Goal: Information Seeking & Learning: Learn about a topic

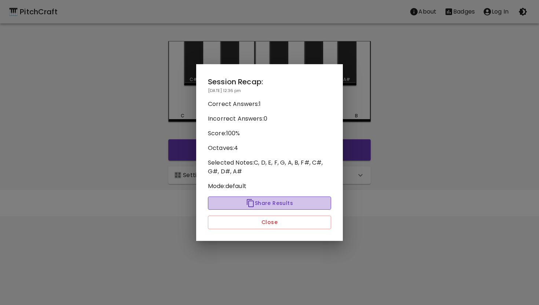
click at [264, 201] on button "Share Results" at bounding box center [269, 203] width 123 height 14
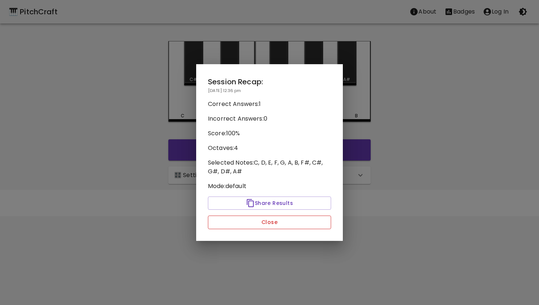
click at [271, 224] on button "Close" at bounding box center [269, 223] width 123 height 14
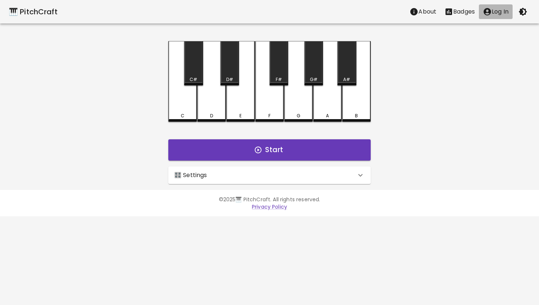
click at [500, 11] on p "Log In" at bounding box center [500, 11] width 17 height 9
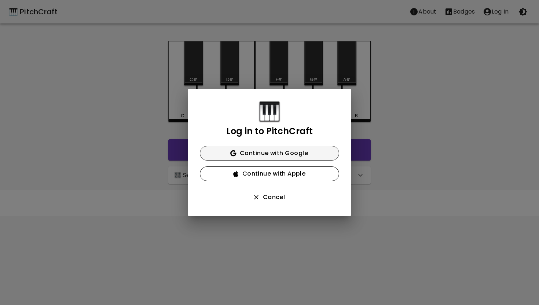
click at [266, 153] on button "Continue with Google" at bounding box center [269, 153] width 139 height 15
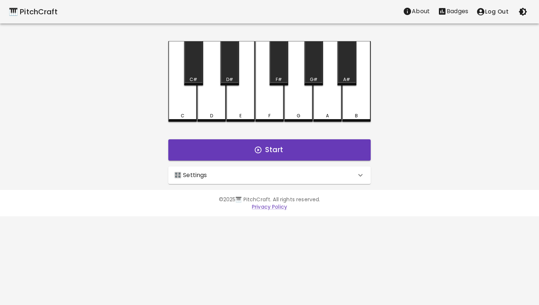
click at [357, 175] on icon at bounding box center [360, 175] width 9 height 9
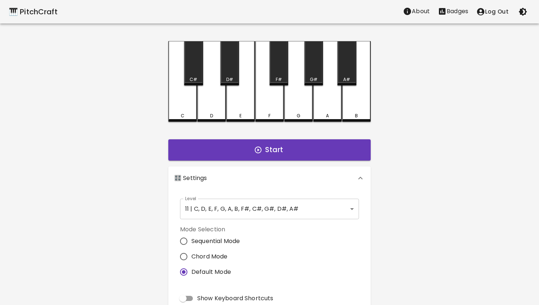
click at [352, 206] on body "🎹 PitchCraft About Badges Log Out C C# D D# E F F# G G# A A# B Start 🎛️ Setting…" at bounding box center [269, 222] width 539 height 444
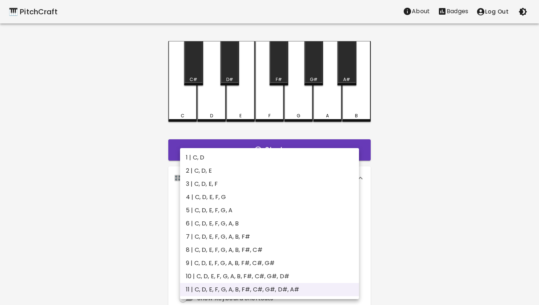
click at [213, 155] on li "1 | C, D" at bounding box center [269, 157] width 179 height 13
type input "1"
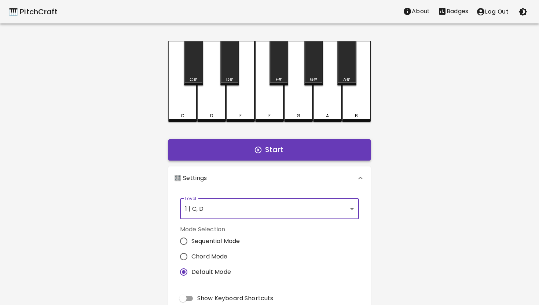
click at [283, 150] on button "Start" at bounding box center [269, 149] width 202 height 21
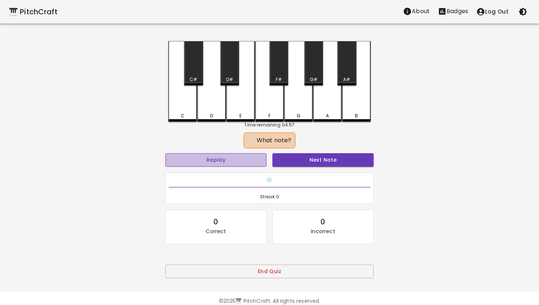
click at [229, 159] on button "Replay" at bounding box center [215, 160] width 101 height 14
click at [184, 106] on div "C" at bounding box center [182, 81] width 29 height 81
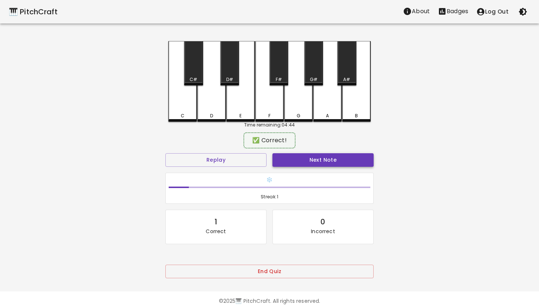
click at [308, 162] on button "Next Note" at bounding box center [322, 160] width 101 height 14
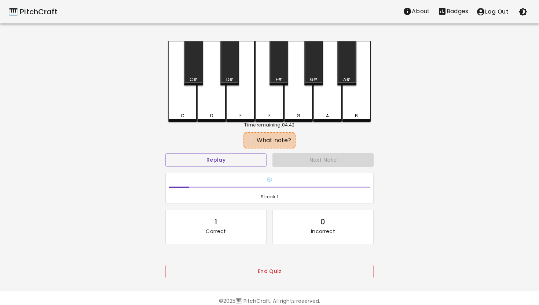
click at [210, 103] on div "D" at bounding box center [211, 81] width 29 height 81
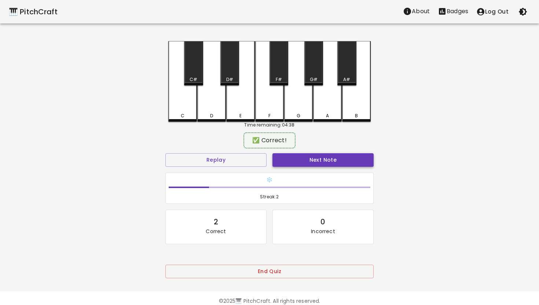
click at [314, 159] on button "Next Note" at bounding box center [322, 160] width 101 height 14
click at [211, 101] on div "D" at bounding box center [211, 80] width 29 height 79
click at [331, 161] on button "Next Note" at bounding box center [322, 160] width 101 height 14
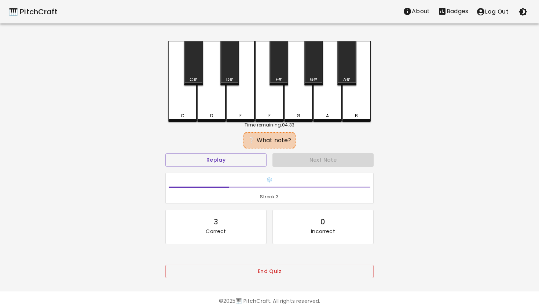
click at [216, 109] on div "D" at bounding box center [211, 81] width 29 height 81
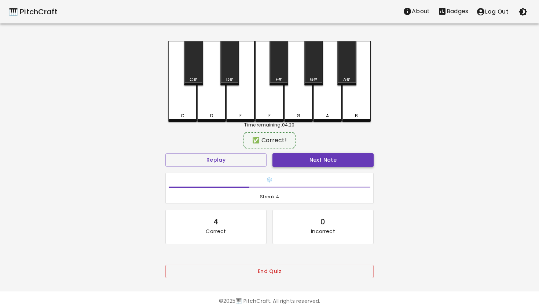
click at [309, 159] on button "Next Note" at bounding box center [322, 160] width 101 height 14
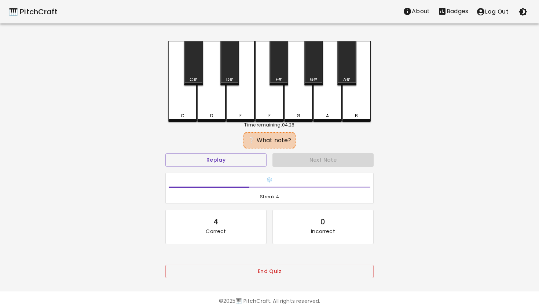
click at [182, 99] on div "C" at bounding box center [182, 81] width 29 height 81
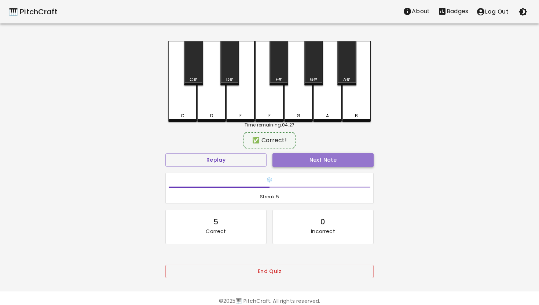
click at [323, 161] on button "Next Note" at bounding box center [322, 160] width 101 height 14
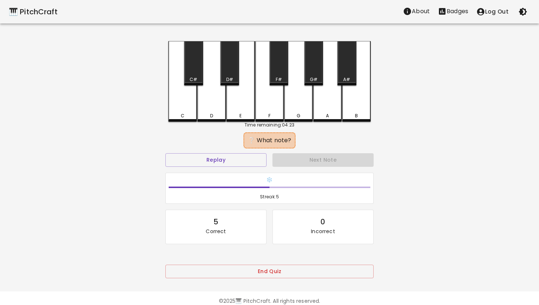
click at [187, 104] on div "C" at bounding box center [182, 81] width 29 height 81
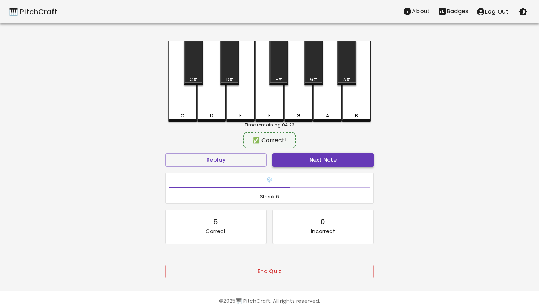
click at [327, 157] on button "Next Note" at bounding box center [322, 160] width 101 height 14
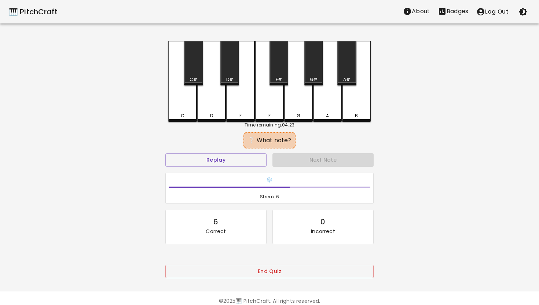
click at [182, 101] on div "C" at bounding box center [182, 81] width 29 height 81
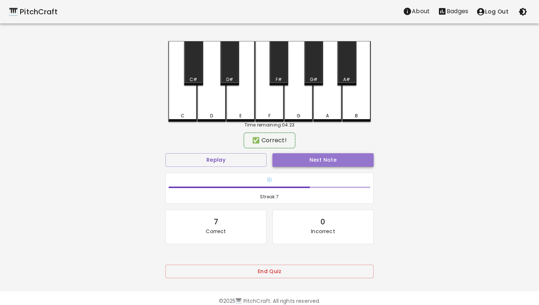
click at [315, 157] on button "Next Note" at bounding box center [322, 160] width 101 height 14
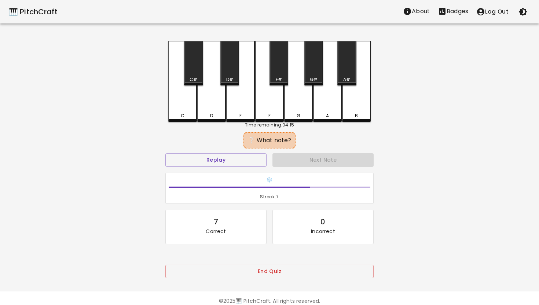
click at [213, 102] on div "D" at bounding box center [211, 81] width 29 height 81
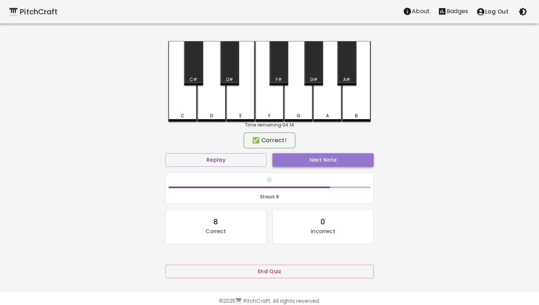
click at [323, 160] on button "Next Note" at bounding box center [322, 160] width 101 height 14
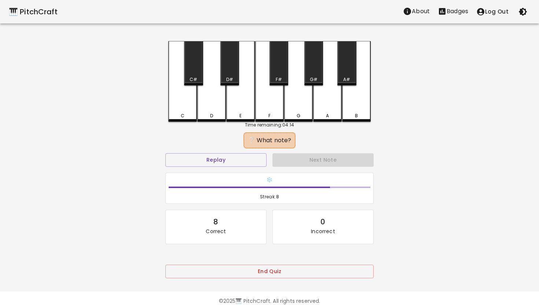
click at [185, 107] on div "C" at bounding box center [182, 81] width 29 height 81
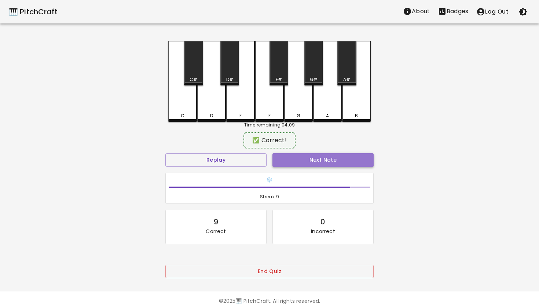
click at [318, 159] on button "Next Note" at bounding box center [322, 160] width 101 height 14
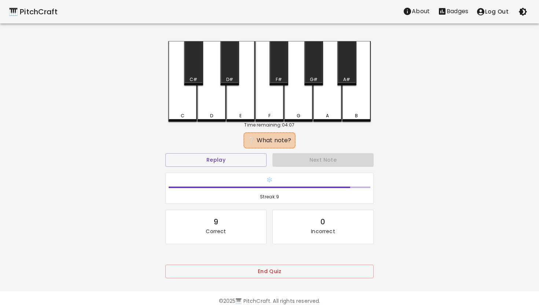
click at [210, 99] on div "D" at bounding box center [211, 81] width 29 height 81
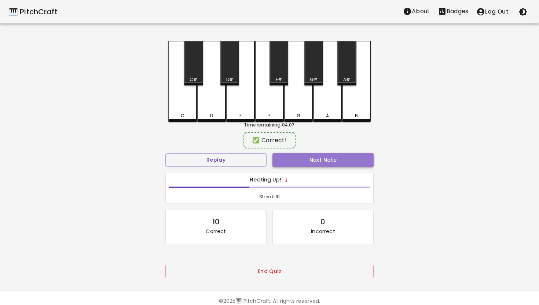
click at [323, 161] on button "Next Note" at bounding box center [322, 160] width 101 height 14
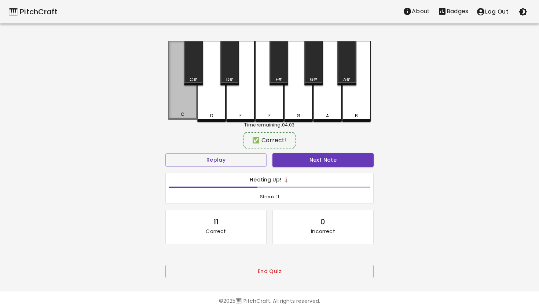
click at [185, 104] on div "C" at bounding box center [182, 80] width 29 height 79
click at [326, 160] on button "Next Note" at bounding box center [322, 160] width 101 height 14
click at [184, 103] on div "C" at bounding box center [182, 80] width 29 height 79
click at [317, 163] on button "Next Note" at bounding box center [322, 160] width 101 height 14
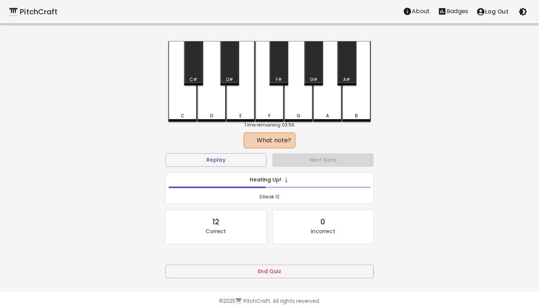
click at [212, 98] on div "D" at bounding box center [211, 81] width 29 height 81
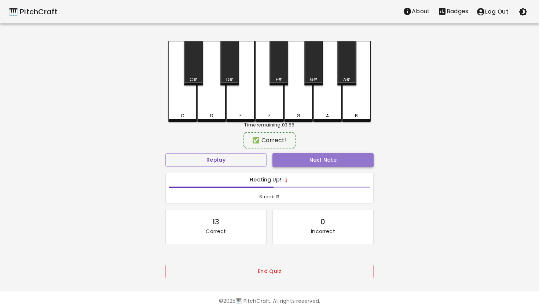
click at [325, 162] on button "Next Note" at bounding box center [322, 160] width 101 height 14
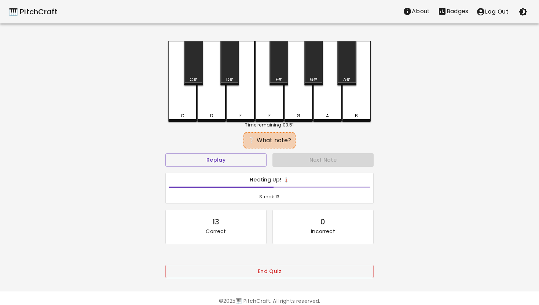
click at [182, 100] on div "C" at bounding box center [182, 81] width 29 height 81
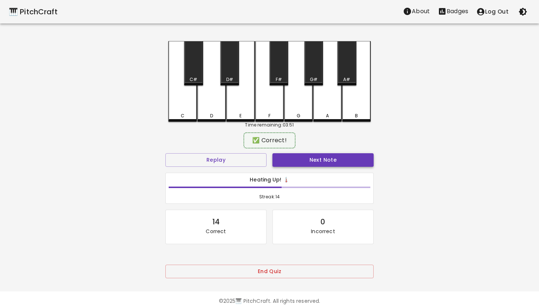
click at [300, 160] on button "Next Note" at bounding box center [322, 160] width 101 height 14
click at [180, 100] on div "C" at bounding box center [182, 80] width 29 height 79
click at [324, 161] on button "Next Note" at bounding box center [322, 160] width 101 height 14
click at [181, 100] on div "C" at bounding box center [182, 80] width 29 height 79
click at [324, 161] on button "Next Note" at bounding box center [322, 160] width 101 height 14
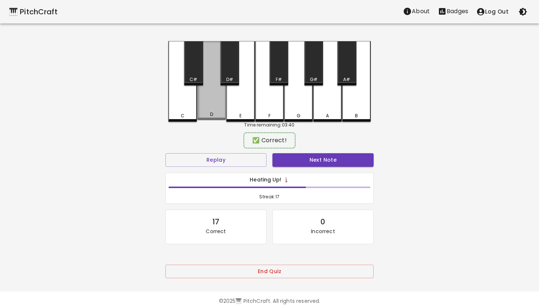
click at [215, 108] on div "D" at bounding box center [211, 80] width 29 height 79
click at [330, 160] on button "Next Note" at bounding box center [322, 160] width 101 height 14
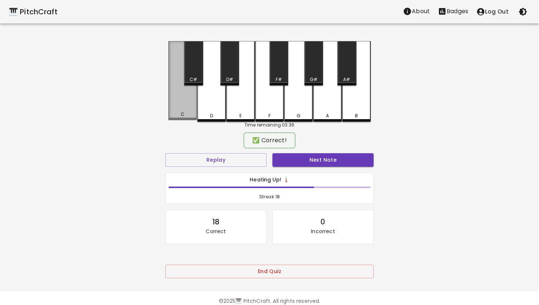
click at [179, 102] on div "C" at bounding box center [182, 80] width 29 height 79
click at [325, 157] on button "Next Note" at bounding box center [322, 160] width 101 height 14
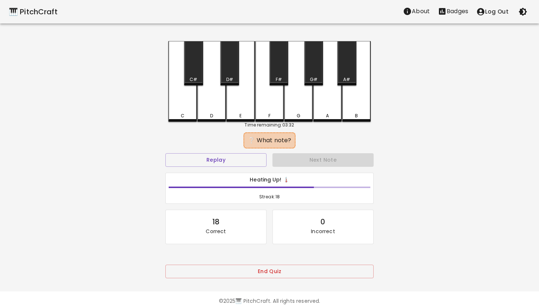
click at [211, 100] on div "D" at bounding box center [211, 81] width 29 height 81
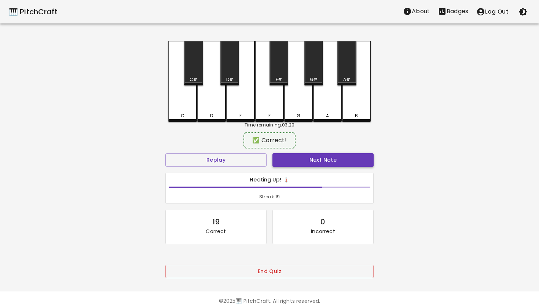
click at [322, 159] on button "Next Note" at bounding box center [322, 160] width 101 height 14
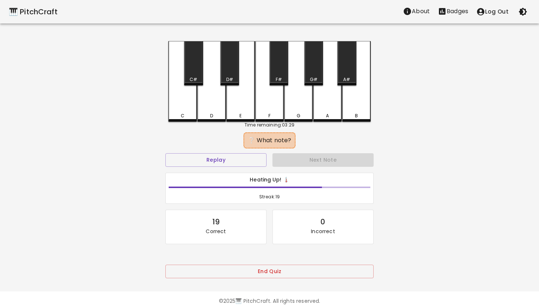
click at [209, 102] on div "D" at bounding box center [211, 81] width 29 height 81
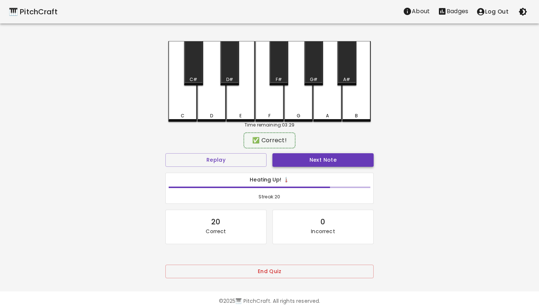
click at [320, 160] on button "Next Note" at bounding box center [322, 160] width 101 height 14
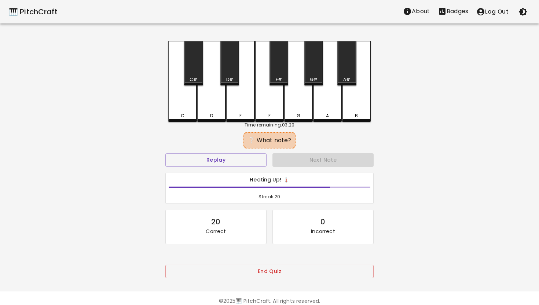
click at [215, 99] on div "D" at bounding box center [211, 81] width 29 height 81
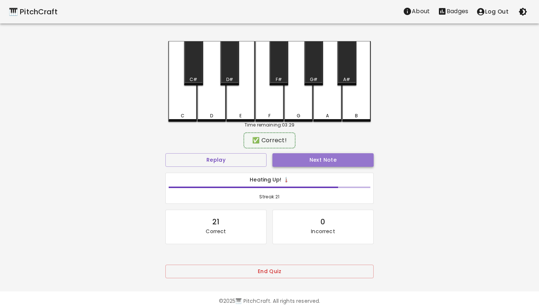
click at [330, 160] on button "Next Note" at bounding box center [322, 160] width 101 height 14
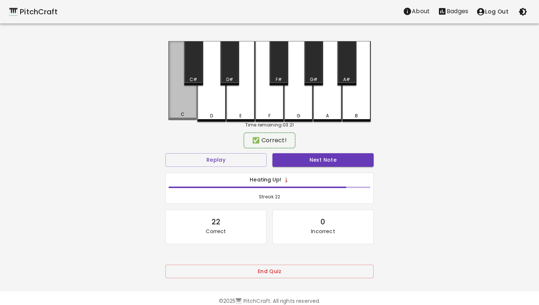
click at [183, 95] on div "C" at bounding box center [182, 80] width 29 height 79
click at [314, 159] on button "Next Note" at bounding box center [322, 160] width 101 height 14
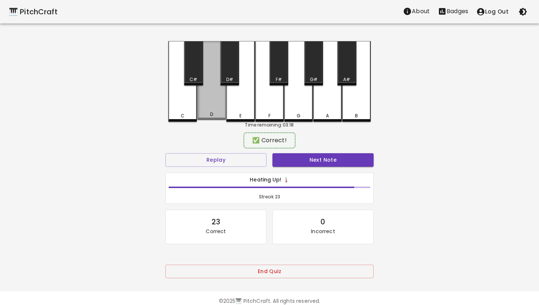
click at [211, 95] on div "D" at bounding box center [211, 80] width 29 height 79
click at [317, 158] on button "Next Note" at bounding box center [322, 160] width 101 height 14
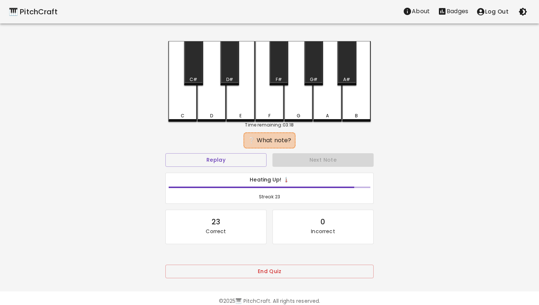
click at [212, 100] on div "D" at bounding box center [211, 81] width 29 height 81
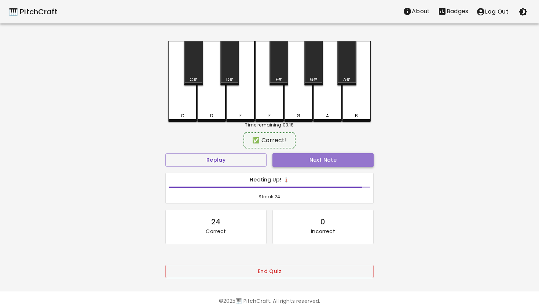
click at [332, 159] on button "Next Note" at bounding box center [322, 160] width 101 height 14
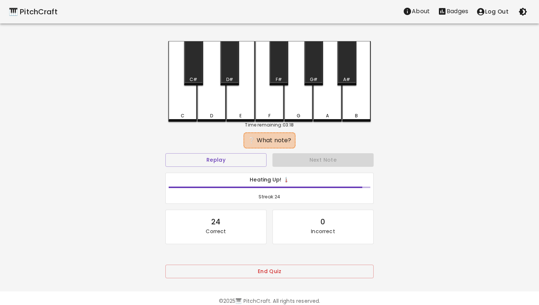
click at [215, 105] on div "D" at bounding box center [211, 81] width 29 height 81
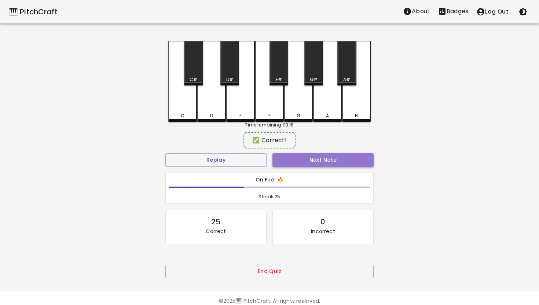
click at [308, 158] on button "Next Note" at bounding box center [322, 160] width 101 height 14
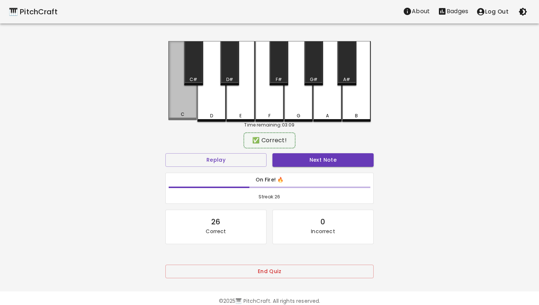
click at [183, 100] on div "C" at bounding box center [182, 80] width 29 height 79
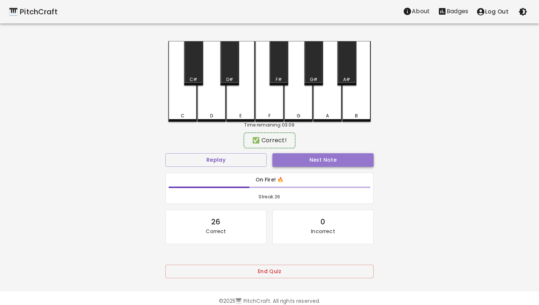
click at [326, 159] on button "Next Note" at bounding box center [322, 160] width 101 height 14
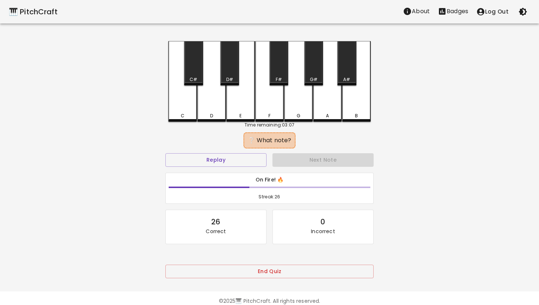
click at [213, 100] on div "D" at bounding box center [211, 81] width 29 height 81
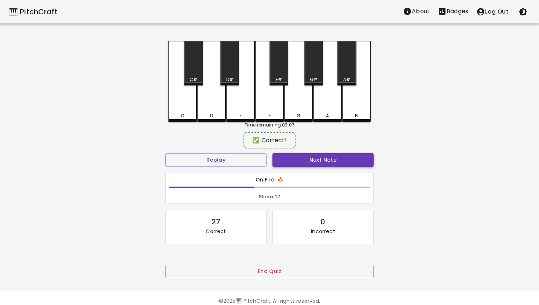
click at [324, 160] on button "Next Note" at bounding box center [322, 160] width 101 height 14
click at [180, 96] on div "C" at bounding box center [182, 80] width 29 height 79
click at [324, 160] on button "Next Note" at bounding box center [322, 160] width 101 height 14
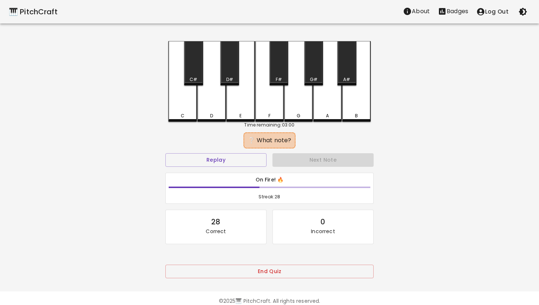
click at [179, 96] on div "C" at bounding box center [182, 81] width 29 height 81
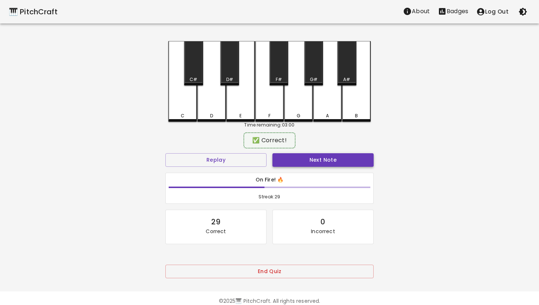
click at [323, 160] on button "Next Note" at bounding box center [322, 160] width 101 height 14
click at [211, 96] on div "D" at bounding box center [211, 80] width 29 height 79
click at [323, 159] on button "Next Note" at bounding box center [322, 160] width 101 height 14
click at [181, 103] on div "C" at bounding box center [182, 80] width 29 height 79
click at [323, 159] on button "Next Note" at bounding box center [322, 160] width 101 height 14
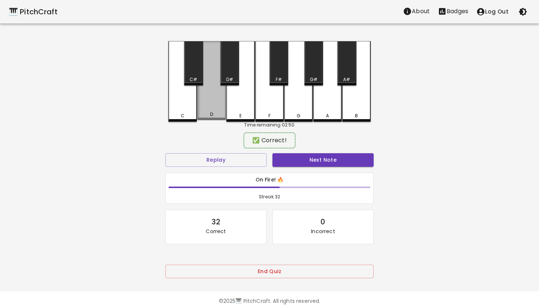
click at [209, 93] on div "D" at bounding box center [211, 80] width 29 height 79
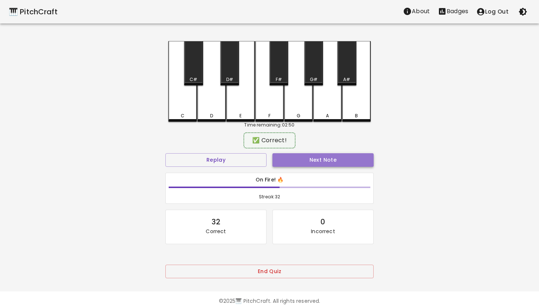
click at [323, 158] on button "Next Note" at bounding box center [322, 160] width 101 height 14
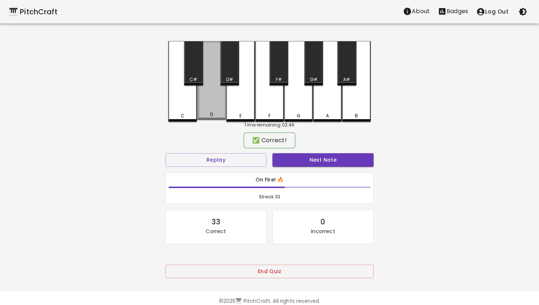
click at [211, 101] on div "D" at bounding box center [211, 80] width 29 height 79
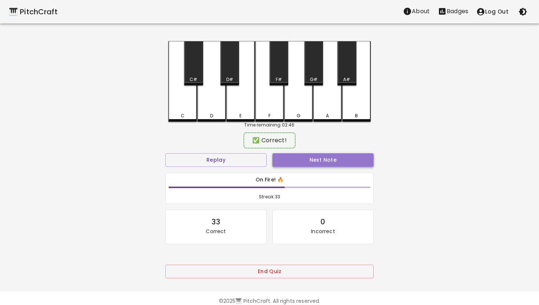
click at [328, 162] on button "Next Note" at bounding box center [322, 160] width 101 height 14
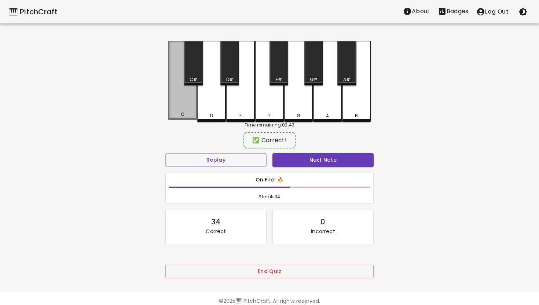
click at [187, 99] on div "C" at bounding box center [182, 80] width 29 height 79
click at [317, 158] on button "Next Note" at bounding box center [322, 160] width 101 height 14
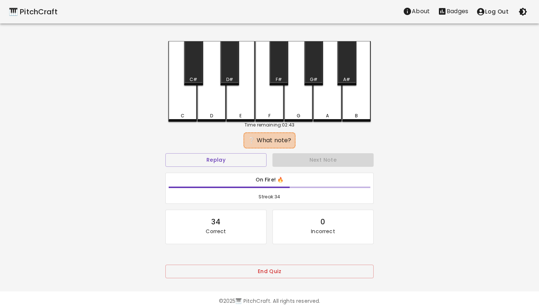
click at [213, 100] on div "D" at bounding box center [211, 81] width 29 height 81
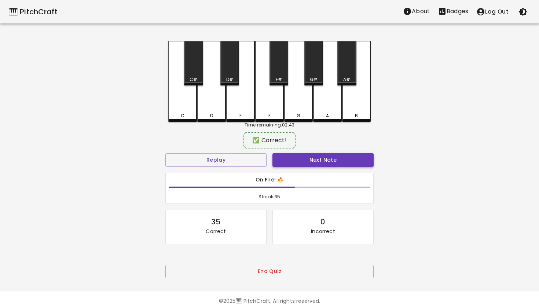
click at [318, 159] on button "Next Note" at bounding box center [322, 160] width 101 height 14
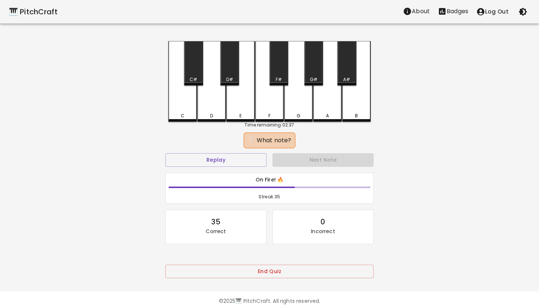
click at [181, 98] on div "C" at bounding box center [182, 81] width 29 height 81
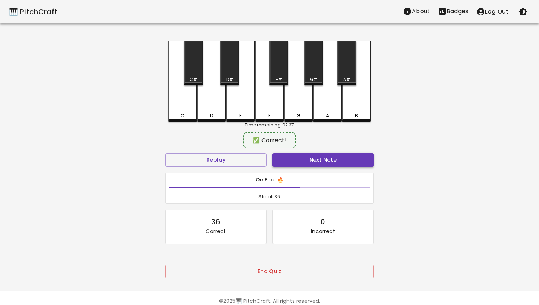
click at [318, 159] on button "Next Note" at bounding box center [322, 160] width 101 height 14
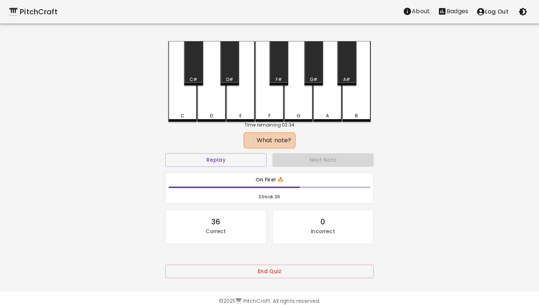
click at [181, 98] on div "C" at bounding box center [182, 81] width 29 height 81
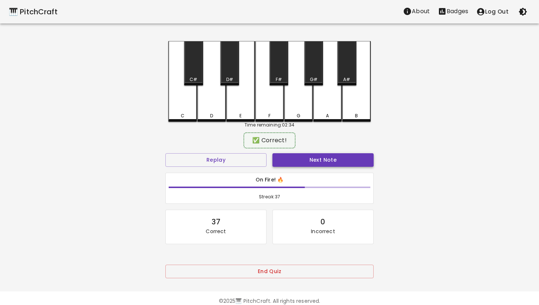
click at [311, 160] on button "Next Note" at bounding box center [322, 160] width 101 height 14
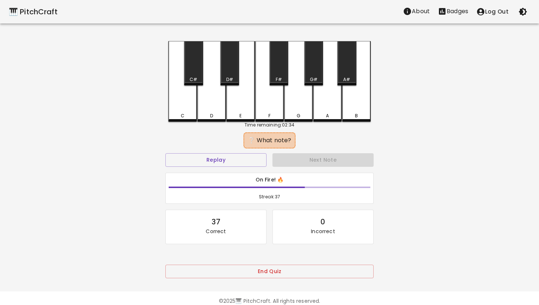
click at [181, 99] on div "C" at bounding box center [182, 81] width 29 height 81
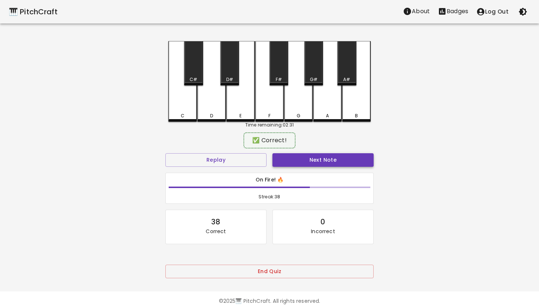
click at [332, 158] on button "Next Note" at bounding box center [322, 160] width 101 height 14
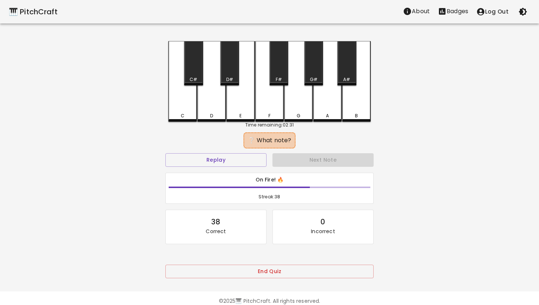
click at [185, 103] on div "C" at bounding box center [182, 81] width 29 height 81
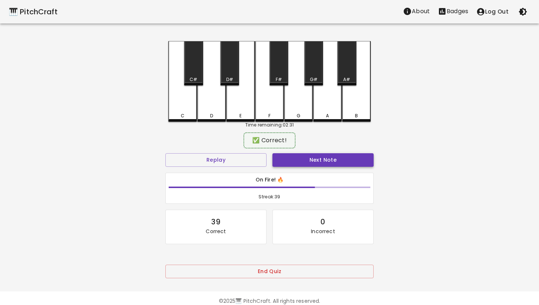
click at [321, 163] on button "Next Note" at bounding box center [322, 160] width 101 height 14
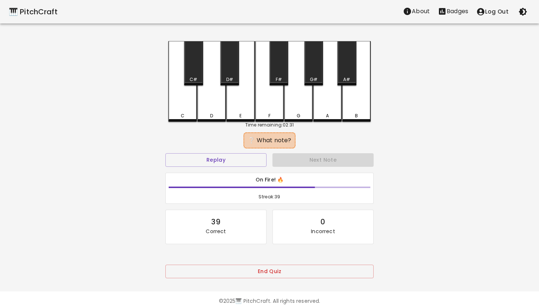
click at [179, 96] on div "C" at bounding box center [182, 81] width 29 height 81
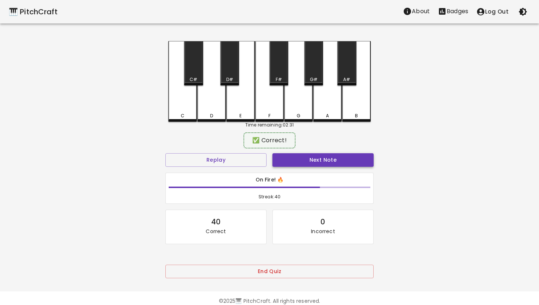
click at [322, 159] on button "Next Note" at bounding box center [322, 160] width 101 height 14
click at [183, 98] on div "C" at bounding box center [182, 80] width 29 height 79
click at [332, 159] on button "Next Note" at bounding box center [322, 160] width 101 height 14
click at [211, 96] on div "D" at bounding box center [211, 80] width 29 height 79
click at [327, 161] on button "Next Note" at bounding box center [322, 160] width 101 height 14
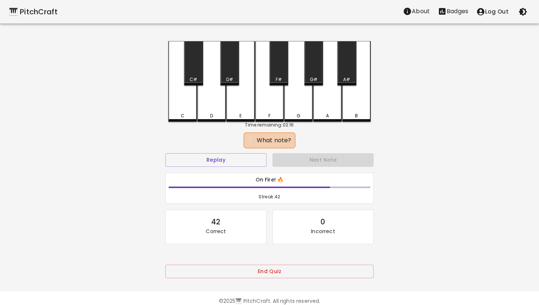
click at [212, 103] on div "D" at bounding box center [211, 81] width 29 height 81
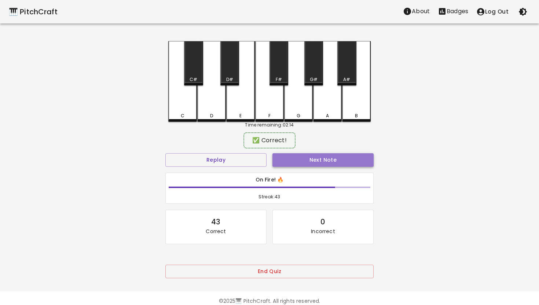
click at [332, 161] on button "Next Note" at bounding box center [322, 160] width 101 height 14
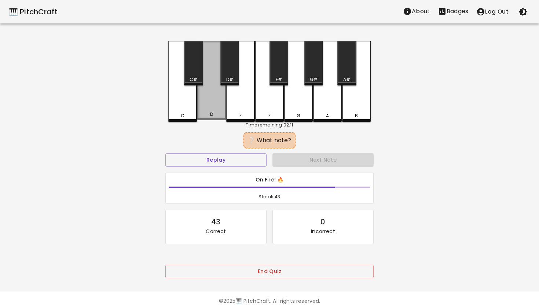
click at [210, 99] on div "D" at bounding box center [211, 80] width 29 height 79
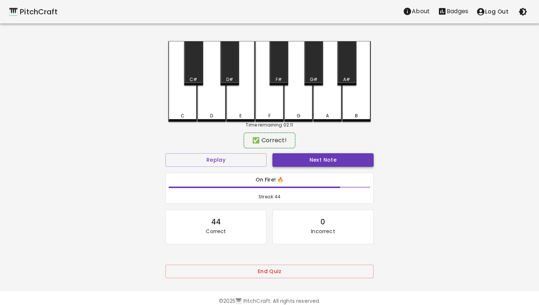
click at [329, 159] on button "Next Note" at bounding box center [322, 160] width 101 height 14
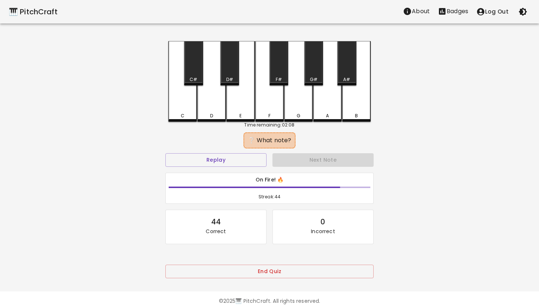
click at [182, 95] on div "C" at bounding box center [182, 81] width 29 height 81
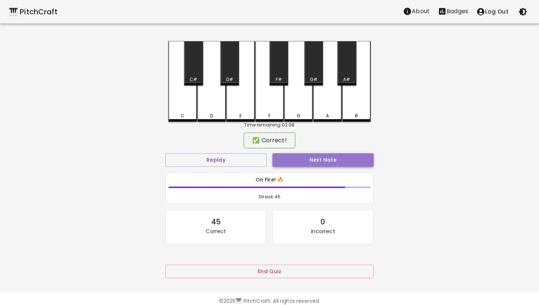
click at [316, 157] on button "Next Note" at bounding box center [322, 160] width 101 height 14
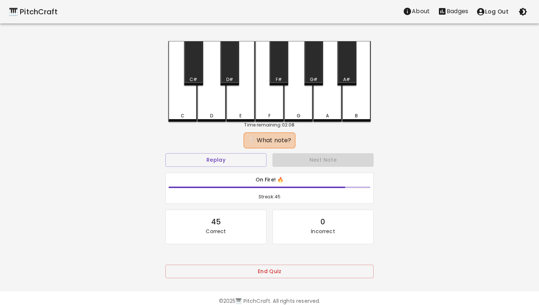
click at [184, 98] on div "C" at bounding box center [182, 81] width 29 height 81
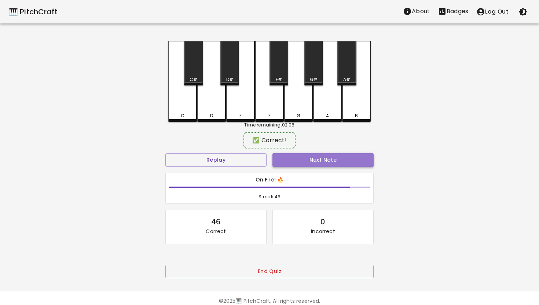
click at [311, 161] on button "Next Note" at bounding box center [322, 160] width 101 height 14
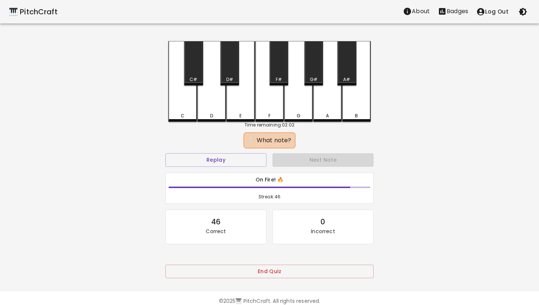
click at [213, 98] on div "D" at bounding box center [211, 81] width 29 height 81
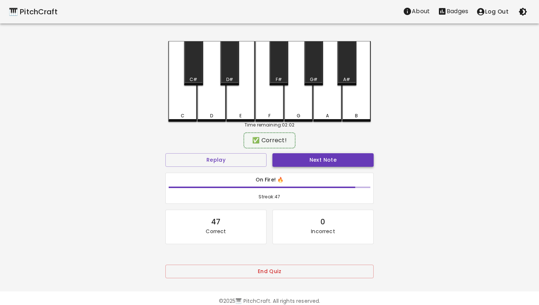
click at [326, 157] on button "Next Note" at bounding box center [322, 160] width 101 height 14
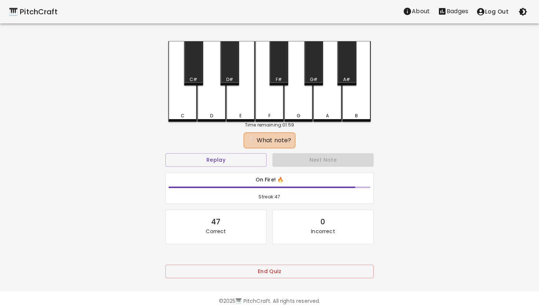
click at [183, 96] on div "C" at bounding box center [182, 81] width 29 height 81
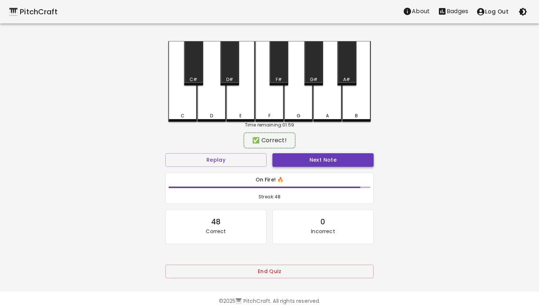
click at [324, 158] on button "Next Note" at bounding box center [322, 160] width 101 height 14
click at [181, 96] on div "C" at bounding box center [182, 80] width 29 height 79
click at [319, 159] on button "Next Note" at bounding box center [322, 160] width 101 height 14
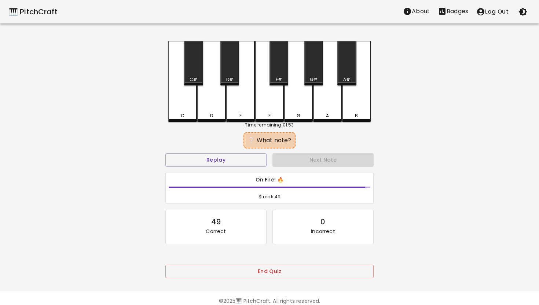
click at [187, 99] on div "C" at bounding box center [182, 81] width 29 height 81
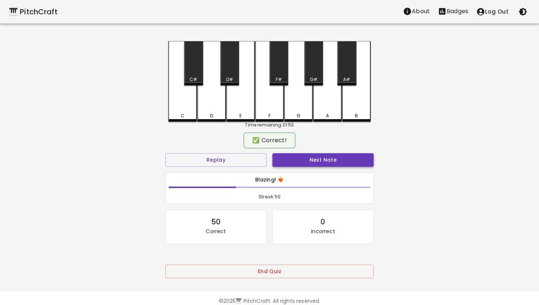
click at [321, 158] on button "Next Note" at bounding box center [322, 160] width 101 height 14
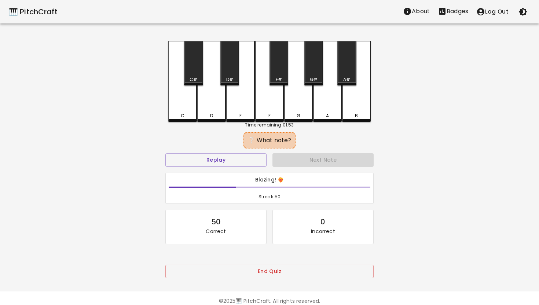
click at [206, 98] on div "D" at bounding box center [211, 81] width 29 height 81
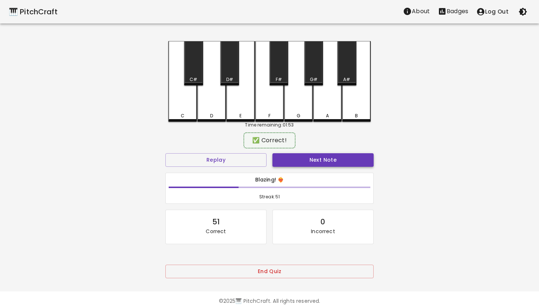
click at [316, 158] on button "Next Note" at bounding box center [322, 160] width 101 height 14
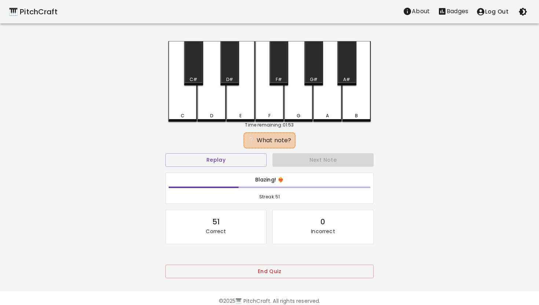
click at [183, 98] on div "C" at bounding box center [182, 81] width 29 height 81
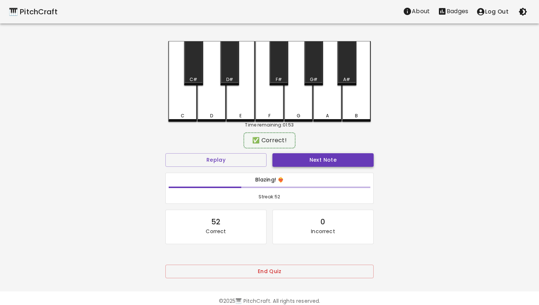
click at [319, 158] on button "Next Note" at bounding box center [322, 160] width 101 height 14
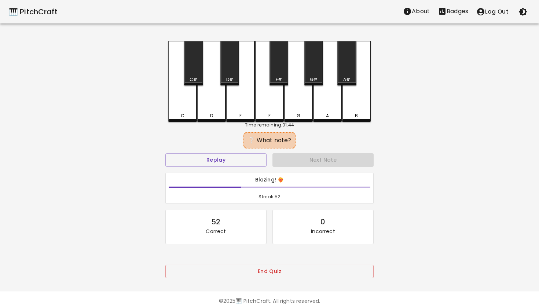
click at [214, 95] on div "D" at bounding box center [211, 81] width 29 height 81
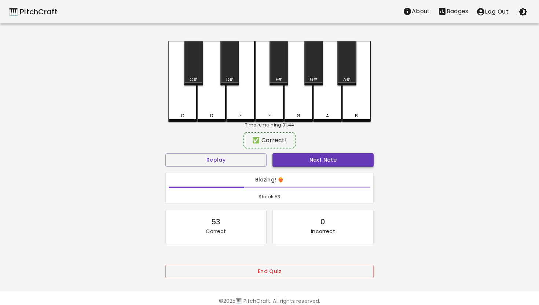
click at [312, 158] on button "Next Note" at bounding box center [322, 160] width 101 height 14
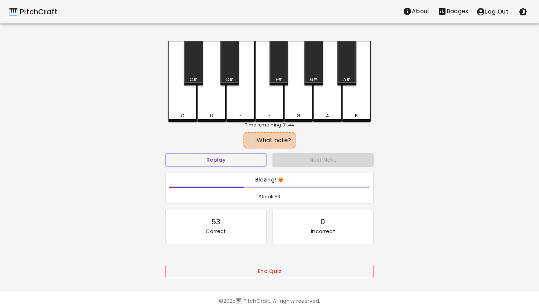
click at [212, 98] on div "D" at bounding box center [211, 81] width 29 height 81
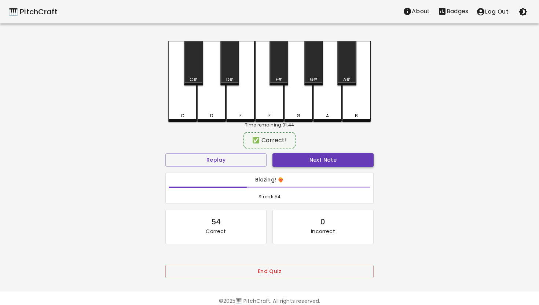
click at [321, 158] on button "Next Note" at bounding box center [322, 160] width 101 height 14
click at [214, 103] on div "D" at bounding box center [211, 80] width 29 height 79
click at [325, 160] on button "Next Note" at bounding box center [322, 160] width 101 height 14
click at [211, 100] on div "D" at bounding box center [211, 80] width 29 height 79
click at [329, 159] on button "Next Note" at bounding box center [322, 160] width 101 height 14
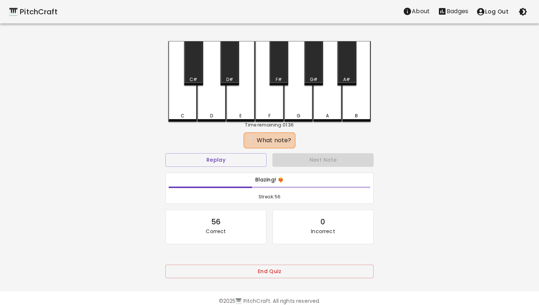
click at [183, 98] on div "C" at bounding box center [182, 81] width 29 height 81
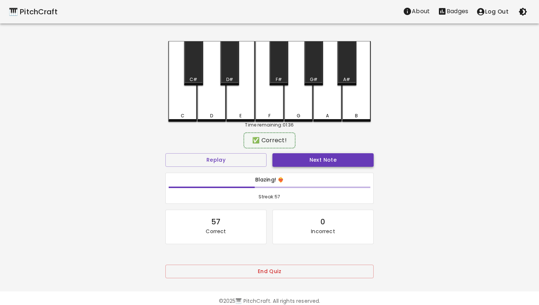
click at [313, 158] on button "Next Note" at bounding box center [322, 160] width 101 height 14
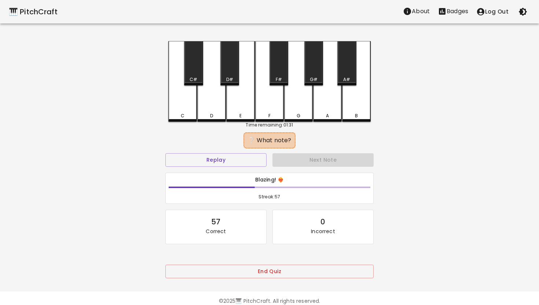
click at [207, 100] on div "D" at bounding box center [211, 81] width 29 height 81
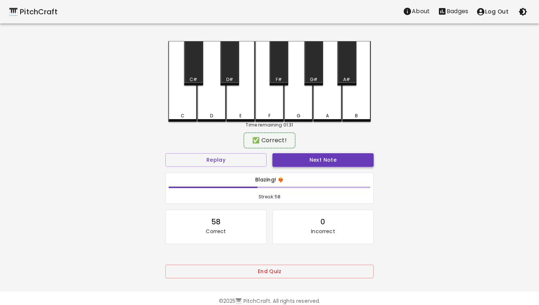
click at [319, 160] on button "Next Note" at bounding box center [322, 160] width 101 height 14
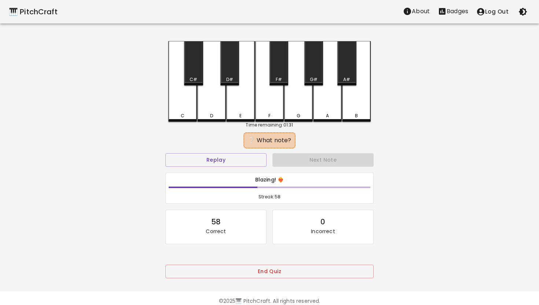
click at [214, 102] on div "D" at bounding box center [211, 81] width 29 height 81
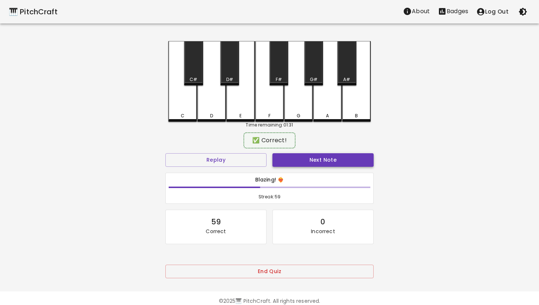
click at [318, 158] on button "Next Note" at bounding box center [322, 160] width 101 height 14
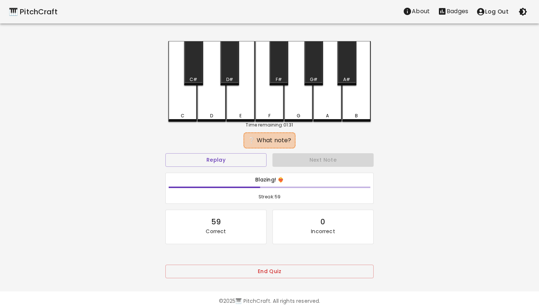
click at [216, 101] on div "D" at bounding box center [211, 81] width 29 height 81
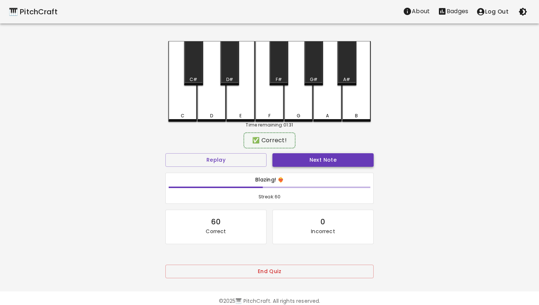
click at [324, 159] on button "Next Note" at bounding box center [322, 160] width 101 height 14
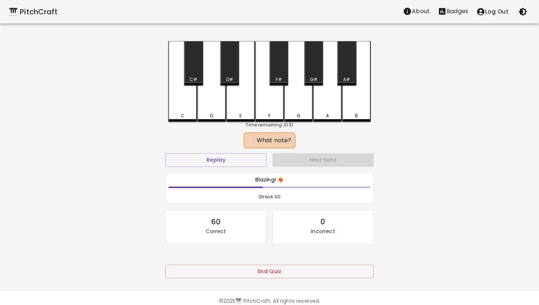
click at [213, 102] on div "D" at bounding box center [211, 81] width 29 height 81
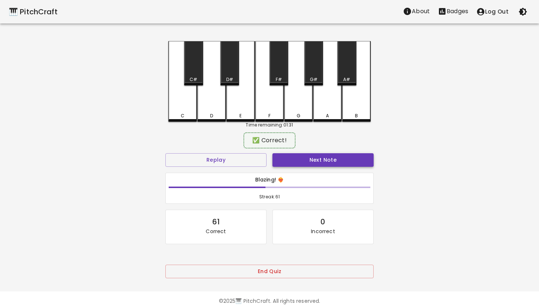
click at [313, 158] on button "Next Note" at bounding box center [322, 160] width 101 height 14
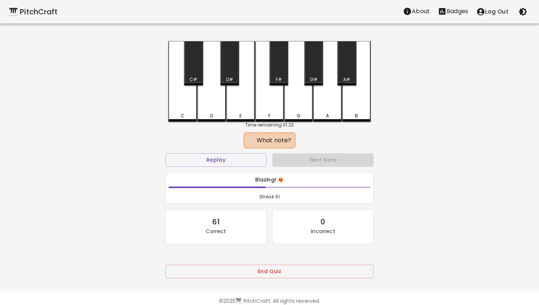
click at [183, 100] on div "C" at bounding box center [182, 81] width 29 height 81
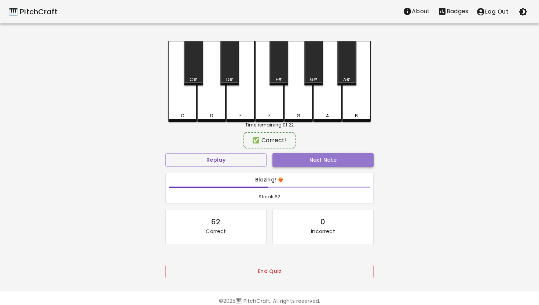
click at [327, 159] on button "Next Note" at bounding box center [322, 160] width 101 height 14
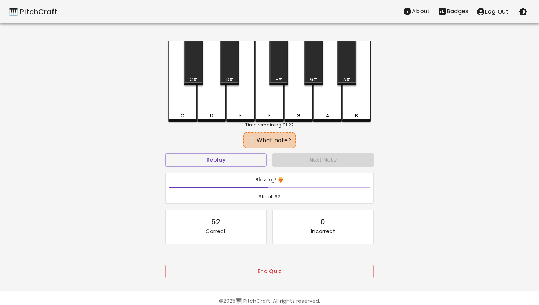
click at [185, 100] on div "C" at bounding box center [182, 81] width 29 height 81
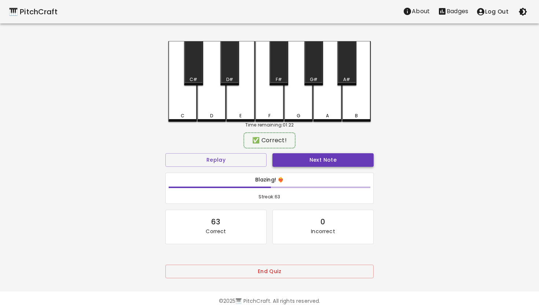
click at [328, 161] on button "Next Note" at bounding box center [322, 160] width 101 height 14
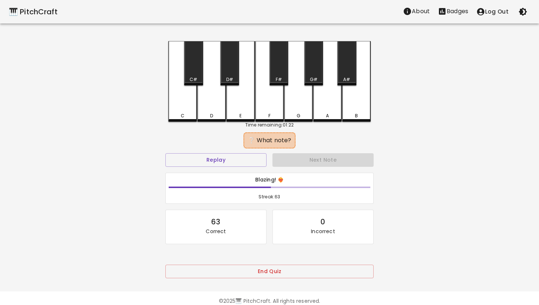
click at [211, 100] on div "D" at bounding box center [211, 81] width 29 height 81
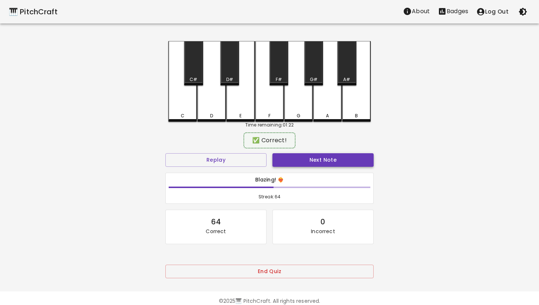
click at [319, 160] on button "Next Note" at bounding box center [322, 160] width 101 height 14
click at [211, 95] on div "D" at bounding box center [211, 80] width 29 height 79
click at [321, 158] on button "Next Note" at bounding box center [322, 160] width 101 height 14
click at [212, 99] on div "D" at bounding box center [211, 80] width 29 height 79
click at [323, 157] on button "Next Note" at bounding box center [322, 160] width 101 height 14
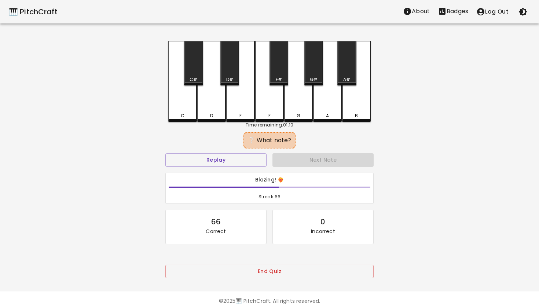
click at [211, 94] on div "D" at bounding box center [211, 81] width 29 height 81
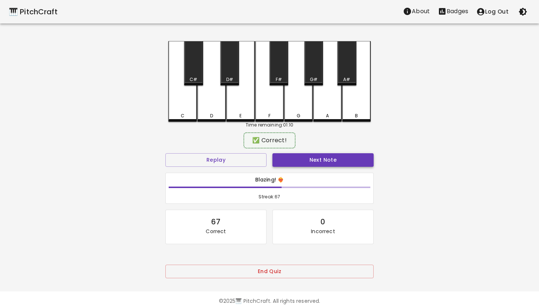
click at [321, 158] on button "Next Note" at bounding box center [322, 160] width 101 height 14
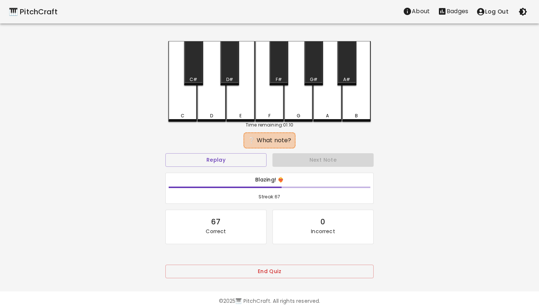
click at [186, 96] on div "C" at bounding box center [182, 81] width 29 height 81
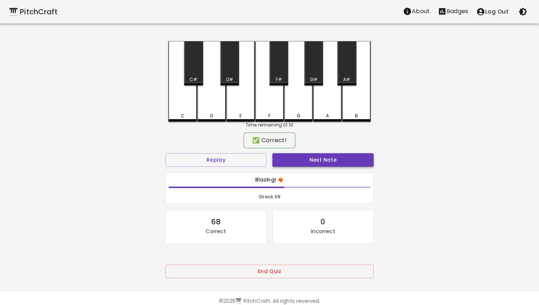
click at [327, 157] on button "Next Note" at bounding box center [322, 160] width 101 height 14
click at [206, 96] on div "D" at bounding box center [211, 80] width 29 height 79
click at [317, 159] on button "Next Note" at bounding box center [322, 160] width 101 height 14
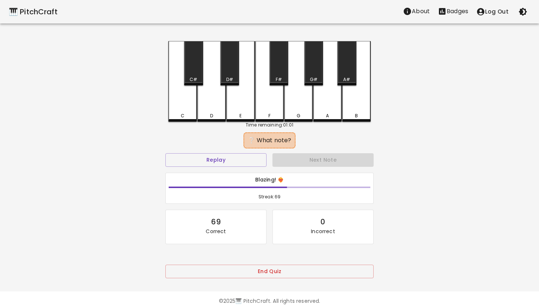
click at [180, 101] on div "C" at bounding box center [182, 81] width 29 height 81
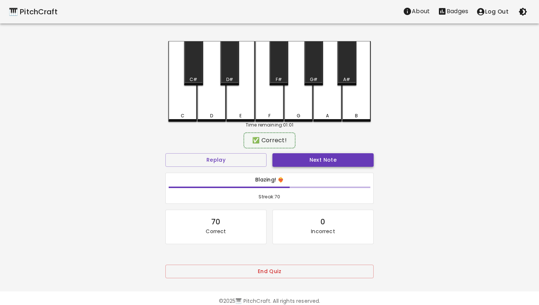
click at [309, 159] on button "Next Note" at bounding box center [322, 160] width 101 height 14
click at [211, 98] on div "D" at bounding box center [211, 80] width 29 height 79
click at [314, 158] on button "Next Note" at bounding box center [322, 160] width 101 height 14
click at [188, 99] on div "C" at bounding box center [182, 80] width 29 height 79
click at [312, 158] on button "Next Note" at bounding box center [322, 160] width 101 height 14
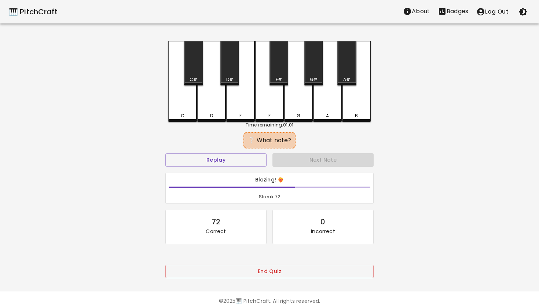
click at [213, 92] on div "D" at bounding box center [211, 81] width 29 height 81
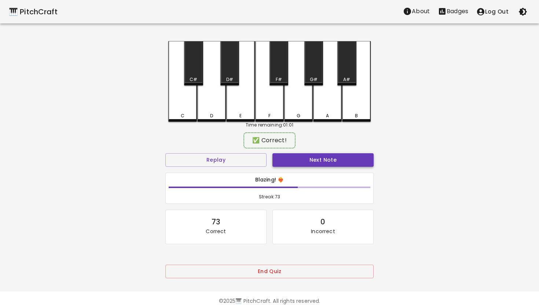
click at [319, 157] on button "Next Note" at bounding box center [322, 160] width 101 height 14
click at [191, 97] on div "C" at bounding box center [182, 80] width 29 height 79
click at [328, 157] on button "Next Note" at bounding box center [322, 160] width 101 height 14
click at [186, 98] on div "C" at bounding box center [182, 80] width 29 height 79
click at [330, 158] on button "Next Note" at bounding box center [322, 160] width 101 height 14
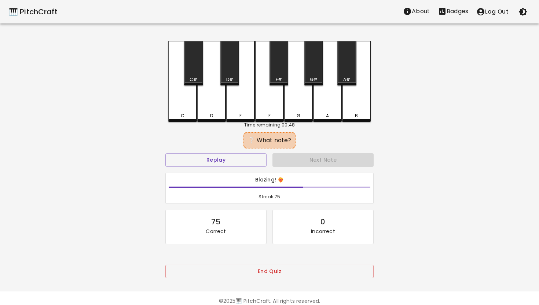
click at [181, 95] on div "C" at bounding box center [182, 81] width 29 height 81
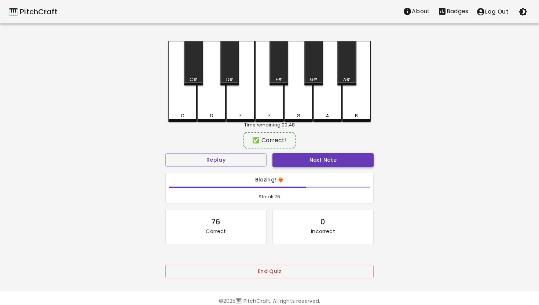
click at [321, 158] on button "Next Note" at bounding box center [322, 160] width 101 height 14
click at [212, 101] on div "D" at bounding box center [211, 80] width 29 height 79
click at [317, 159] on button "Next Note" at bounding box center [322, 160] width 101 height 14
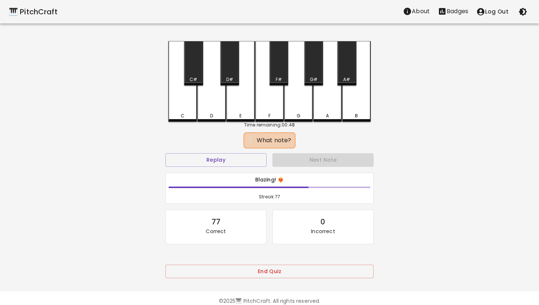
click at [184, 94] on div "C" at bounding box center [182, 81] width 29 height 81
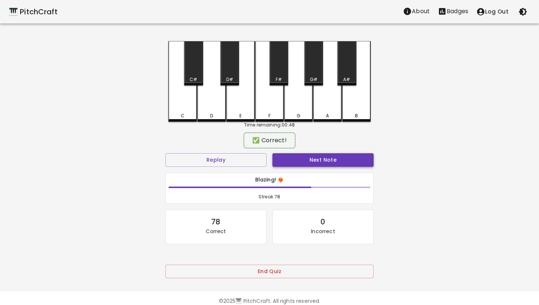
click at [325, 159] on button "Next Note" at bounding box center [322, 160] width 101 height 14
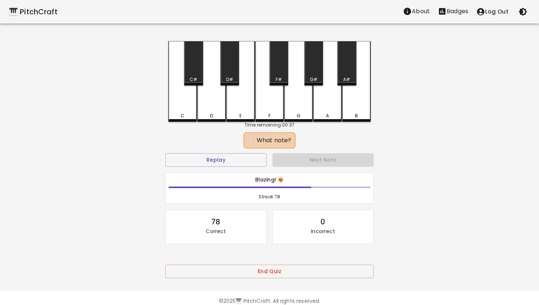
click at [209, 100] on div "D" at bounding box center [211, 81] width 29 height 81
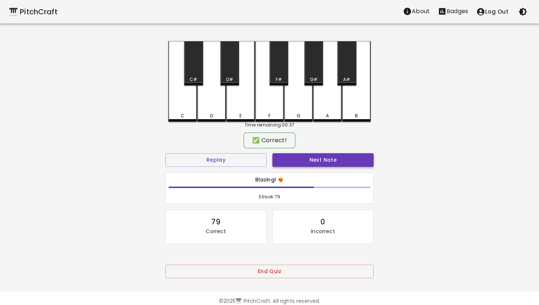
click at [320, 158] on button "Next Note" at bounding box center [322, 160] width 101 height 14
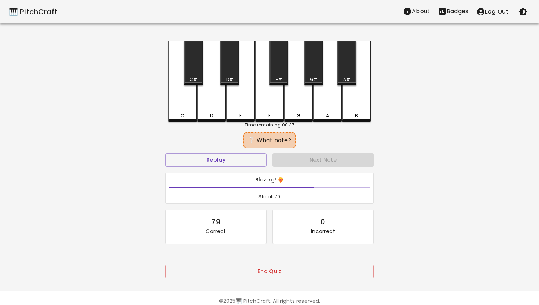
click at [186, 99] on div "C" at bounding box center [182, 81] width 29 height 81
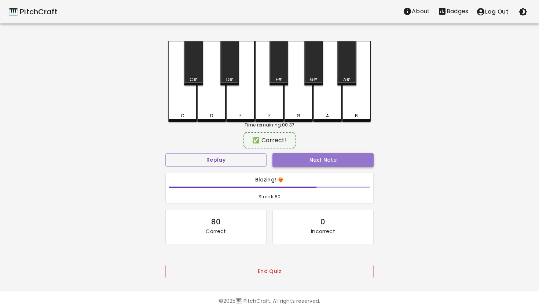
click at [320, 159] on button "Next Note" at bounding box center [322, 160] width 101 height 14
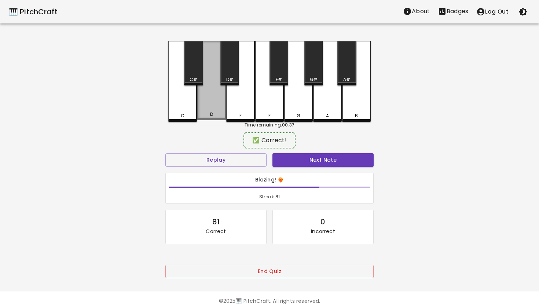
click at [210, 96] on div "D" at bounding box center [211, 80] width 29 height 79
click at [329, 161] on button "Next Note" at bounding box center [322, 160] width 101 height 14
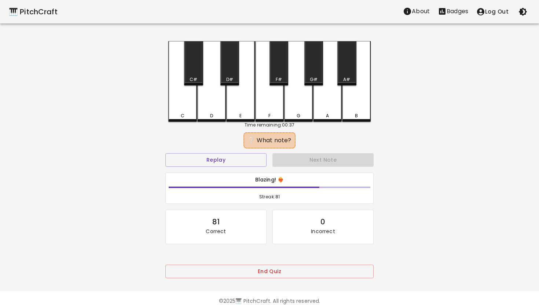
click at [211, 96] on div "D" at bounding box center [211, 81] width 29 height 81
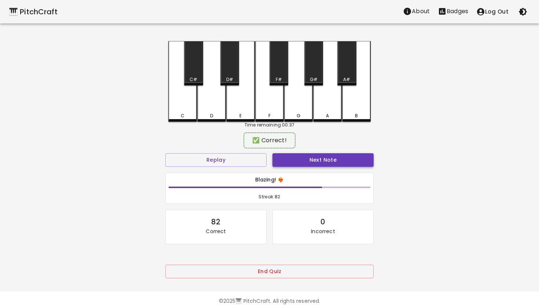
click at [327, 161] on button "Next Note" at bounding box center [322, 160] width 101 height 14
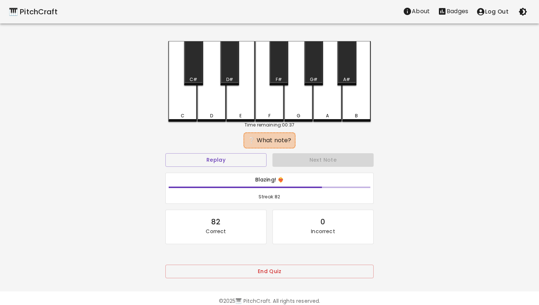
click at [184, 98] on div "C" at bounding box center [182, 81] width 29 height 81
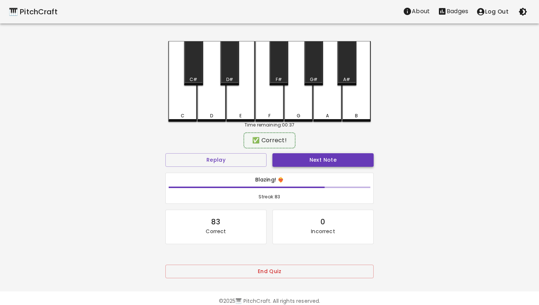
click at [329, 159] on button "Next Note" at bounding box center [322, 160] width 101 height 14
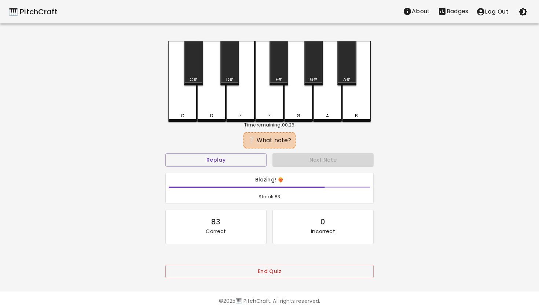
click at [188, 98] on div "C" at bounding box center [182, 81] width 29 height 81
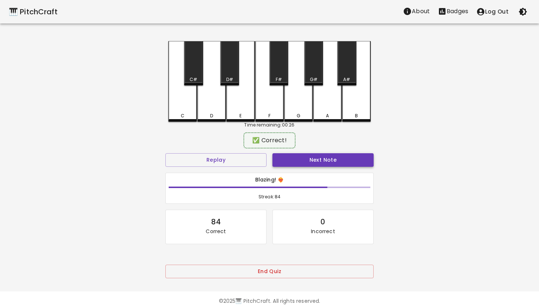
click at [339, 159] on button "Next Note" at bounding box center [322, 160] width 101 height 14
click at [183, 98] on div "C" at bounding box center [182, 80] width 29 height 79
click at [330, 161] on button "Next Note" at bounding box center [322, 160] width 101 height 14
click at [185, 97] on div "C" at bounding box center [182, 80] width 29 height 79
click at [316, 156] on button "Next Note" at bounding box center [322, 160] width 101 height 14
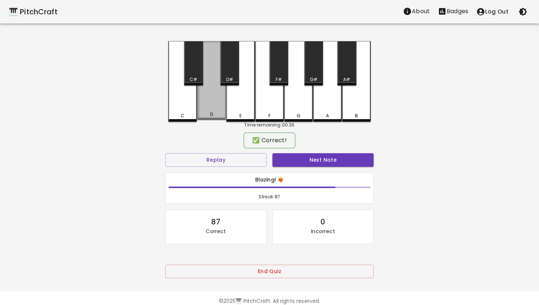
click at [214, 93] on div "D" at bounding box center [211, 80] width 29 height 79
click at [323, 159] on button "Next Note" at bounding box center [322, 160] width 101 height 14
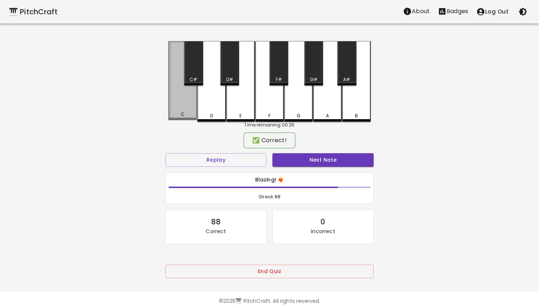
click at [182, 96] on div "C" at bounding box center [182, 80] width 29 height 79
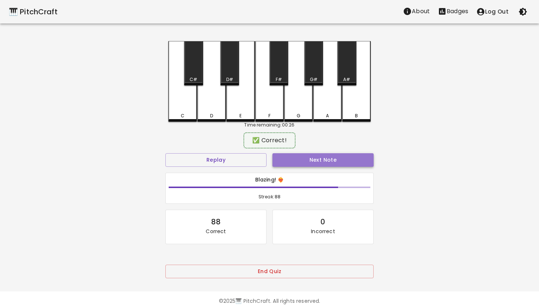
click at [323, 156] on button "Next Note" at bounding box center [322, 160] width 101 height 14
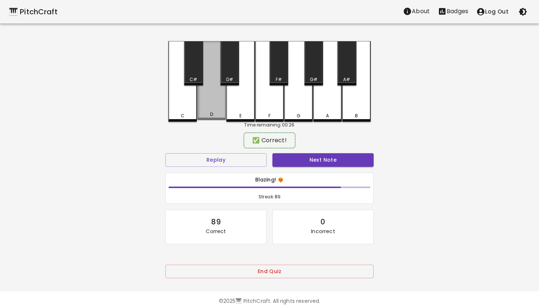
click at [214, 95] on div "D" at bounding box center [211, 80] width 29 height 79
click at [320, 155] on button "Next Note" at bounding box center [322, 160] width 101 height 14
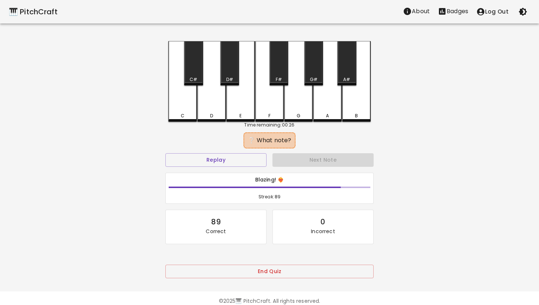
click at [187, 98] on div "C" at bounding box center [182, 81] width 29 height 81
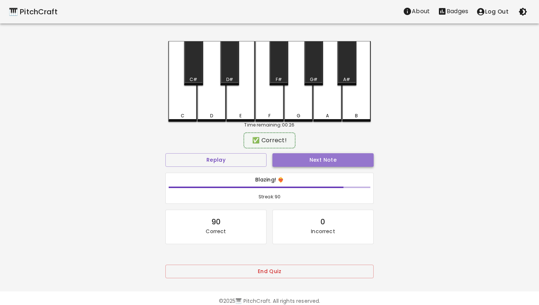
click at [324, 161] on button "Next Note" at bounding box center [322, 160] width 101 height 14
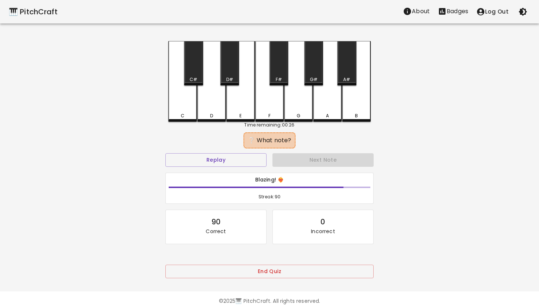
click at [182, 97] on div "C" at bounding box center [182, 81] width 29 height 81
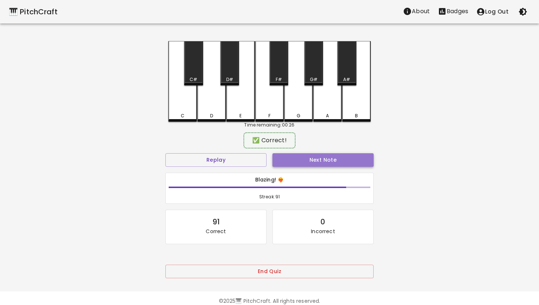
click at [326, 161] on button "Next Note" at bounding box center [322, 160] width 101 height 14
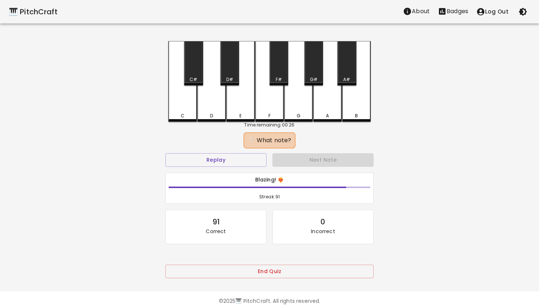
click at [214, 99] on div "D" at bounding box center [211, 81] width 29 height 81
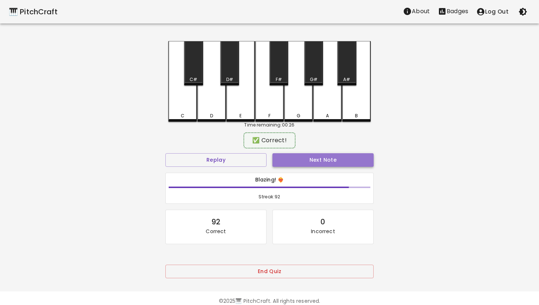
click at [331, 157] on button "Next Note" at bounding box center [322, 160] width 101 height 14
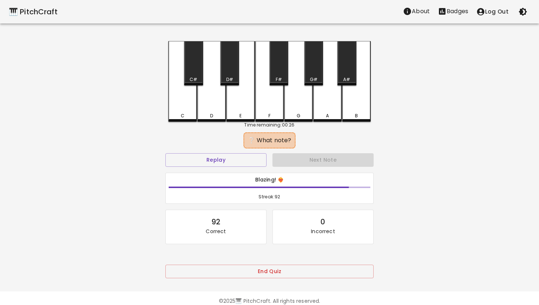
click at [181, 96] on div "C" at bounding box center [182, 81] width 29 height 81
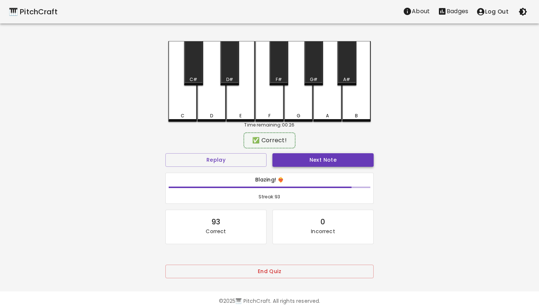
click at [320, 158] on button "Next Note" at bounding box center [322, 160] width 101 height 14
click at [210, 95] on div "D" at bounding box center [211, 80] width 29 height 79
click at [317, 159] on button "Next Note" at bounding box center [322, 160] width 101 height 14
click at [209, 95] on div "D" at bounding box center [211, 80] width 29 height 79
click at [320, 159] on button "Next Note" at bounding box center [322, 160] width 101 height 14
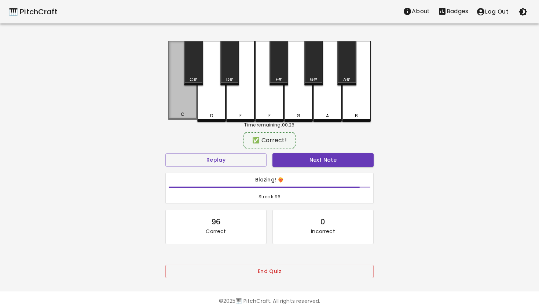
click at [177, 94] on div "C" at bounding box center [182, 80] width 29 height 79
click at [322, 158] on button "Next Note" at bounding box center [322, 160] width 101 height 14
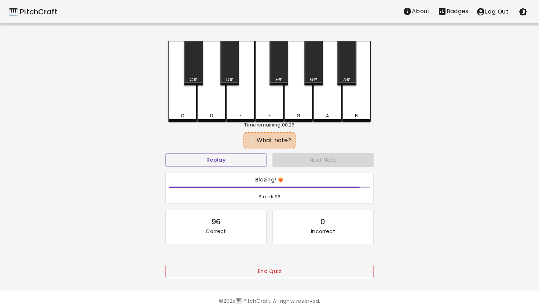
click at [182, 96] on div "C" at bounding box center [182, 81] width 29 height 81
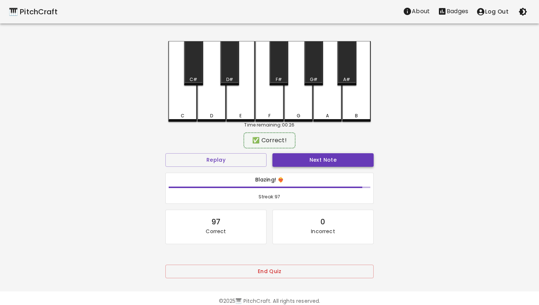
click at [314, 162] on button "Next Note" at bounding box center [322, 160] width 101 height 14
click at [184, 97] on div "C" at bounding box center [182, 80] width 29 height 79
click at [327, 158] on button "Next Note" at bounding box center [322, 160] width 101 height 14
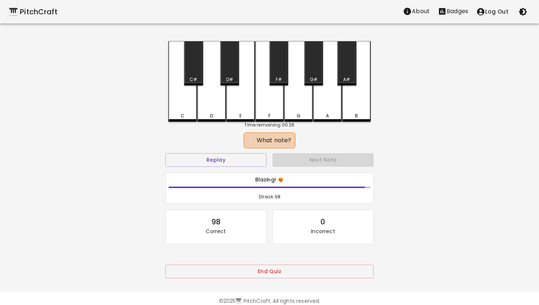
click at [184, 98] on div "C" at bounding box center [182, 81] width 29 height 81
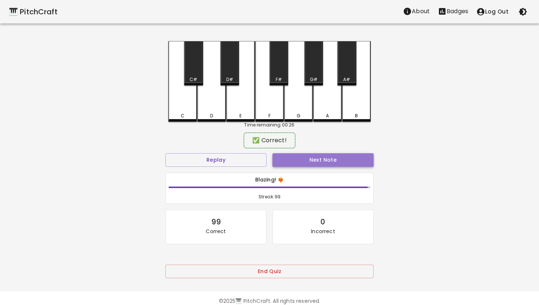
click at [323, 158] on button "Next Note" at bounding box center [322, 160] width 101 height 14
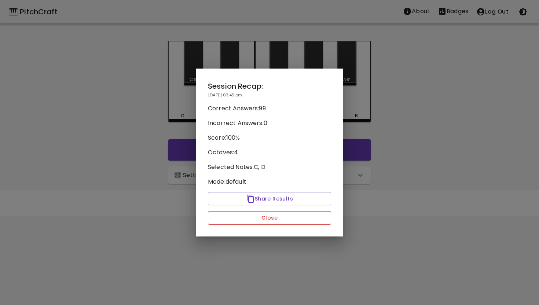
click at [284, 217] on button "Close" at bounding box center [269, 218] width 123 height 14
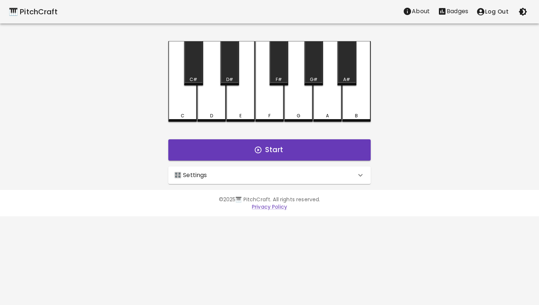
click at [358, 174] on icon at bounding box center [360, 175] width 9 height 9
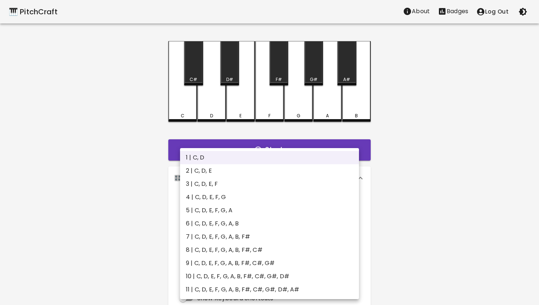
click at [353, 207] on body "🎹 PitchCraft About Badges Log Out C C# D D# E F F# G G# A A# B Start 🎛️ Setting…" at bounding box center [269, 222] width 539 height 444
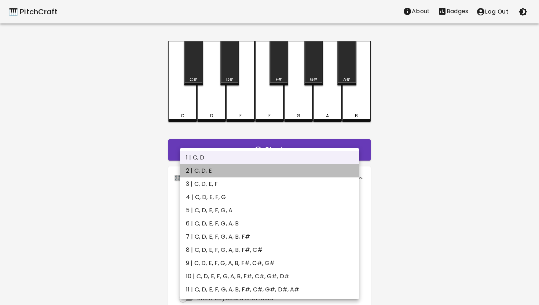
click at [231, 173] on li "2 | C, D, E" at bounding box center [269, 170] width 179 height 13
type input "3"
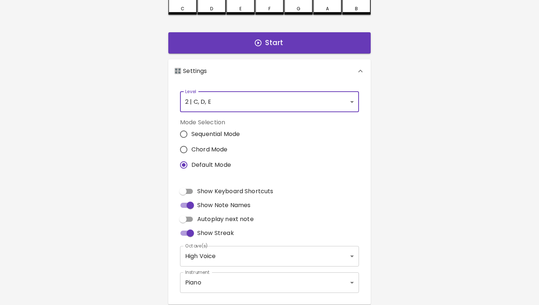
scroll to position [107, 0]
click at [188, 191] on input "Show Keyboard Shortcuts" at bounding box center [183, 191] width 42 height 14
checkbox input "true"
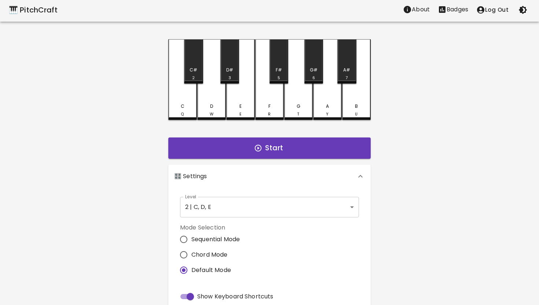
scroll to position [0, 0]
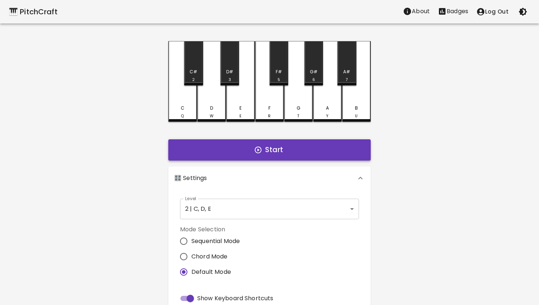
click at [269, 147] on button "Start" at bounding box center [269, 149] width 202 height 21
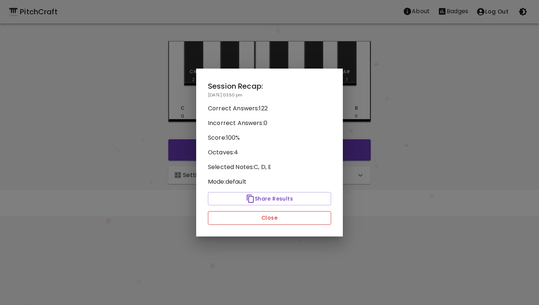
click at [283, 216] on button "Close" at bounding box center [269, 218] width 123 height 14
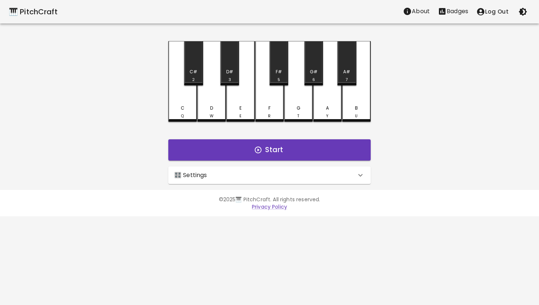
click at [359, 174] on icon at bounding box center [360, 175] width 4 height 3
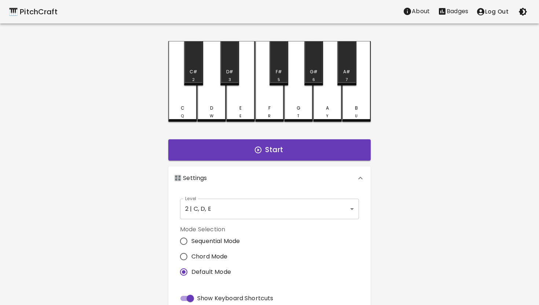
click at [405, 164] on div "🎹 PitchCraft About Badges Log Out C Q C# 2 D W D# 3 E E F R F# 5 G T G# 6 A Y A…" at bounding box center [269, 206] width 539 height 412
click at [458, 7] on p "Badges" at bounding box center [457, 11] width 22 height 9
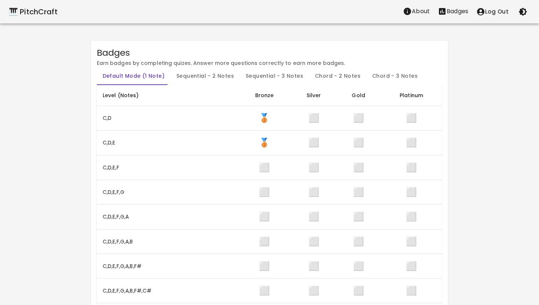
click at [34, 13] on div "🎹 PitchCraft" at bounding box center [33, 12] width 49 height 12
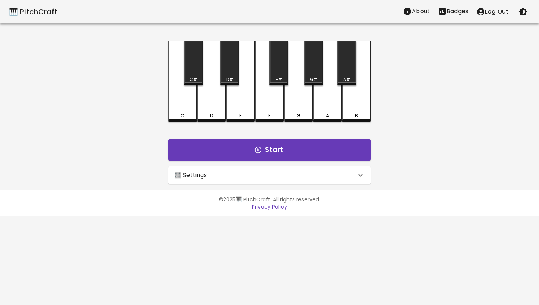
click at [358, 181] on div "🎛️ Settings" at bounding box center [269, 175] width 202 height 18
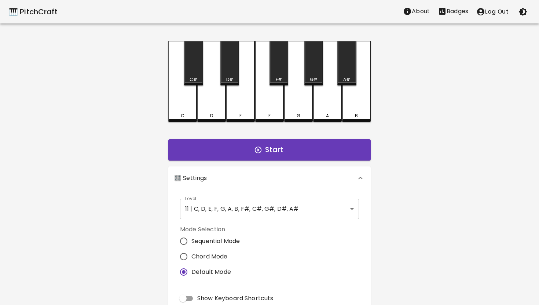
click at [350, 208] on body "🎹 PitchCraft About Badges Log Out C C# D D# E F F# G G# A A# B Start 🎛️ Setting…" at bounding box center [269, 222] width 539 height 444
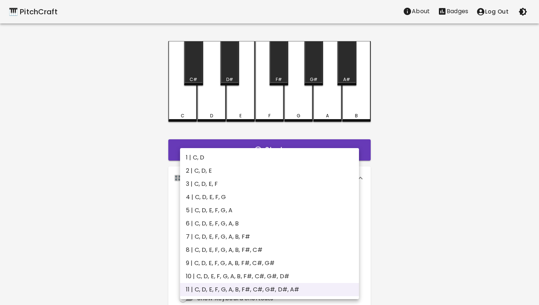
click at [231, 184] on li "3 | C, D, E, F" at bounding box center [269, 183] width 179 height 13
type input "5"
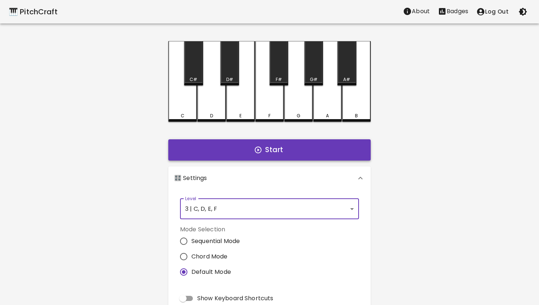
click at [276, 151] on button "Start" at bounding box center [269, 149] width 202 height 21
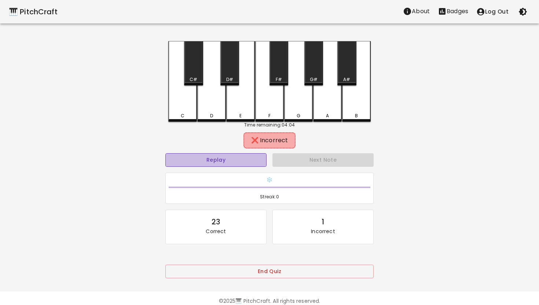
click at [232, 158] on button "Replay" at bounding box center [215, 160] width 101 height 14
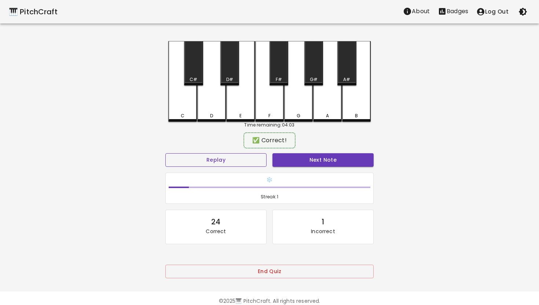
click at [165, 153] on button "Replay" at bounding box center [215, 160] width 101 height 14
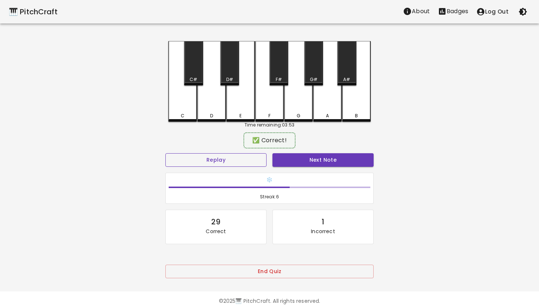
click at [165, 153] on button "Replay" at bounding box center [215, 160] width 101 height 14
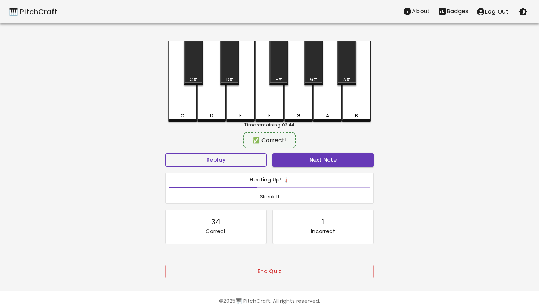
click at [165, 153] on button "Replay" at bounding box center [215, 160] width 101 height 14
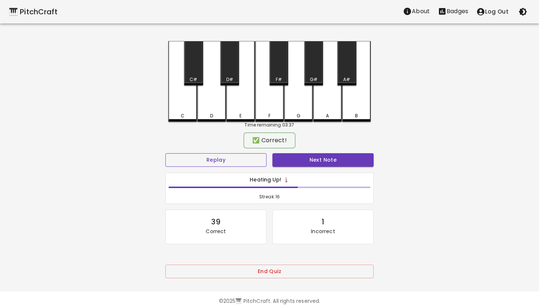
click at [165, 153] on button "Replay" at bounding box center [215, 160] width 101 height 14
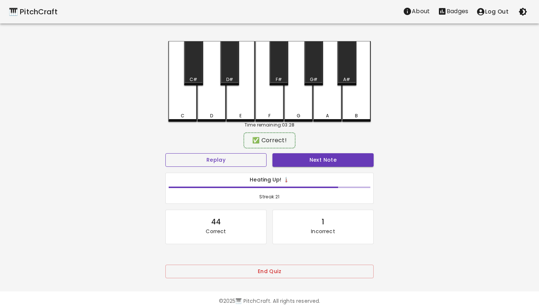
click at [165, 153] on button "Replay" at bounding box center [215, 160] width 101 height 14
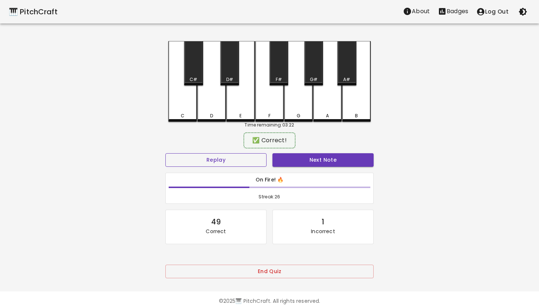
click at [165, 153] on button "Replay" at bounding box center [215, 160] width 101 height 14
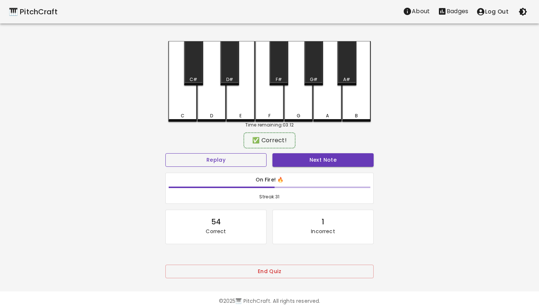
click at [165, 153] on button "Replay" at bounding box center [215, 160] width 101 height 14
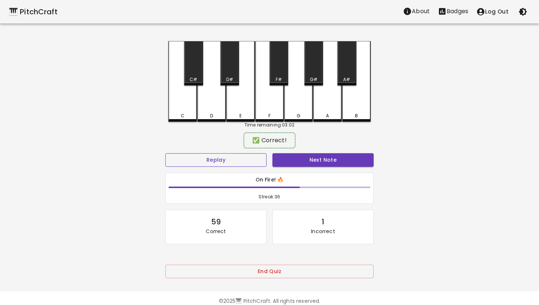
click at [165, 153] on button "Replay" at bounding box center [215, 160] width 101 height 14
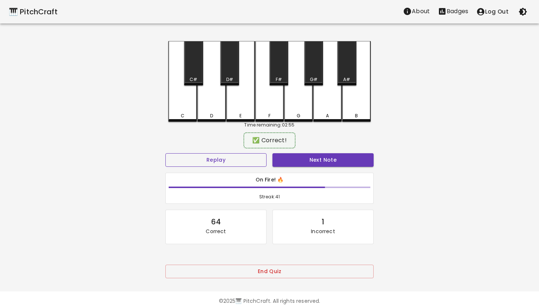
click at [165, 153] on button "Replay" at bounding box center [215, 160] width 101 height 14
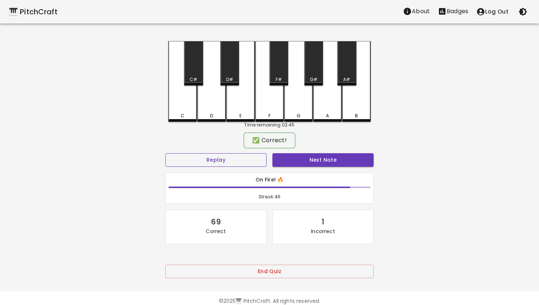
click at [165, 153] on button "Replay" at bounding box center [215, 160] width 101 height 14
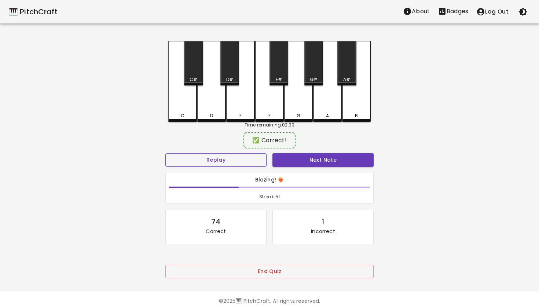
click at [165, 153] on button "Replay" at bounding box center [215, 160] width 101 height 14
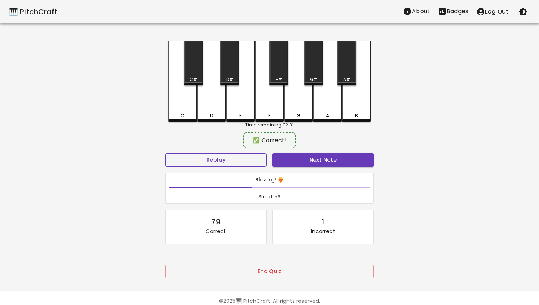
click at [165, 153] on button "Replay" at bounding box center [215, 160] width 101 height 14
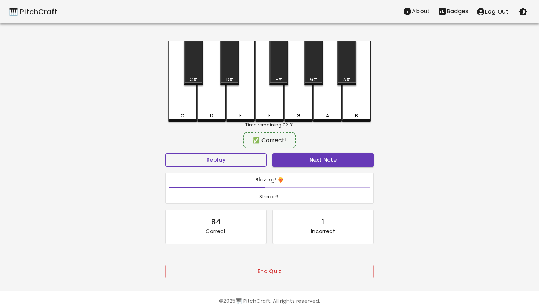
click at [165, 153] on button "Replay" at bounding box center [215, 160] width 101 height 14
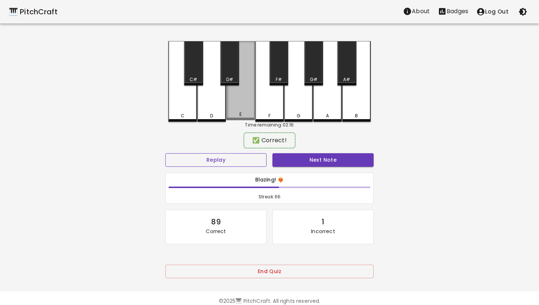
click at [165, 153] on button "Replay" at bounding box center [215, 160] width 101 height 14
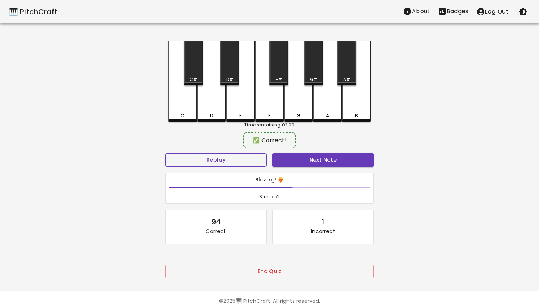
click at [165, 153] on button "Replay" at bounding box center [215, 160] width 101 height 14
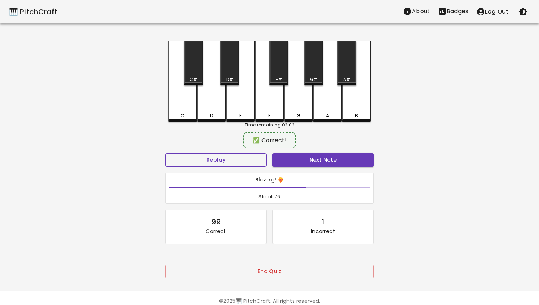
click at [165, 153] on button "Replay" at bounding box center [215, 160] width 101 height 14
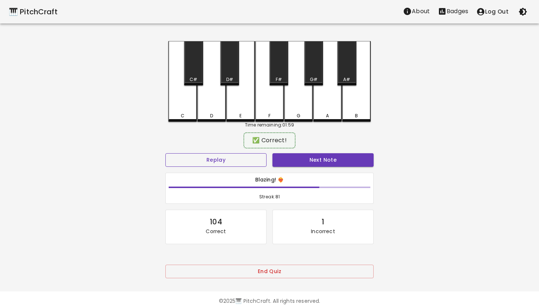
click at [165, 153] on button "Replay" at bounding box center [215, 160] width 101 height 14
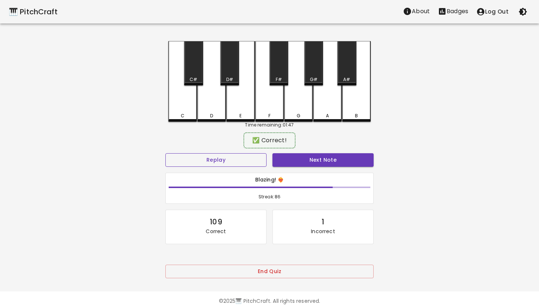
click at [165, 153] on button "Replay" at bounding box center [215, 160] width 101 height 14
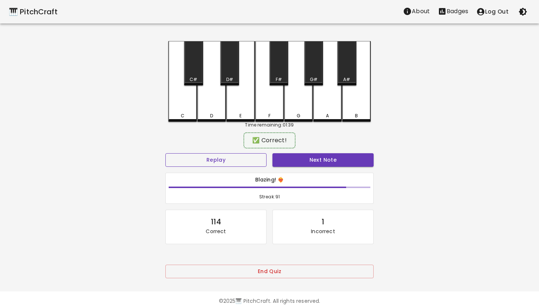
click at [165, 153] on button "Replay" at bounding box center [215, 160] width 101 height 14
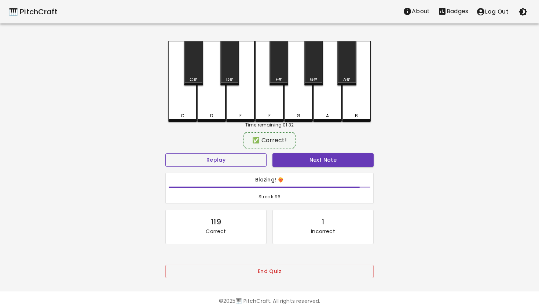
click at [165, 153] on button "Replay" at bounding box center [215, 160] width 101 height 14
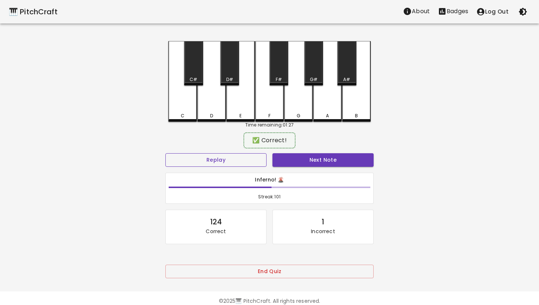
click at [165, 153] on button "Replay" at bounding box center [215, 160] width 101 height 14
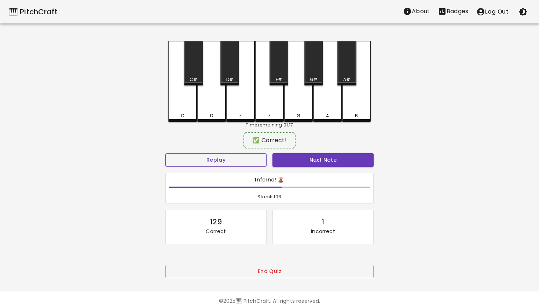
click at [165, 153] on button "Replay" at bounding box center [215, 160] width 101 height 14
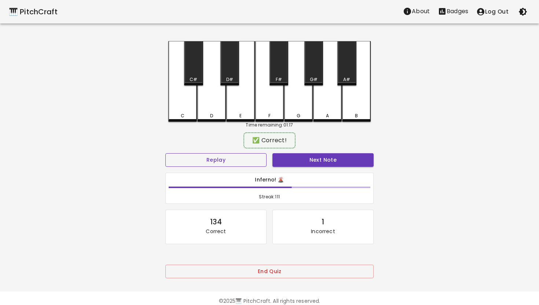
click at [165, 153] on button "Replay" at bounding box center [215, 160] width 101 height 14
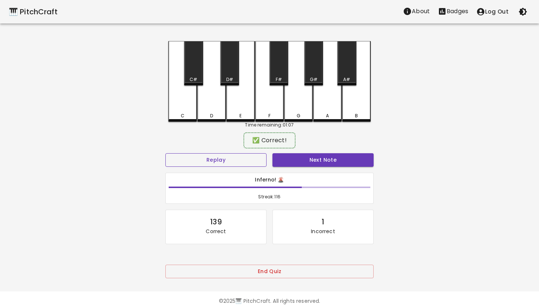
click at [165, 153] on button "Replay" at bounding box center [215, 160] width 101 height 14
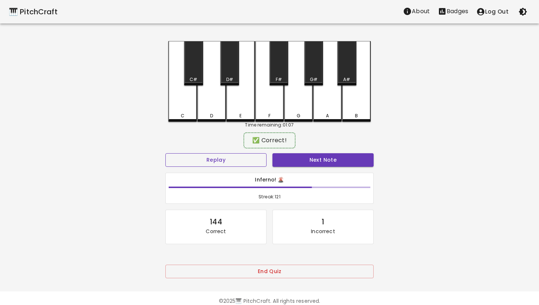
click at [165, 153] on button "Replay" at bounding box center [215, 160] width 101 height 14
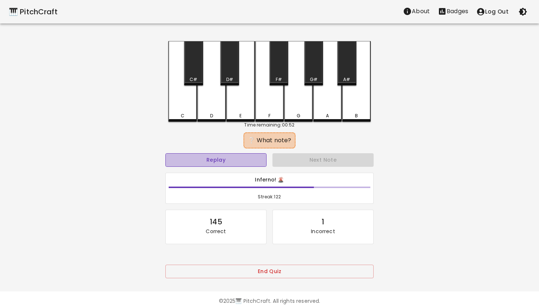
click at [232, 158] on button "Replay" at bounding box center [215, 160] width 101 height 14
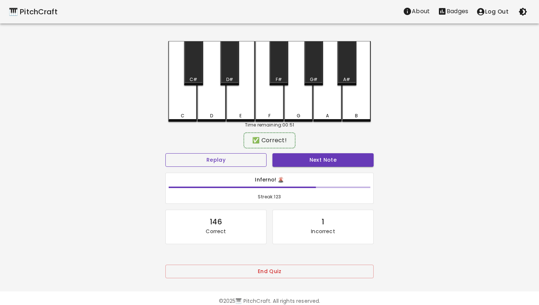
click at [165, 153] on button "Replay" at bounding box center [215, 160] width 101 height 14
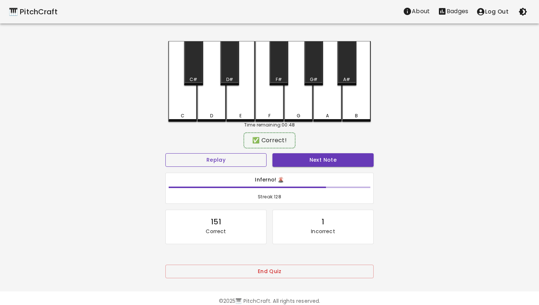
click at [165, 153] on button "Replay" at bounding box center [215, 160] width 101 height 14
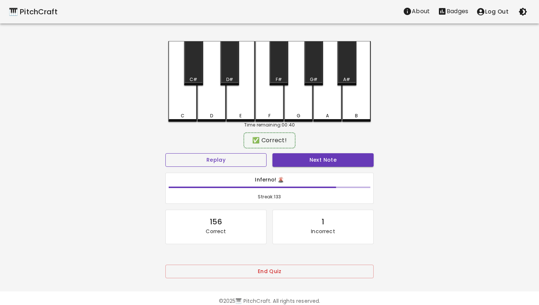
click at [165, 153] on button "Replay" at bounding box center [215, 160] width 101 height 14
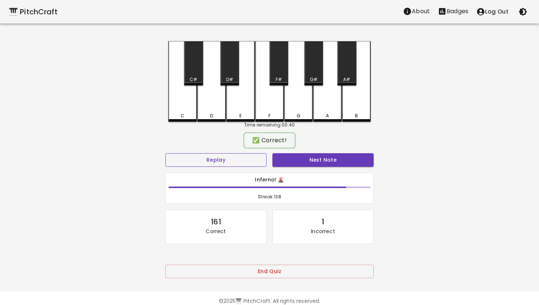
click at [165, 153] on button "Replay" at bounding box center [215, 160] width 101 height 14
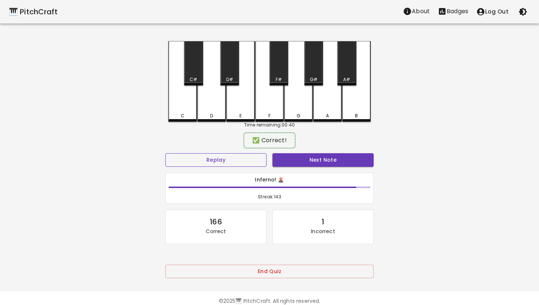
click at [165, 153] on button "Replay" at bounding box center [215, 160] width 101 height 14
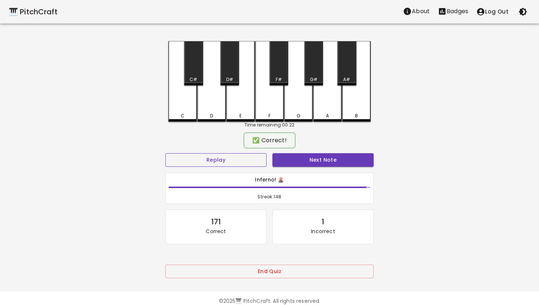
click at [165, 153] on button "Replay" at bounding box center [215, 160] width 101 height 14
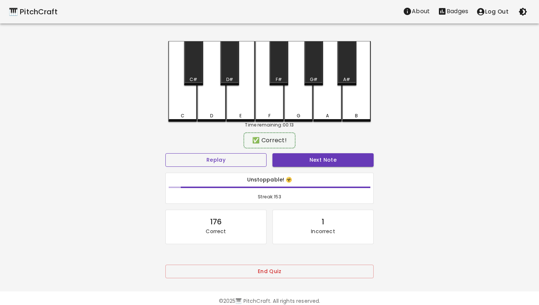
click at [165, 153] on button "Replay" at bounding box center [215, 160] width 101 height 14
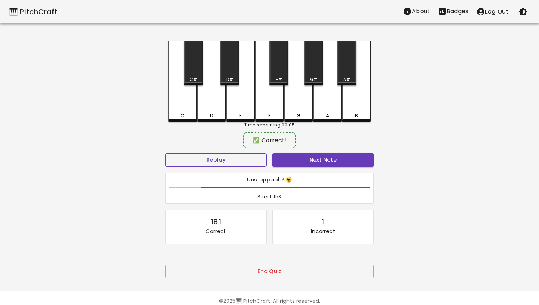
click at [165, 153] on button "Replay" at bounding box center [215, 160] width 101 height 14
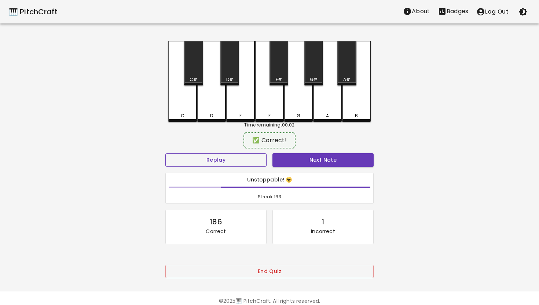
click at [165, 153] on button "Replay" at bounding box center [215, 160] width 101 height 14
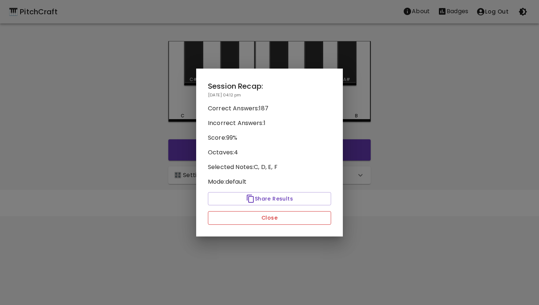
click at [280, 218] on button "Close" at bounding box center [269, 218] width 123 height 14
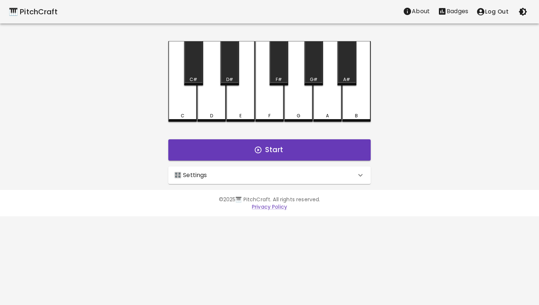
click at [363, 175] on icon at bounding box center [360, 175] width 9 height 9
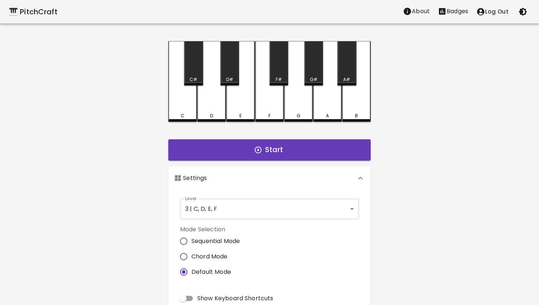
click at [459, 11] on p "Badges" at bounding box center [457, 11] width 22 height 9
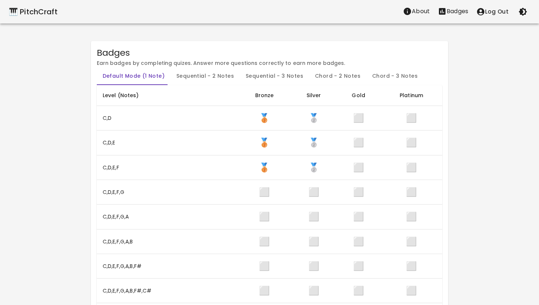
click at [213, 78] on button "Sequential - 2 Notes" at bounding box center [204, 76] width 69 height 18
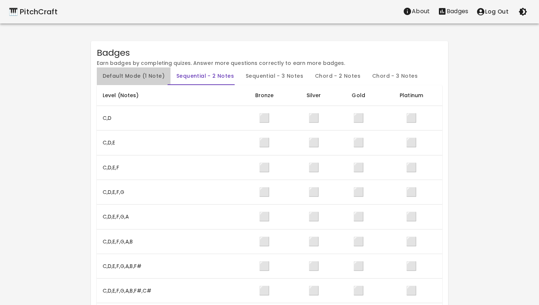
click at [140, 75] on button "Default Mode (1 Note)" at bounding box center [134, 76] width 74 height 18
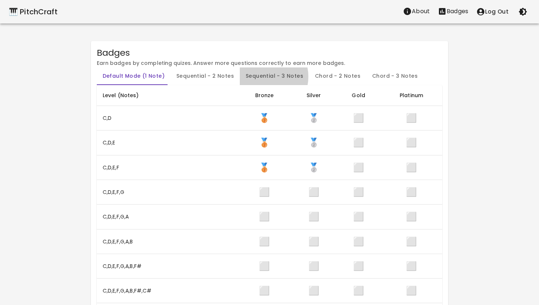
click at [258, 77] on button "Sequential - 3 Notes" at bounding box center [274, 76] width 69 height 18
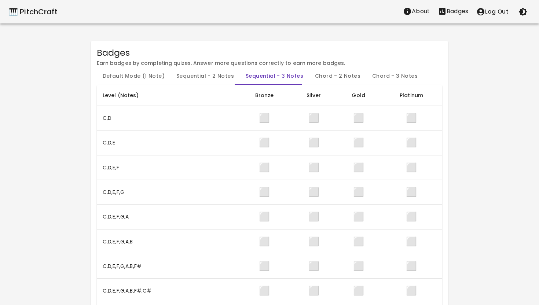
click at [210, 77] on button "Sequential - 2 Notes" at bounding box center [204, 76] width 69 height 18
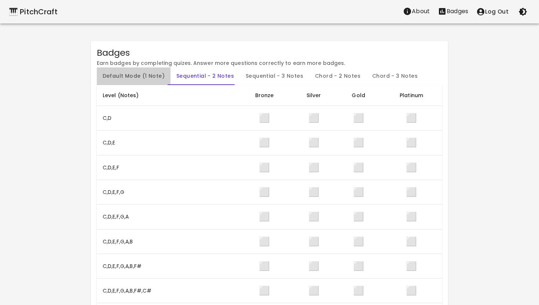
click at [151, 76] on button "Default Mode (1 Note)" at bounding box center [134, 76] width 74 height 18
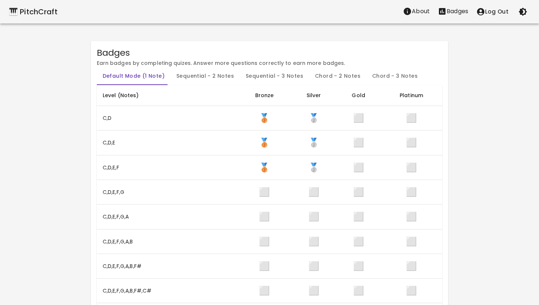
click at [38, 15] on div "🎹 PitchCraft" at bounding box center [33, 12] width 49 height 12
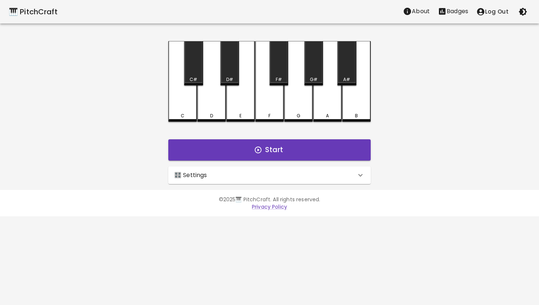
click at [364, 177] on icon at bounding box center [360, 175] width 9 height 9
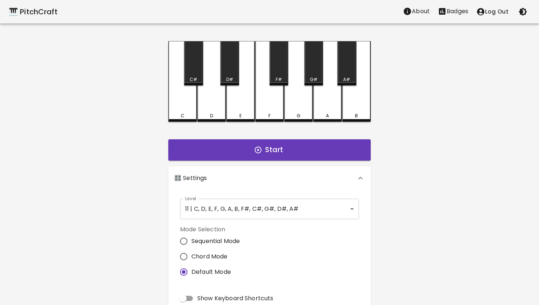
click at [345, 207] on body "🎹 PitchCraft About Badges Log Out C C# D D# E F F# G G# A A# B Start 🎛️ Setting…" at bounding box center [269, 222] width 539 height 444
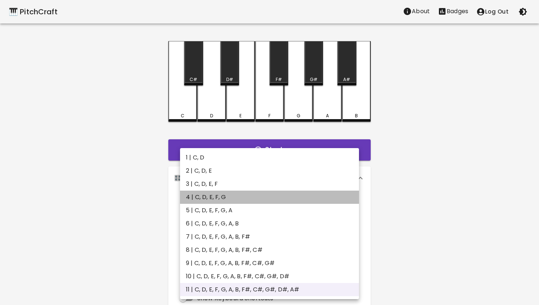
click at [265, 197] on li "4 | C, D, E, F, G" at bounding box center [269, 197] width 179 height 13
type input "7"
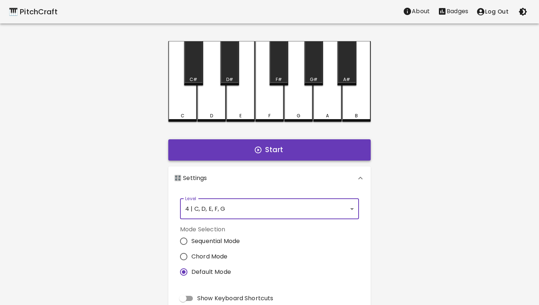
click at [272, 149] on button "Start" at bounding box center [269, 149] width 202 height 21
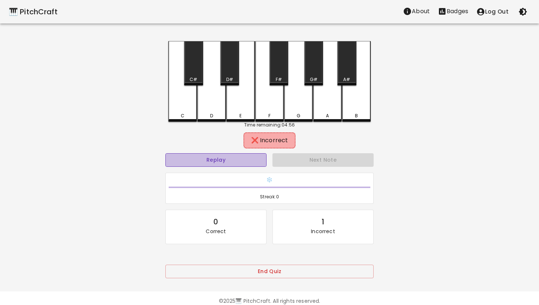
click at [248, 156] on button "Replay" at bounding box center [215, 160] width 101 height 14
click at [238, 108] on div "E" at bounding box center [240, 81] width 29 height 81
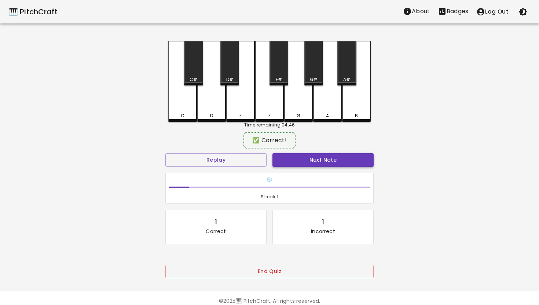
click at [309, 159] on button "Next Note" at bounding box center [322, 160] width 101 height 14
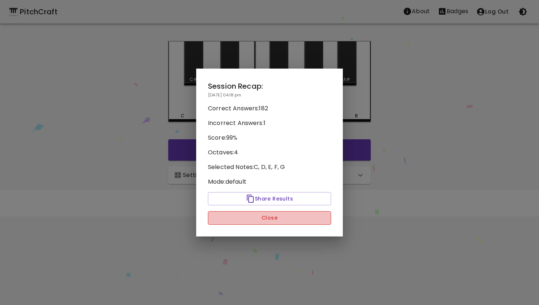
click at [281, 218] on button "Close" at bounding box center [269, 218] width 123 height 14
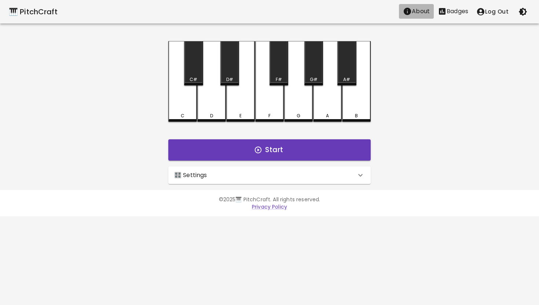
click at [418, 11] on p "About" at bounding box center [421, 11] width 18 height 9
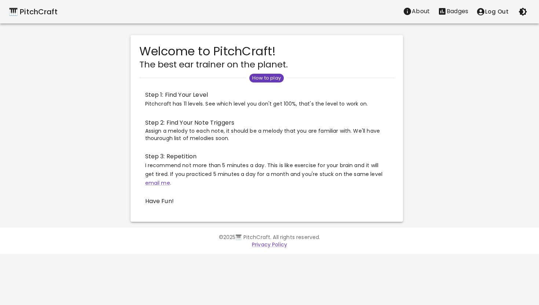
click at [449, 12] on p "Badges" at bounding box center [457, 11] width 22 height 9
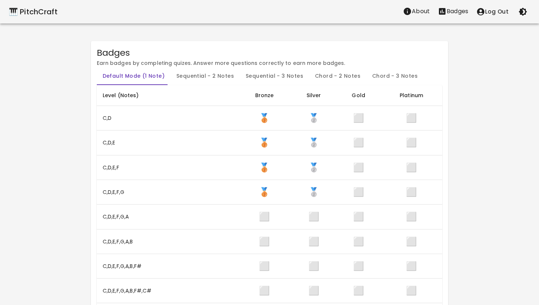
click at [46, 13] on div "🎹 PitchCraft" at bounding box center [33, 12] width 49 height 12
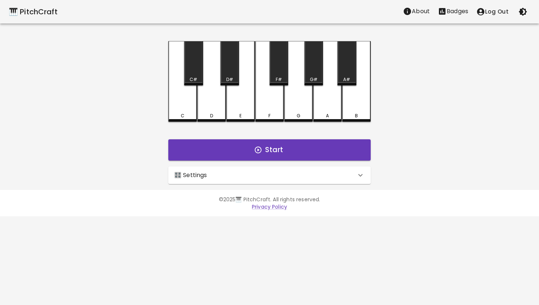
click at [362, 177] on icon at bounding box center [360, 175] width 9 height 9
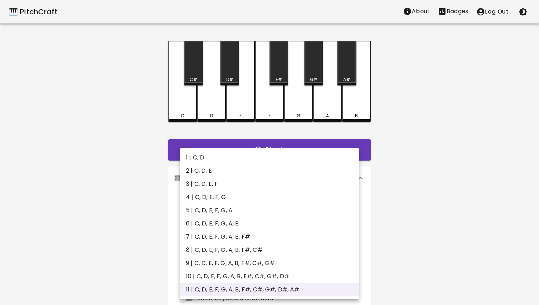
click at [349, 206] on body "🎹 PitchCraft About Badges Log Out C C# D D# E F F# G G# A A# B Start 🎛️ Setting…" at bounding box center [269, 222] width 539 height 444
click at [261, 211] on li "5 | C, D, E, F, G, A" at bounding box center [269, 210] width 179 height 13
type input "9"
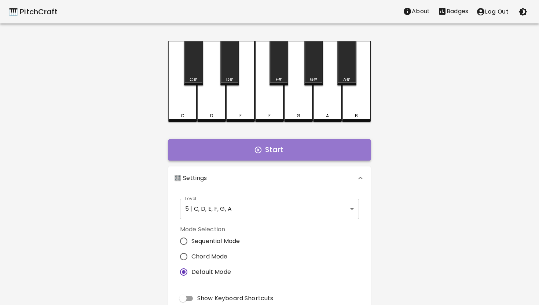
click at [279, 148] on button "Start" at bounding box center [269, 149] width 202 height 21
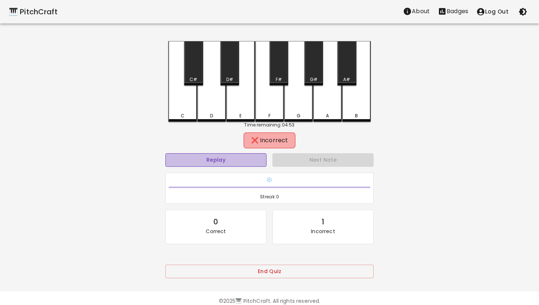
click at [253, 154] on button "Replay" at bounding box center [215, 160] width 101 height 14
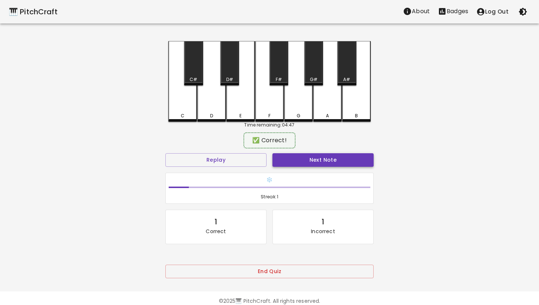
click at [316, 161] on button "Next Note" at bounding box center [322, 160] width 101 height 14
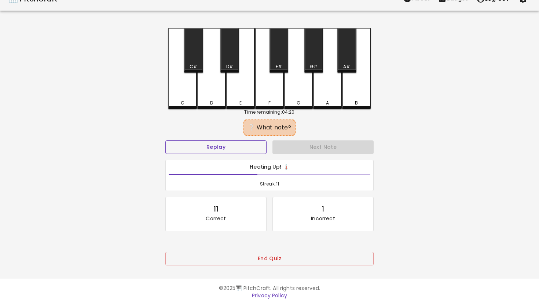
scroll to position [19, 0]
click at [253, 140] on button "Replay" at bounding box center [215, 147] width 101 height 14
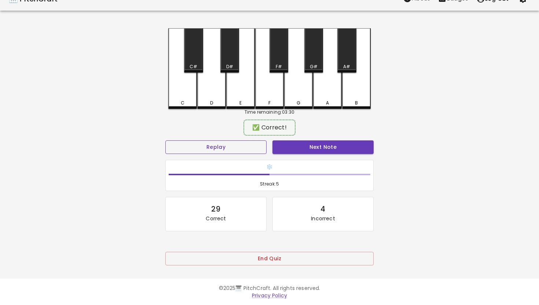
click at [165, 140] on button "Replay" at bounding box center [215, 147] width 101 height 14
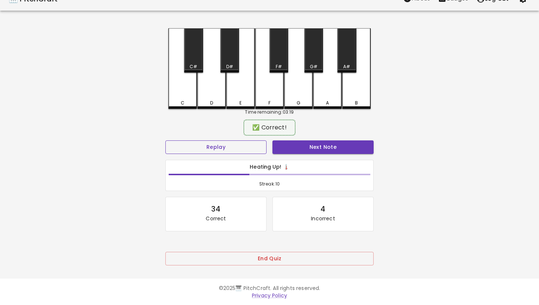
click at [165, 140] on button "Replay" at bounding box center [215, 147] width 101 height 14
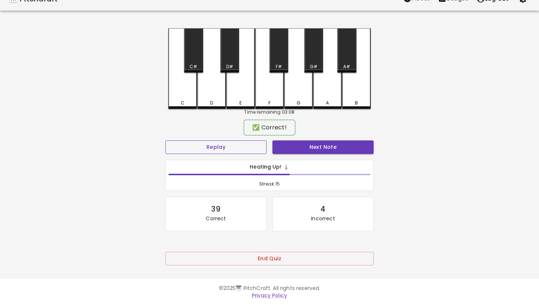
click at [165, 140] on button "Replay" at bounding box center [215, 147] width 101 height 14
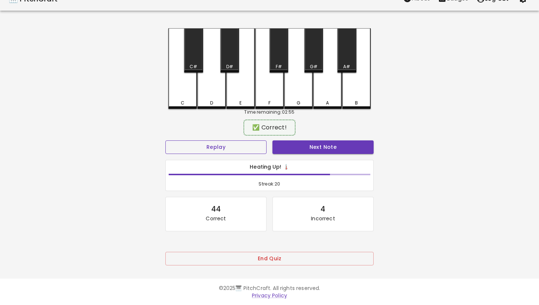
click at [165, 140] on button "Replay" at bounding box center [215, 147] width 101 height 14
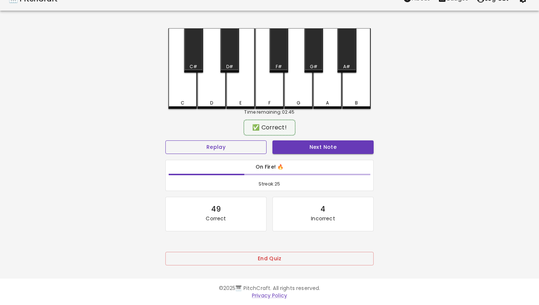
click at [165, 140] on button "Replay" at bounding box center [215, 147] width 101 height 14
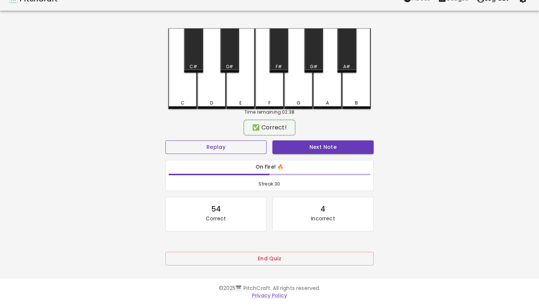
click at [165, 140] on button "Replay" at bounding box center [215, 147] width 101 height 14
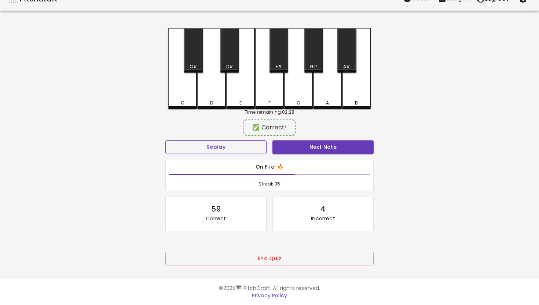
click at [165, 140] on button "Replay" at bounding box center [215, 147] width 101 height 14
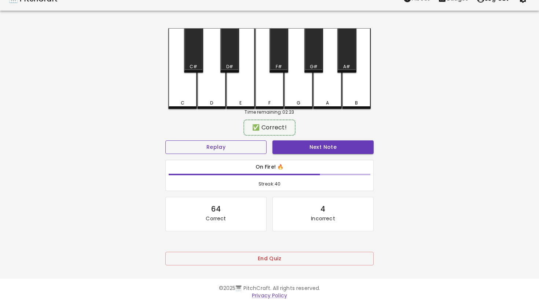
click at [165, 140] on button "Replay" at bounding box center [215, 147] width 101 height 14
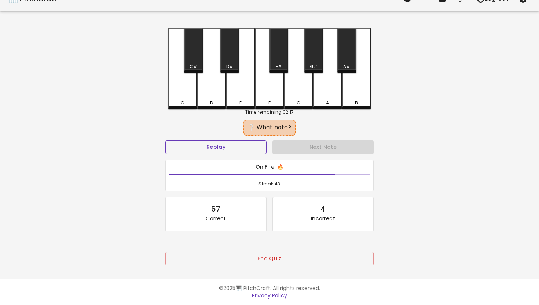
click at [165, 140] on button "Replay" at bounding box center [215, 147] width 101 height 14
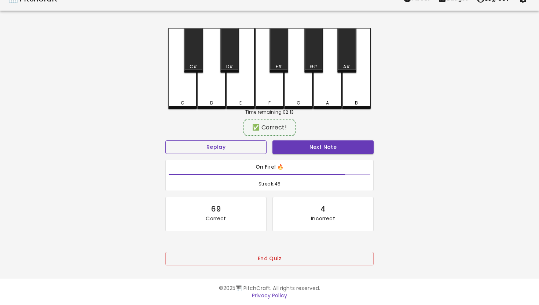
click at [165, 140] on button "Replay" at bounding box center [215, 147] width 101 height 14
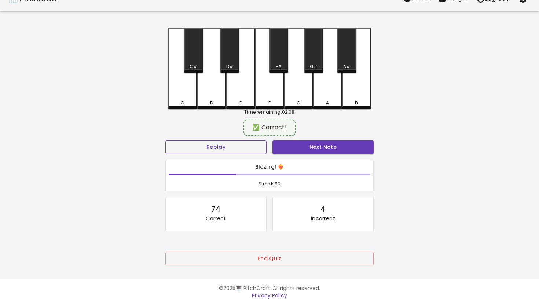
click at [165, 140] on button "Replay" at bounding box center [215, 147] width 101 height 14
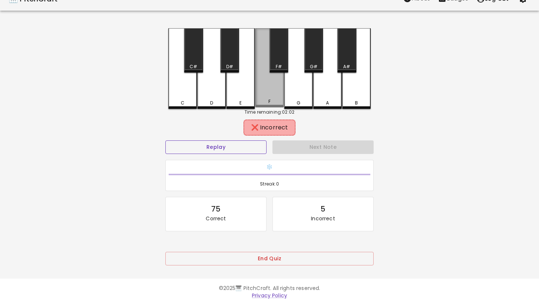
click at [165, 140] on button "Replay" at bounding box center [215, 147] width 101 height 14
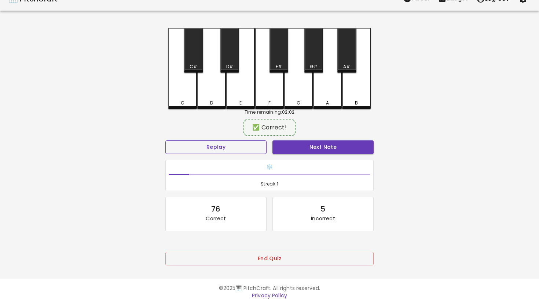
click at [165, 140] on button "Replay" at bounding box center [215, 147] width 101 height 14
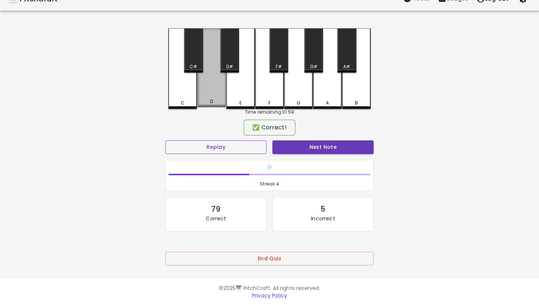
click at [165, 140] on button "Replay" at bounding box center [215, 147] width 101 height 14
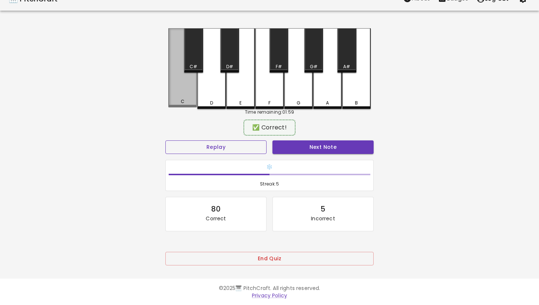
click at [165, 140] on button "Replay" at bounding box center [215, 147] width 101 height 14
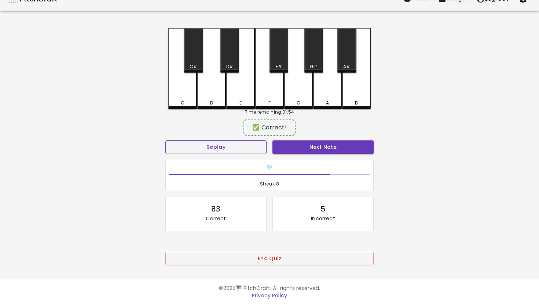
click at [165, 140] on button "Replay" at bounding box center [215, 147] width 101 height 14
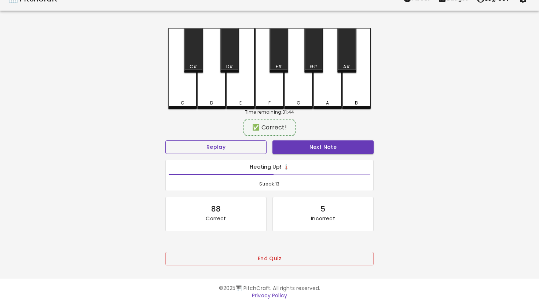
click at [165, 140] on button "Replay" at bounding box center [215, 147] width 101 height 14
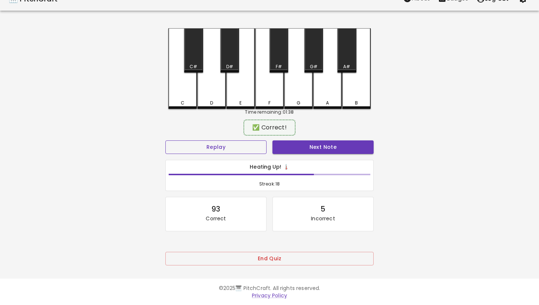
click at [165, 140] on button "Replay" at bounding box center [215, 147] width 101 height 14
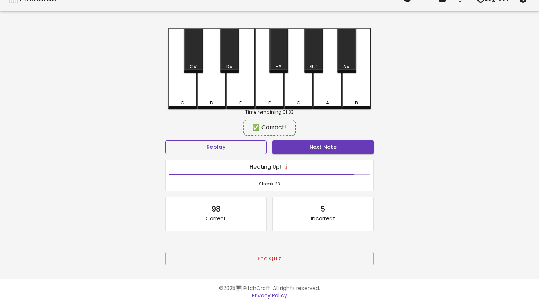
click at [165, 140] on button "Replay" at bounding box center [215, 147] width 101 height 14
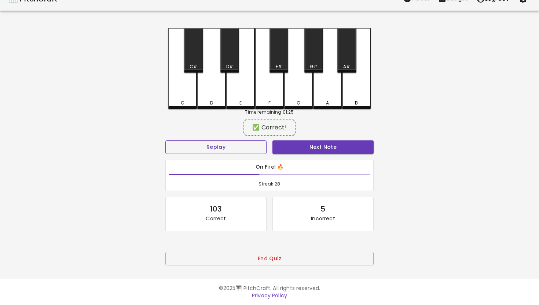
click at [165, 140] on button "Replay" at bounding box center [215, 147] width 101 height 14
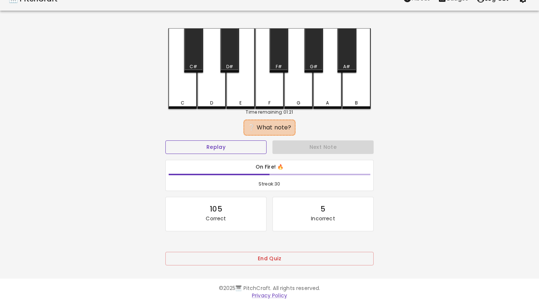
click at [165, 140] on button "Replay" at bounding box center [215, 147] width 101 height 14
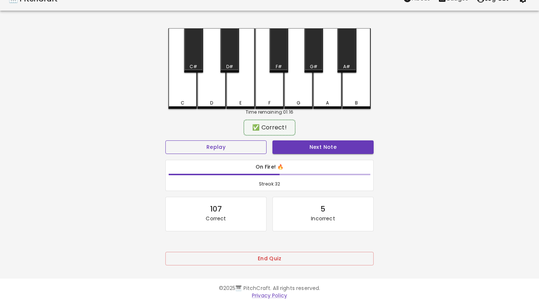
click at [165, 140] on button "Replay" at bounding box center [215, 147] width 101 height 14
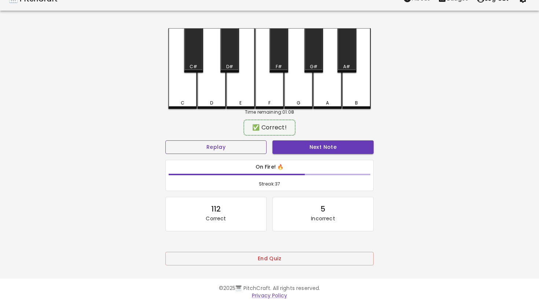
click at [165, 140] on button "Replay" at bounding box center [215, 147] width 101 height 14
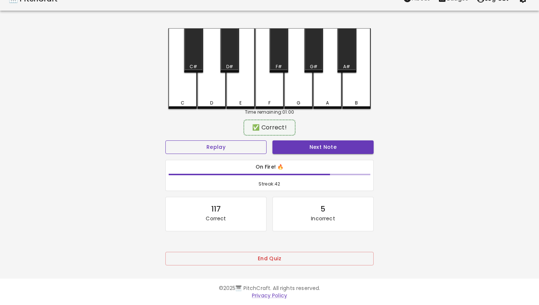
click at [165, 140] on button "Replay" at bounding box center [215, 147] width 101 height 14
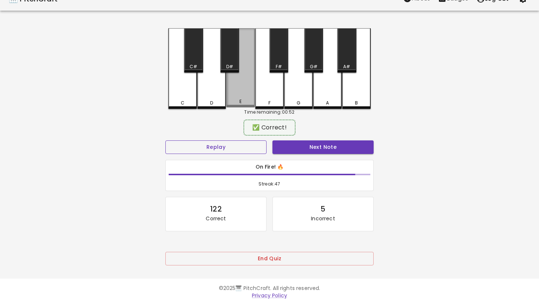
click at [165, 140] on button "Replay" at bounding box center [215, 147] width 101 height 14
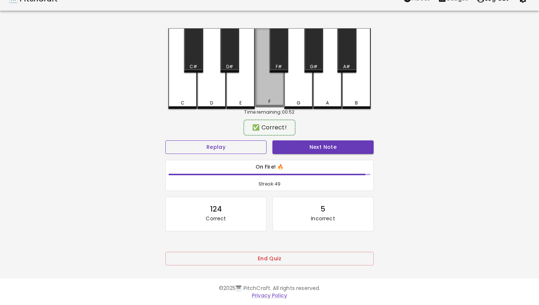
click at [165, 140] on button "Replay" at bounding box center [215, 147] width 101 height 14
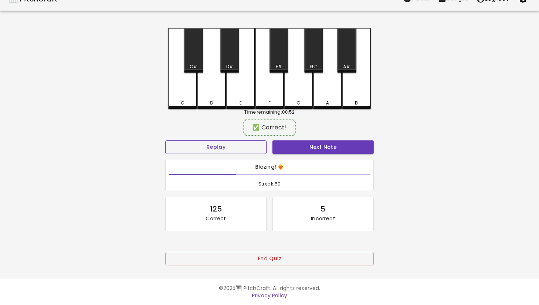
click at [165, 140] on button "Replay" at bounding box center [215, 147] width 101 height 14
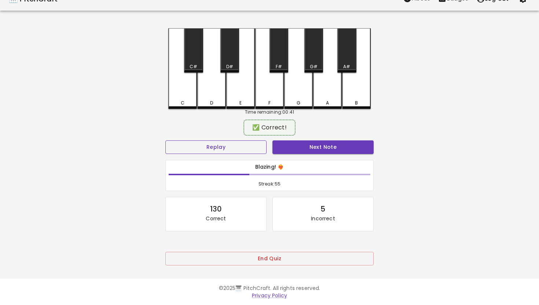
click at [165, 140] on button "Replay" at bounding box center [215, 147] width 101 height 14
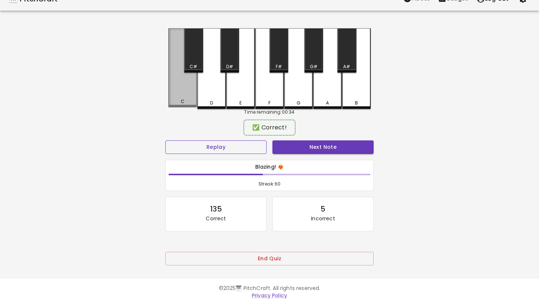
click at [165, 140] on button "Replay" at bounding box center [215, 147] width 101 height 14
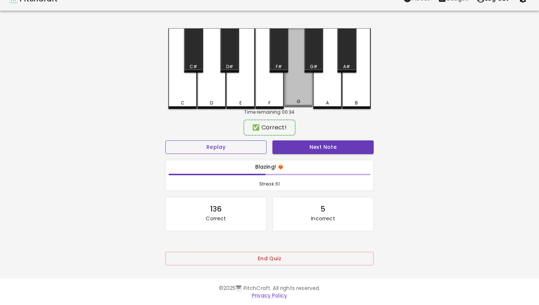
click at [165, 140] on button "Replay" at bounding box center [215, 147] width 101 height 14
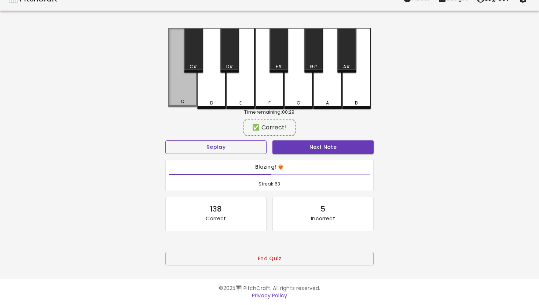
click at [165, 140] on button "Replay" at bounding box center [215, 147] width 101 height 14
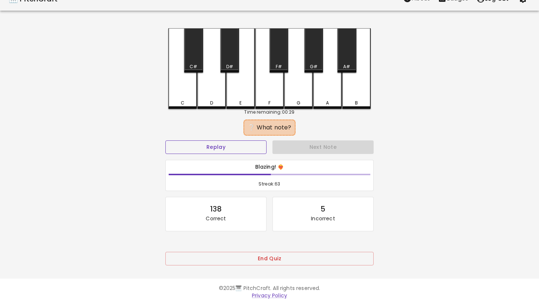
click at [165, 140] on button "Replay" at bounding box center [215, 147] width 101 height 14
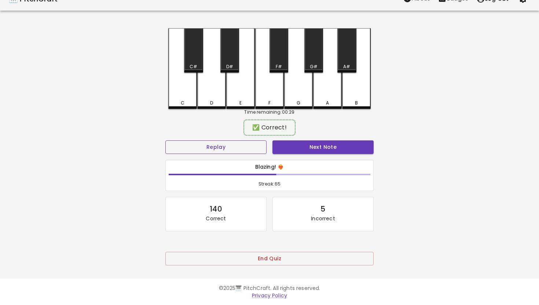
click at [165, 140] on button "Replay" at bounding box center [215, 147] width 101 height 14
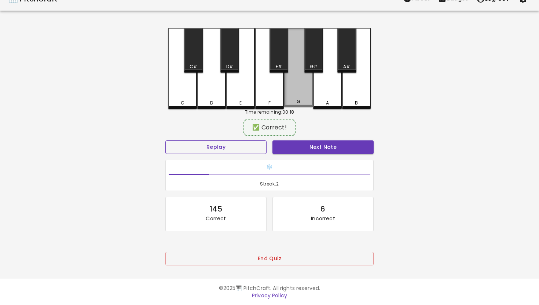
click at [165, 140] on button "Replay" at bounding box center [215, 147] width 101 height 14
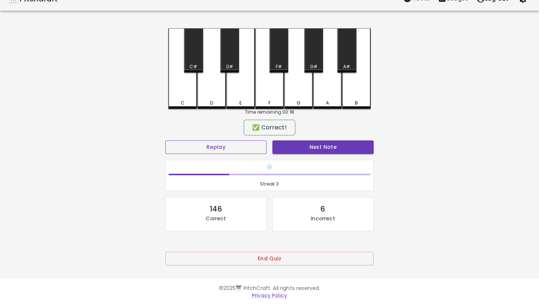
click at [165, 140] on button "Replay" at bounding box center [215, 147] width 101 height 14
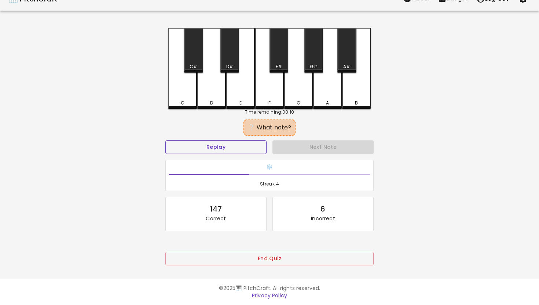
click at [165, 140] on button "Replay" at bounding box center [215, 147] width 101 height 14
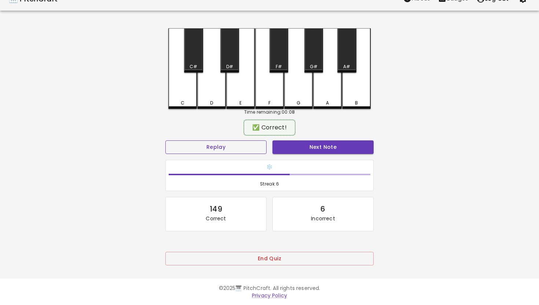
click at [165, 140] on button "Replay" at bounding box center [215, 147] width 101 height 14
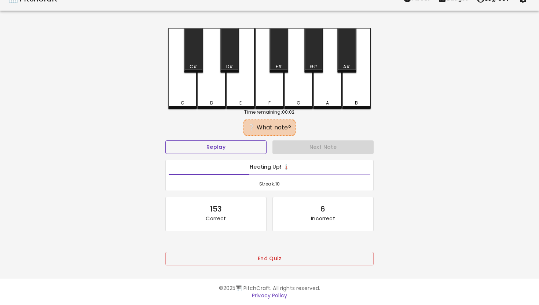
click at [165, 140] on button "Replay" at bounding box center [215, 147] width 101 height 14
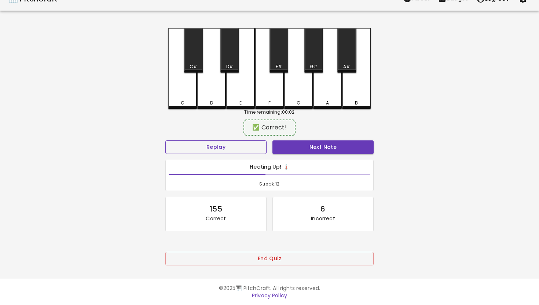
click at [165, 140] on button "Replay" at bounding box center [215, 147] width 101 height 14
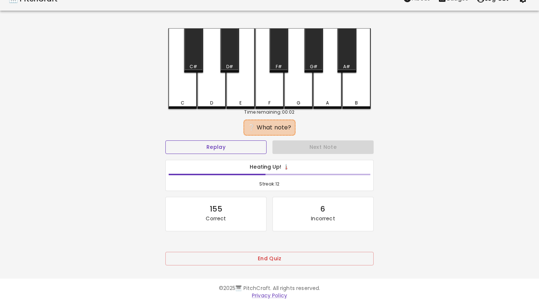
click at [165, 140] on button "Replay" at bounding box center [215, 147] width 101 height 14
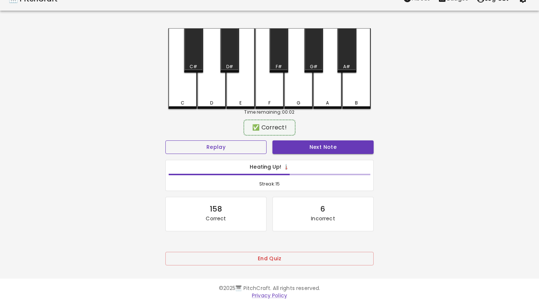
click at [165, 140] on button "Replay" at bounding box center [215, 147] width 101 height 14
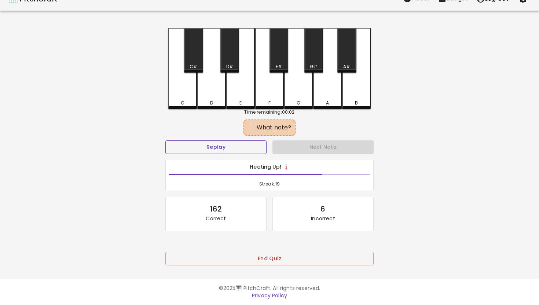
click at [165, 140] on button "Replay" at bounding box center [215, 147] width 101 height 14
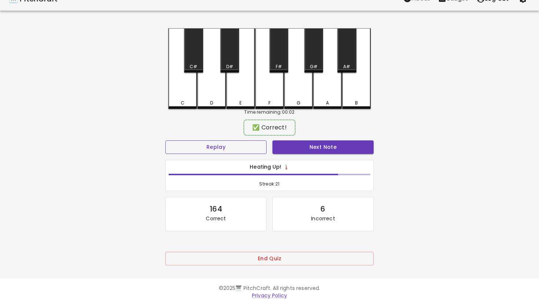
click at [165, 140] on button "Replay" at bounding box center [215, 147] width 101 height 14
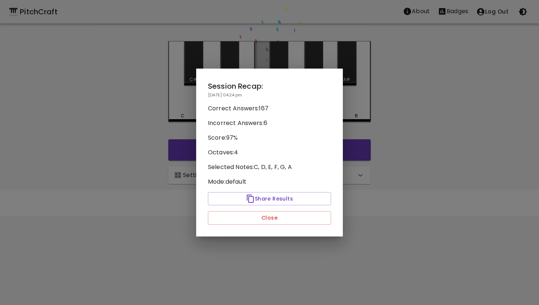
scroll to position [0, 0]
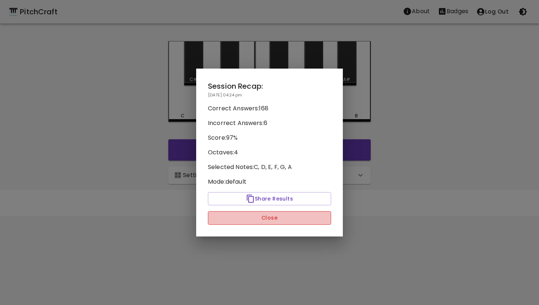
click at [279, 215] on button "Close" at bounding box center [269, 218] width 123 height 14
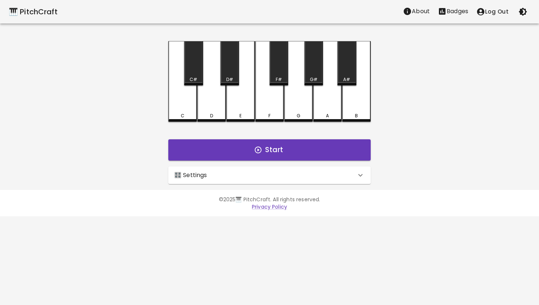
click at [450, 11] on p "Badges" at bounding box center [457, 11] width 22 height 9
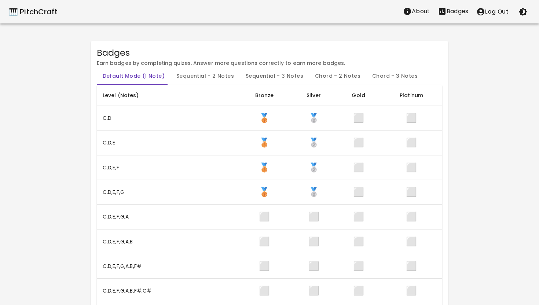
click at [39, 12] on div "🎹 PitchCraft" at bounding box center [33, 12] width 49 height 12
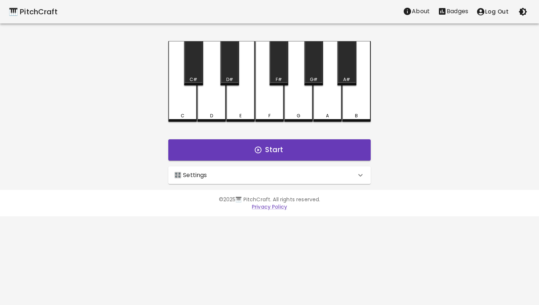
click at [360, 172] on icon at bounding box center [360, 175] width 9 height 9
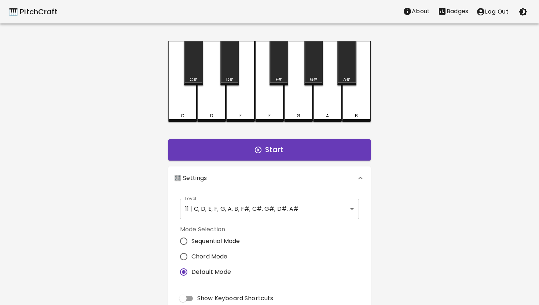
click at [335, 210] on body "🎹 PitchCraft About Badges Log Out C C# D D# E F F# G G# A A# B Start 🎛️ Setting…" at bounding box center [269, 222] width 539 height 444
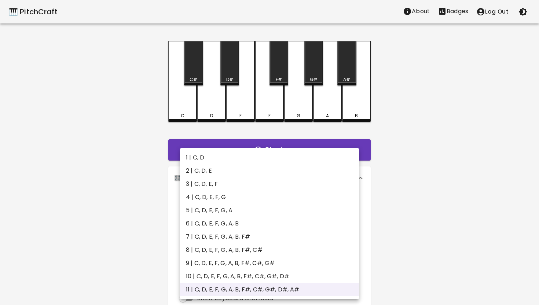
click at [286, 212] on li "5 | C, D, E, F, G, A" at bounding box center [269, 210] width 179 height 13
type input "9"
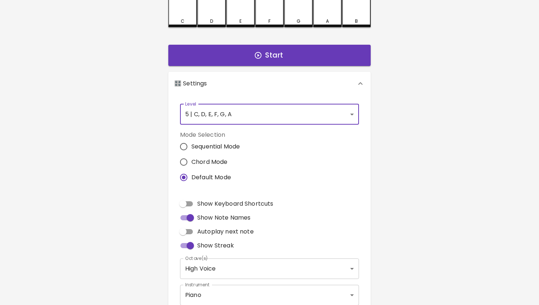
scroll to position [139, 0]
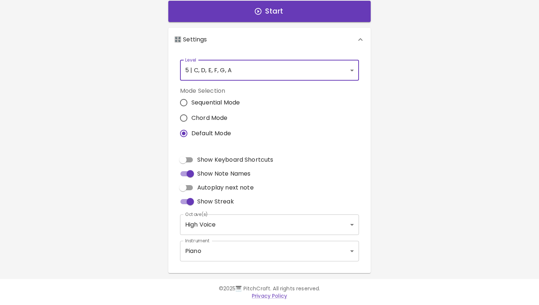
click at [256, 158] on span "Show Keyboard Shortcuts" at bounding box center [235, 159] width 76 height 9
click at [204, 158] on input "Show Keyboard Shortcuts" at bounding box center [183, 160] width 42 height 14
checkbox input "true"
click at [190, 186] on input "Autoplay next note" at bounding box center [183, 188] width 42 height 14
checkbox input "true"
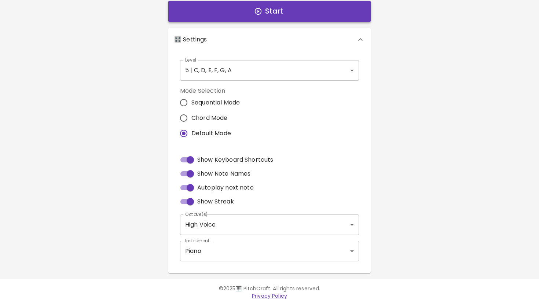
click at [275, 14] on button "Start" at bounding box center [269, 11] width 202 height 21
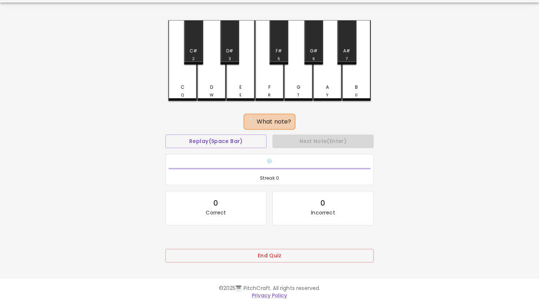
scroll to position [19, 0]
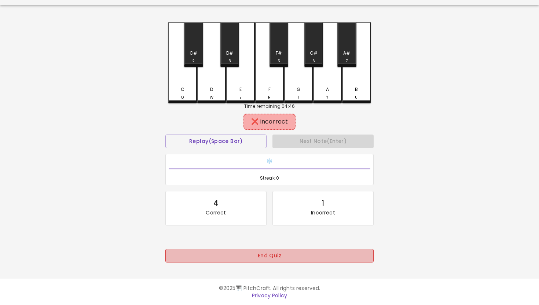
click at [270, 252] on button "End Quiz" at bounding box center [269, 256] width 208 height 14
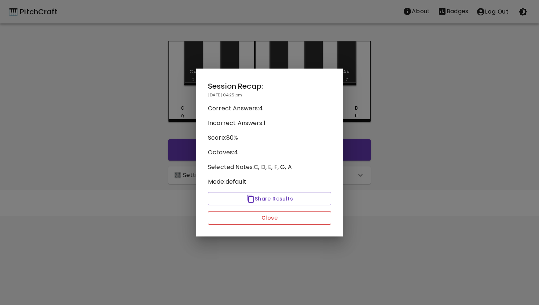
click at [269, 217] on button "Close" at bounding box center [269, 218] width 123 height 14
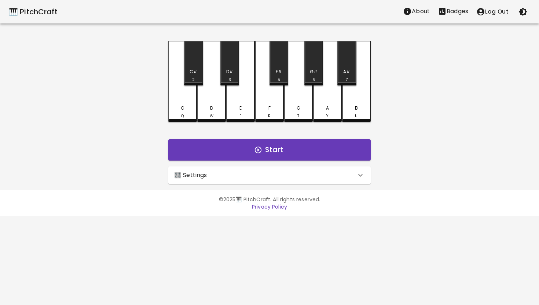
click at [302, 181] on div "🎛️ Settings" at bounding box center [269, 175] width 202 height 18
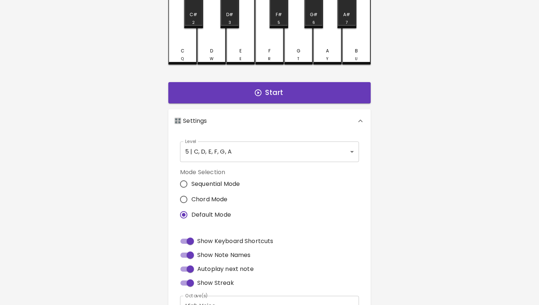
scroll to position [63, 0]
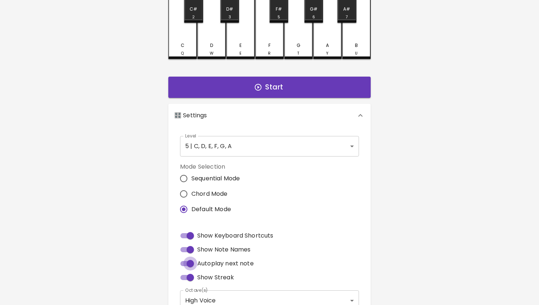
click at [192, 265] on input "Autoplay next note" at bounding box center [190, 264] width 42 height 14
checkbox input "false"
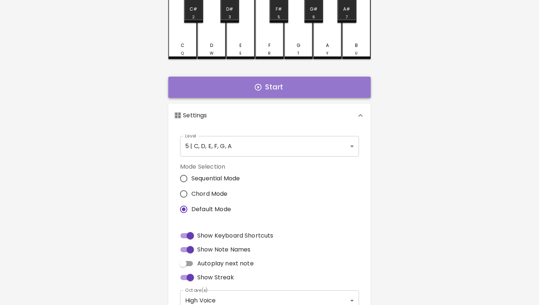
click at [269, 85] on button "Start" at bounding box center [269, 87] width 202 height 21
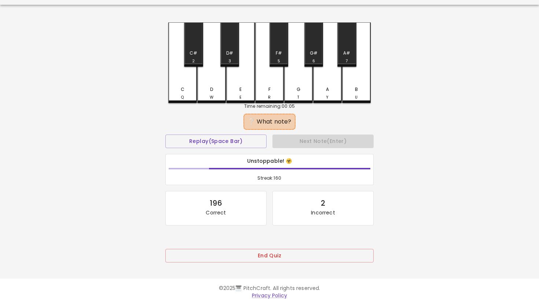
scroll to position [0, 0]
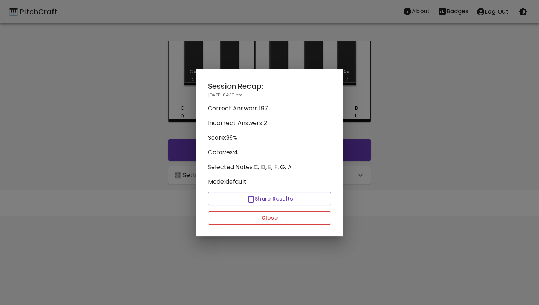
click at [274, 220] on button "Close" at bounding box center [269, 218] width 123 height 14
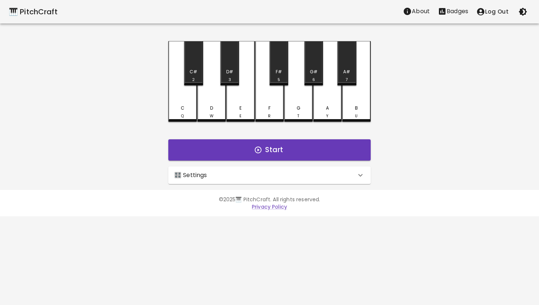
click at [442, 14] on icon "Stats" at bounding box center [442, 11] width 7 height 7
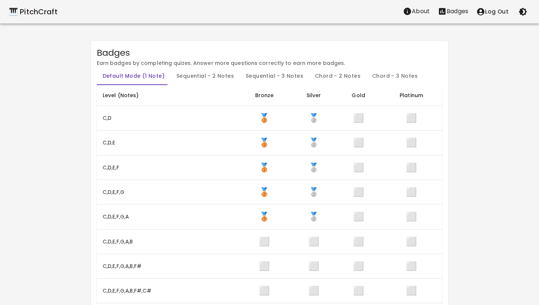
click at [40, 11] on div "🎹 PitchCraft" at bounding box center [33, 12] width 49 height 12
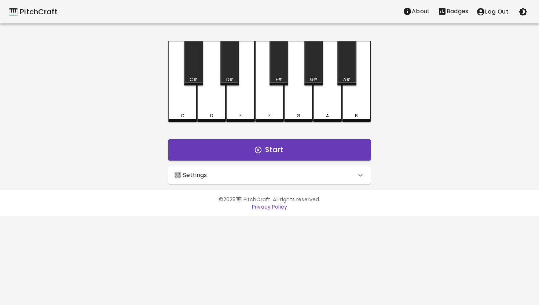
click at [361, 176] on icon at bounding box center [360, 175] width 9 height 9
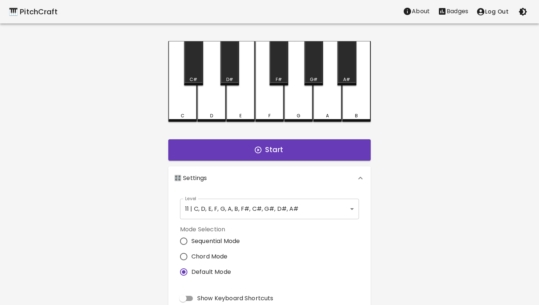
click at [338, 205] on body "🎹 PitchCraft About Badges Log Out C C# D D# E F F# G G# A A# B Start 🎛️ Setting…" at bounding box center [269, 222] width 539 height 444
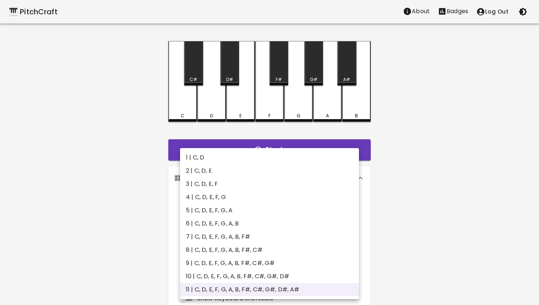
click at [281, 221] on li "6 | C, D, E, F, G, A, B" at bounding box center [269, 223] width 179 height 13
type input "11"
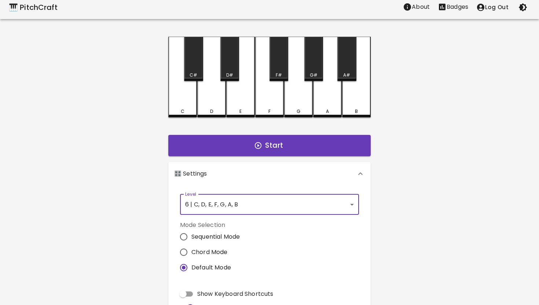
scroll to position [4, 0]
click at [283, 140] on button "Start" at bounding box center [269, 145] width 202 height 21
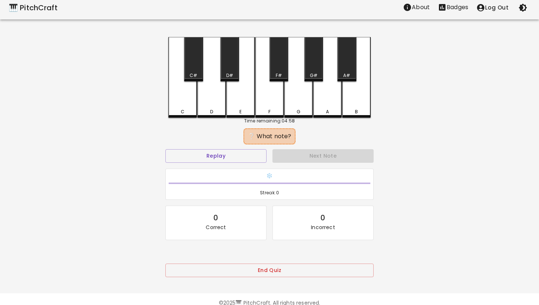
click at [240, 103] on div "E" at bounding box center [240, 77] width 29 height 81
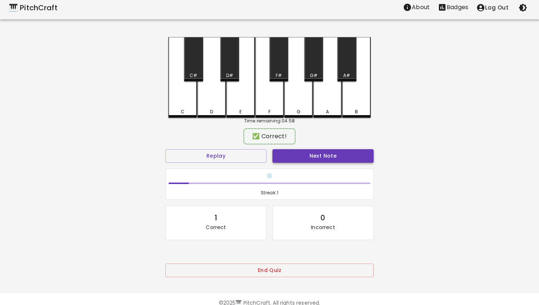
click at [297, 154] on button "Next Note" at bounding box center [322, 156] width 101 height 14
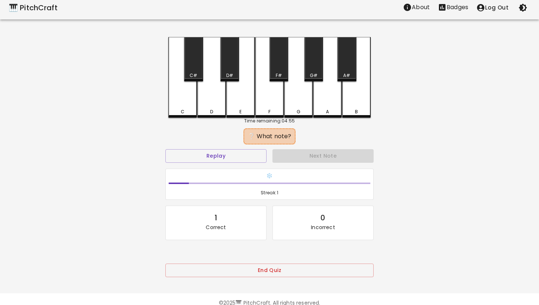
click at [268, 103] on div "F" at bounding box center [269, 77] width 29 height 81
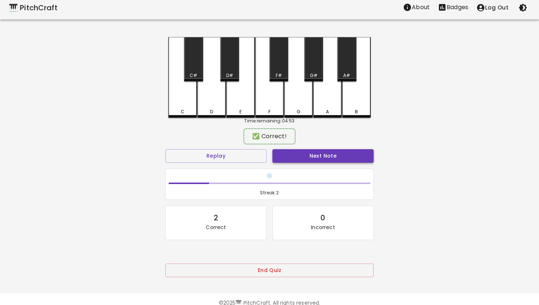
click at [300, 155] on button "Next Note" at bounding box center [322, 156] width 101 height 14
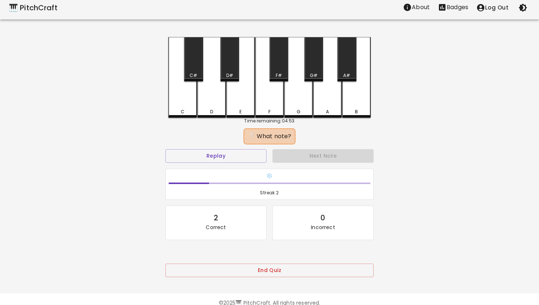
click at [294, 102] on div "G" at bounding box center [298, 77] width 29 height 81
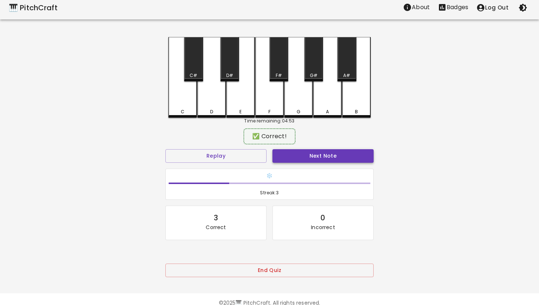
click at [305, 155] on button "Next Note" at bounding box center [322, 156] width 101 height 14
click at [242, 99] on div "E" at bounding box center [240, 76] width 29 height 79
click at [317, 156] on button "Next Note" at bounding box center [322, 156] width 101 height 14
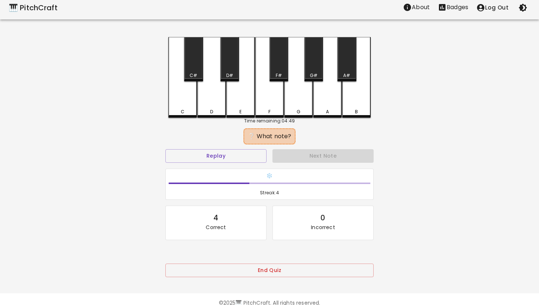
click at [214, 101] on div "D" at bounding box center [211, 77] width 29 height 81
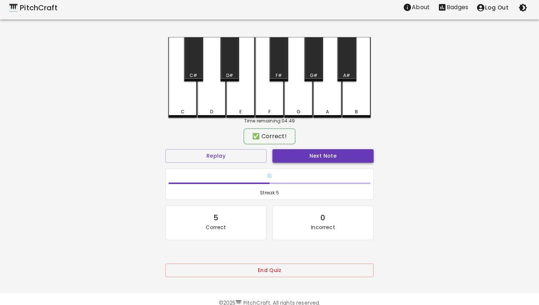
click at [295, 152] on button "Next Note" at bounding box center [322, 156] width 101 height 14
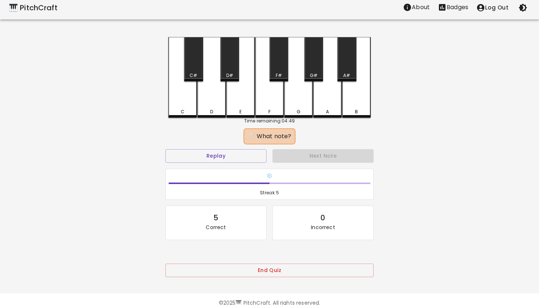
click at [262, 99] on div "F" at bounding box center [269, 77] width 29 height 81
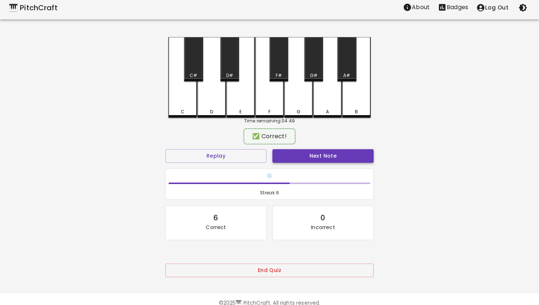
click at [312, 156] on button "Next Note" at bounding box center [322, 156] width 101 height 14
click at [241, 98] on div "E" at bounding box center [240, 76] width 29 height 79
click at [296, 155] on button "Next Note" at bounding box center [322, 156] width 101 height 14
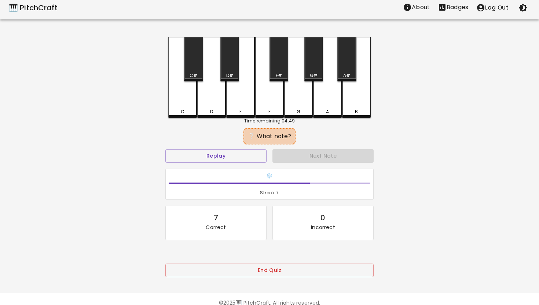
click at [210, 94] on div "D" at bounding box center [211, 77] width 29 height 81
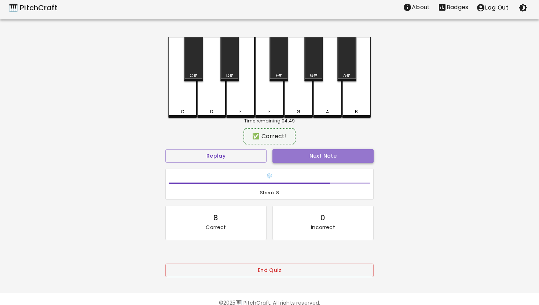
click at [302, 150] on button "Next Note" at bounding box center [322, 156] width 101 height 14
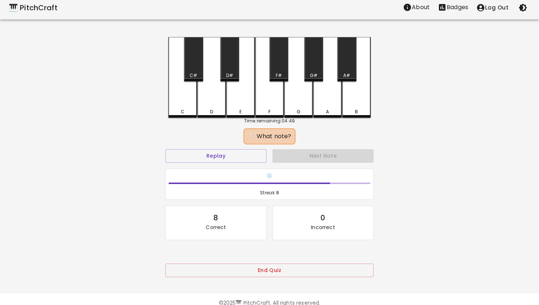
click at [240, 100] on div "E" at bounding box center [240, 77] width 29 height 81
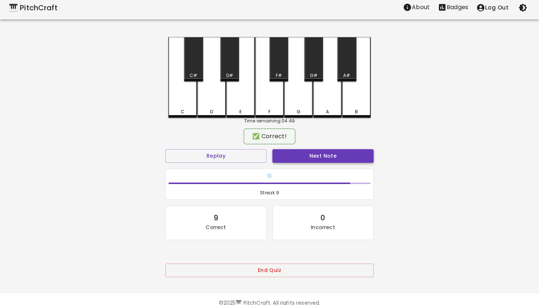
click at [315, 161] on button "Next Note" at bounding box center [322, 156] width 101 height 14
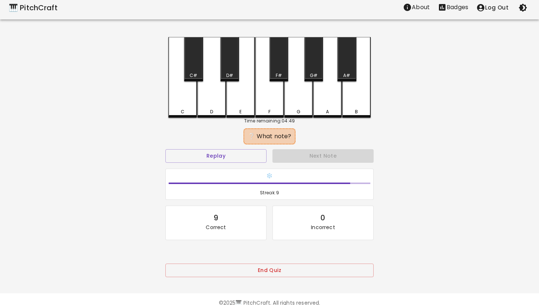
click at [321, 103] on div "A" at bounding box center [327, 77] width 29 height 81
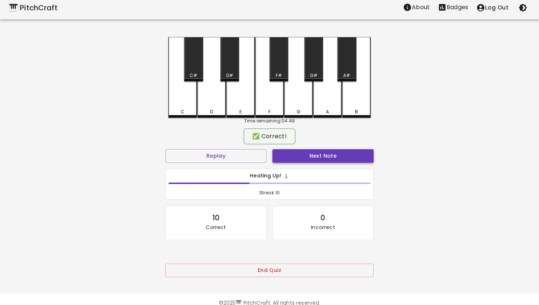
click at [315, 158] on button "Next Note" at bounding box center [322, 156] width 101 height 14
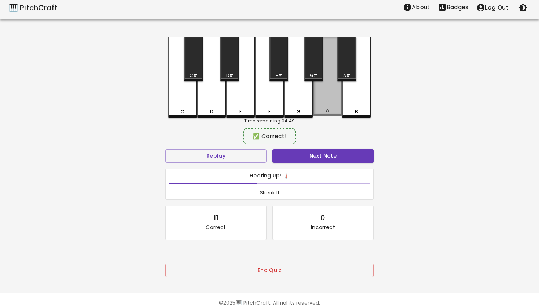
click at [326, 111] on div "A" at bounding box center [327, 110] width 3 height 7
click at [321, 155] on button "Next Note" at bounding box center [322, 156] width 101 height 14
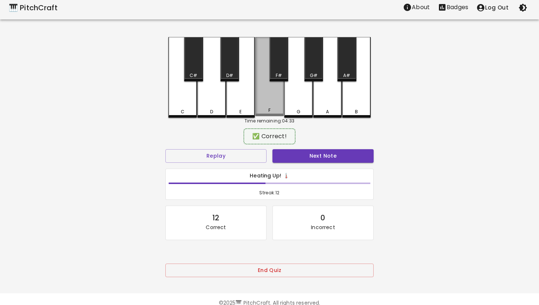
click at [272, 104] on div "F" at bounding box center [269, 76] width 29 height 79
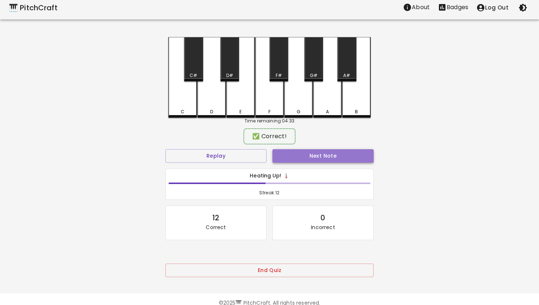
click at [308, 151] on button "Next Note" at bounding box center [322, 156] width 101 height 14
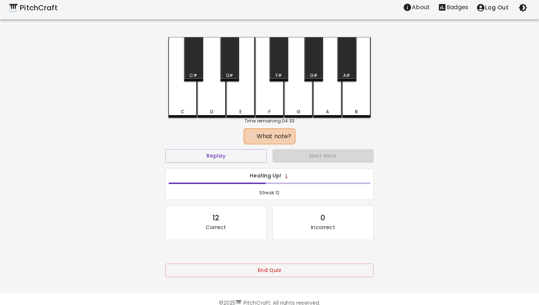
click at [357, 96] on div "B" at bounding box center [356, 77] width 29 height 81
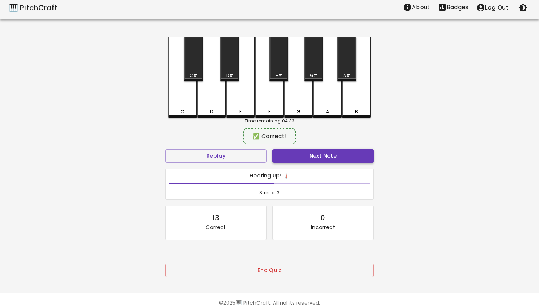
click at [329, 152] on button "Next Note" at bounding box center [322, 156] width 101 height 14
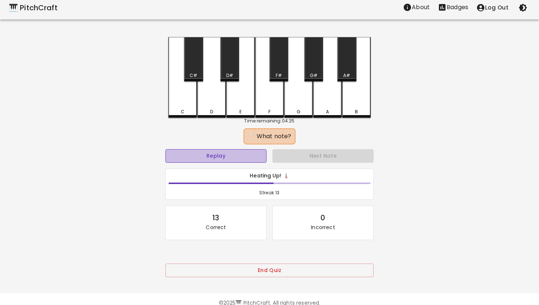
click at [244, 155] on button "Replay" at bounding box center [215, 156] width 101 height 14
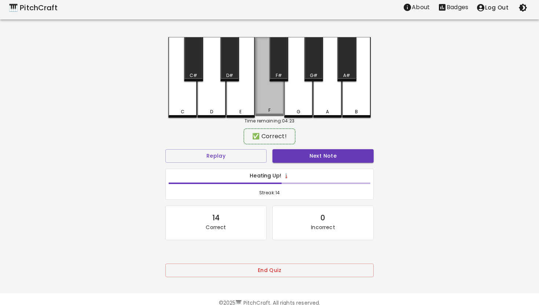
click at [269, 101] on div "F" at bounding box center [269, 76] width 29 height 79
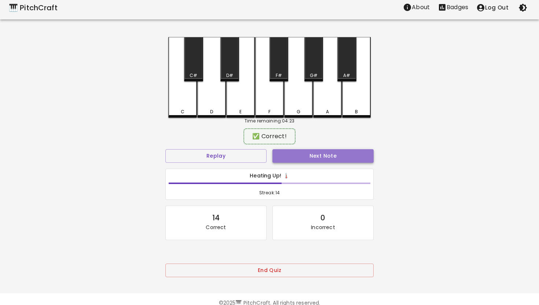
click at [311, 155] on button "Next Note" at bounding box center [322, 156] width 101 height 14
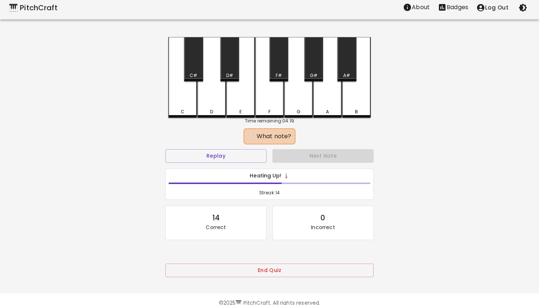
click at [298, 100] on div "G" at bounding box center [298, 77] width 29 height 81
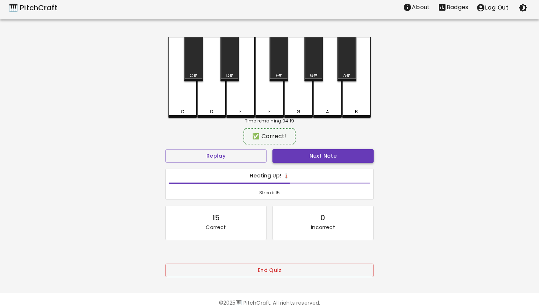
click at [312, 157] on button "Next Note" at bounding box center [322, 156] width 101 height 14
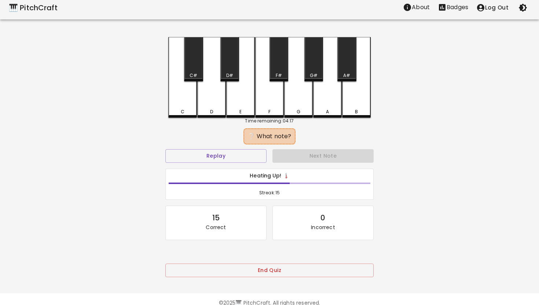
click at [240, 102] on div "E" at bounding box center [240, 77] width 29 height 81
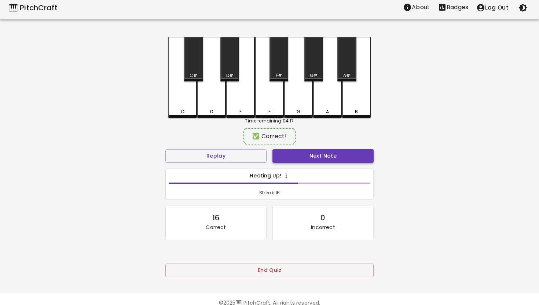
click at [299, 157] on button "Next Note" at bounding box center [322, 156] width 101 height 14
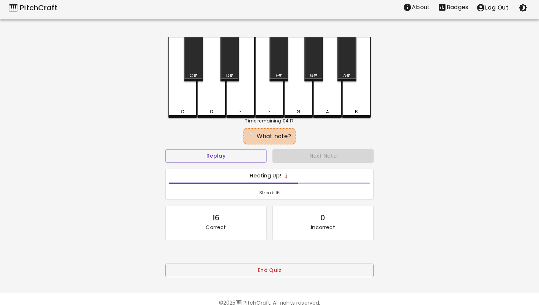
click at [293, 103] on div "G" at bounding box center [298, 77] width 29 height 81
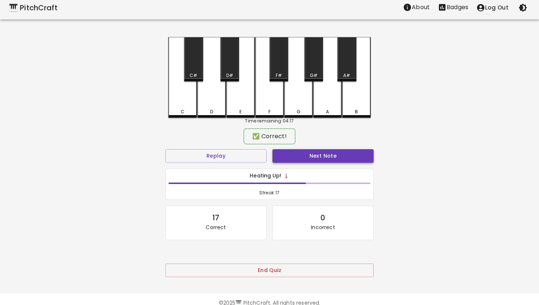
click at [303, 155] on button "Next Note" at bounding box center [322, 156] width 101 height 14
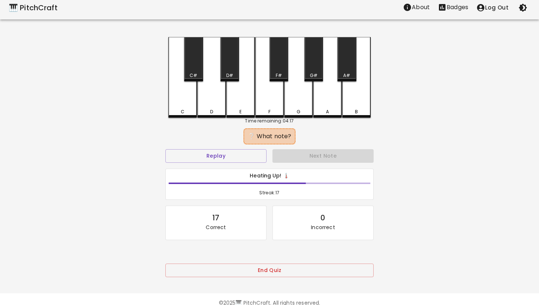
click at [185, 99] on div "C" at bounding box center [182, 77] width 29 height 81
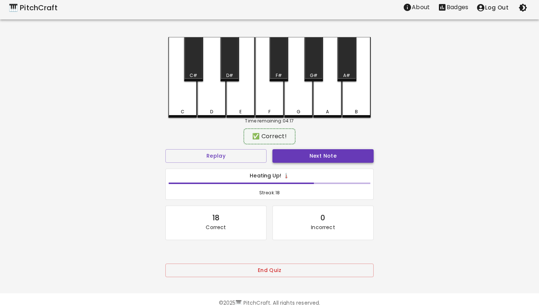
click at [286, 152] on button "Next Note" at bounding box center [322, 156] width 101 height 14
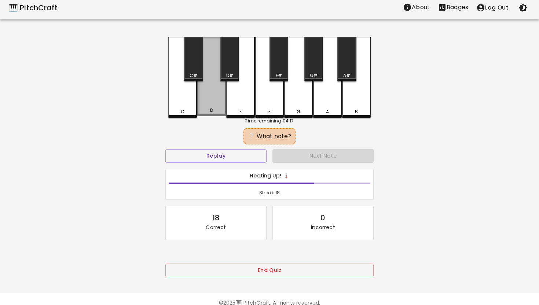
click at [207, 93] on div "D" at bounding box center [211, 76] width 29 height 79
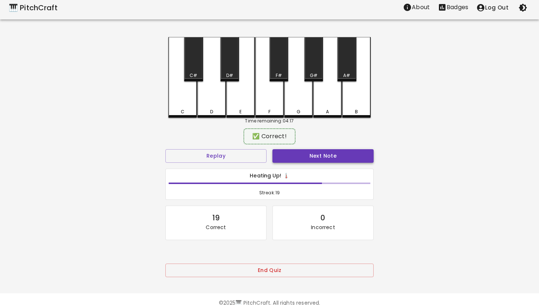
click at [330, 157] on button "Next Note" at bounding box center [322, 156] width 101 height 14
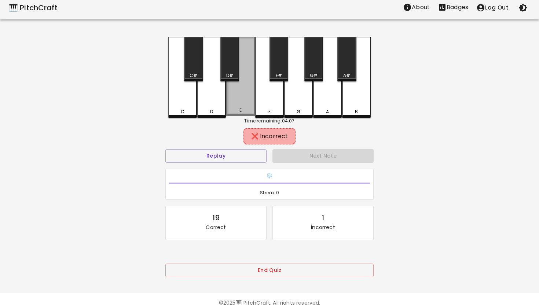
click at [243, 102] on div "E" at bounding box center [240, 76] width 29 height 79
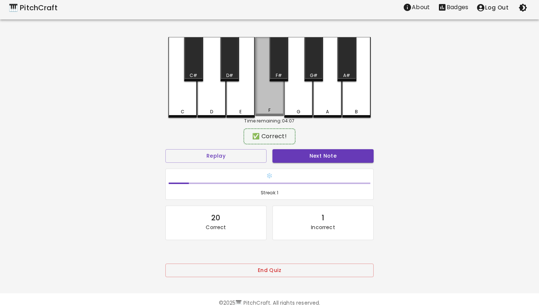
click at [266, 105] on div "F" at bounding box center [269, 76] width 29 height 79
click at [308, 158] on button "Next Note" at bounding box center [322, 156] width 101 height 14
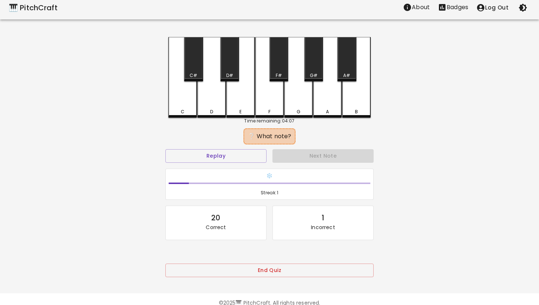
click at [357, 98] on div "B" at bounding box center [356, 77] width 29 height 81
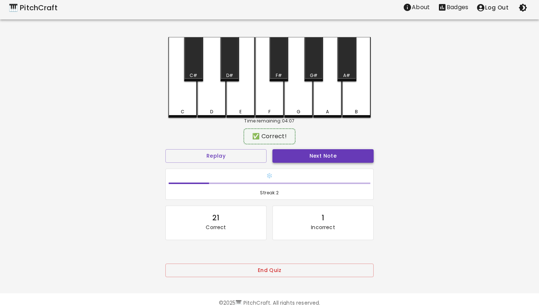
click at [334, 152] on button "Next Note" at bounding box center [322, 156] width 101 height 14
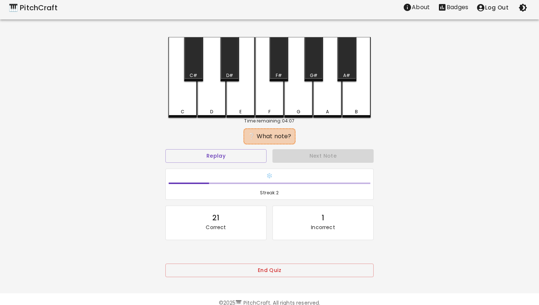
click at [210, 95] on div "D" at bounding box center [211, 77] width 29 height 81
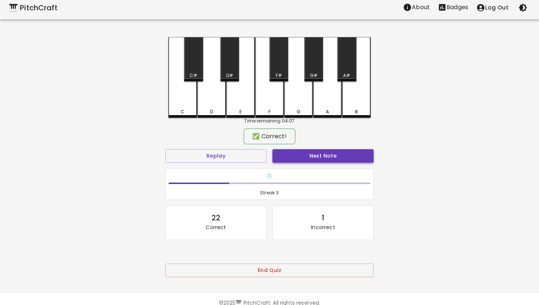
click at [300, 154] on button "Next Note" at bounding box center [322, 156] width 101 height 14
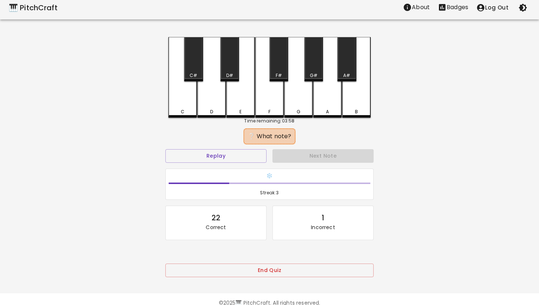
click at [357, 96] on div "B" at bounding box center [356, 77] width 29 height 81
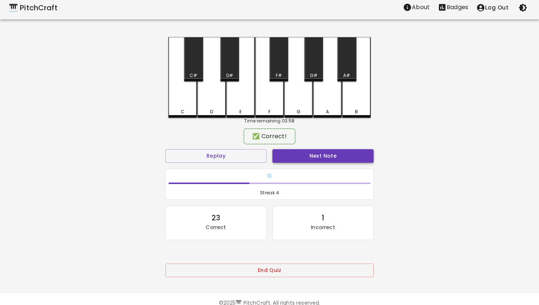
click at [331, 153] on button "Next Note" at bounding box center [322, 156] width 101 height 14
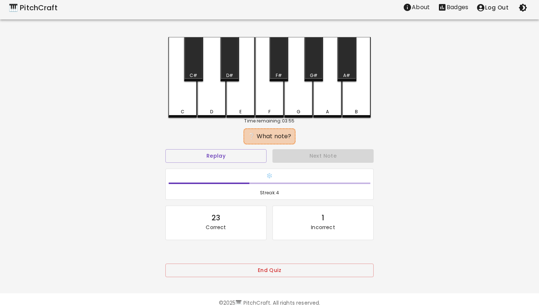
click at [324, 99] on div "A" at bounding box center [327, 77] width 29 height 81
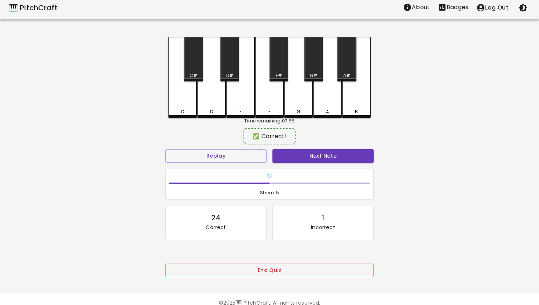
click at [299, 166] on div "❄️ Streak: 5" at bounding box center [269, 184] width 214 height 37
click at [309, 157] on button "Next Note" at bounding box center [322, 156] width 101 height 14
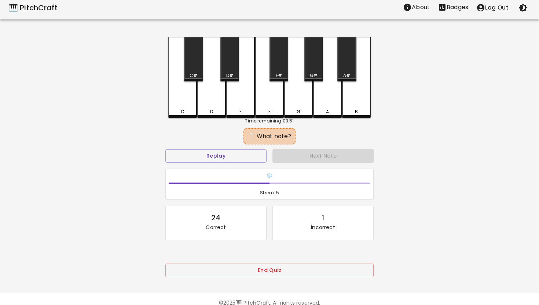
click at [213, 98] on div "D" at bounding box center [211, 77] width 29 height 81
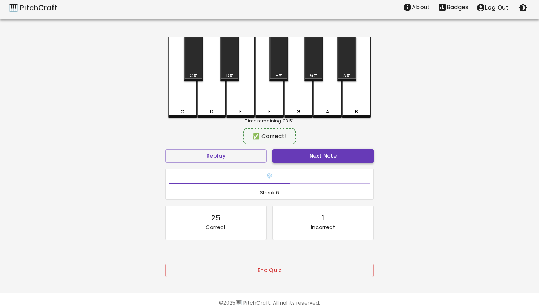
click at [309, 153] on button "Next Note" at bounding box center [322, 156] width 101 height 14
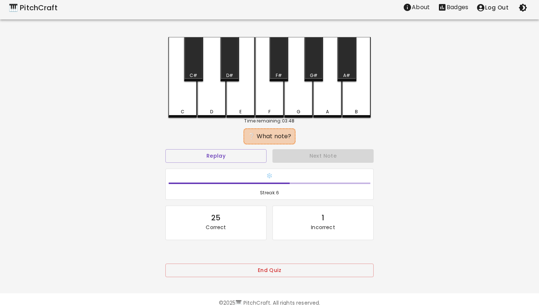
click at [271, 103] on div "F" at bounding box center [269, 77] width 29 height 81
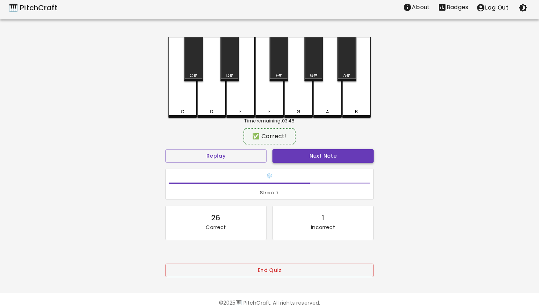
click at [310, 151] on button "Next Note" at bounding box center [322, 156] width 101 height 14
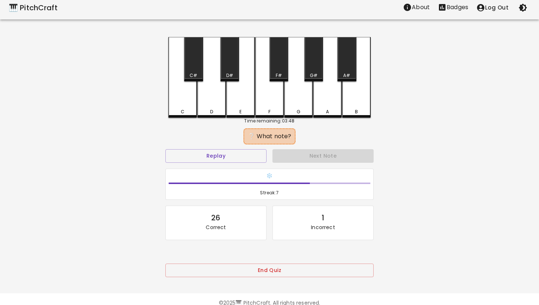
click at [295, 96] on div "G" at bounding box center [298, 77] width 29 height 81
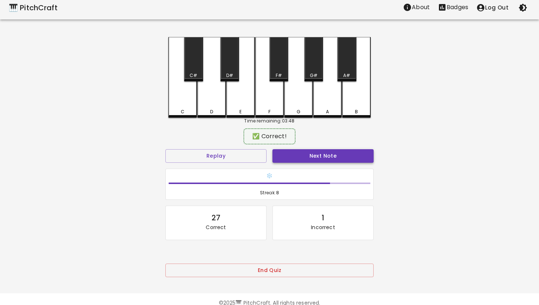
click at [310, 152] on button "Next Note" at bounding box center [322, 156] width 101 height 14
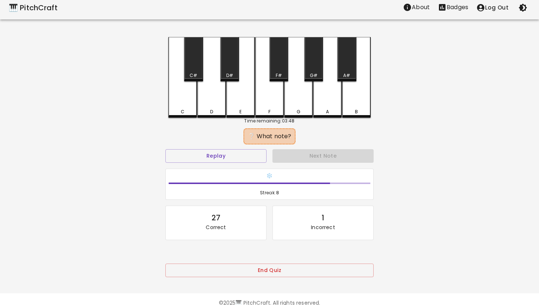
click at [185, 95] on div "C" at bounding box center [182, 77] width 29 height 81
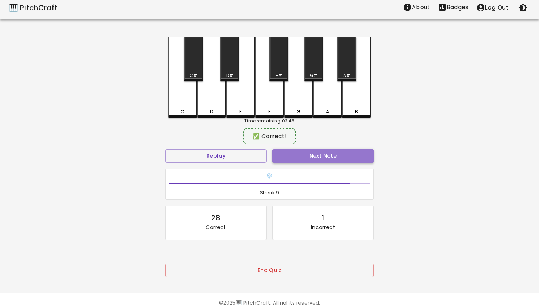
click at [314, 157] on button "Next Note" at bounding box center [322, 156] width 101 height 14
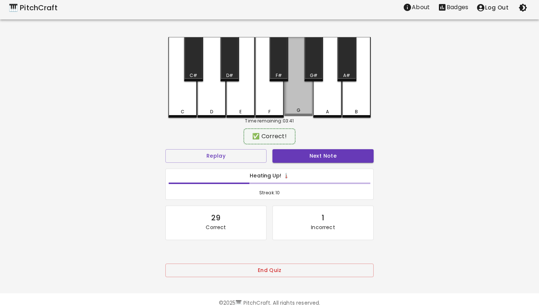
click at [298, 108] on div "G" at bounding box center [299, 110] width 4 height 7
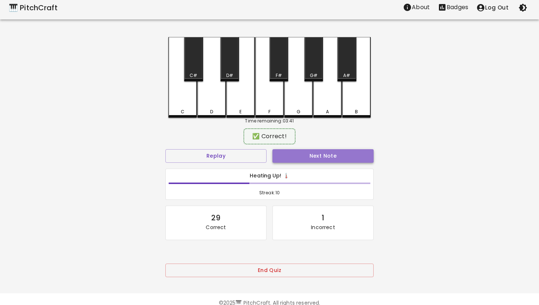
click at [308, 151] on button "Next Note" at bounding box center [322, 156] width 101 height 14
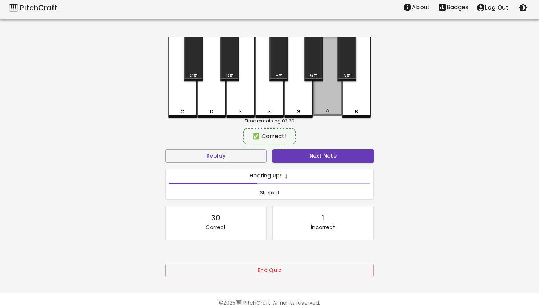
click at [324, 100] on div "A" at bounding box center [327, 76] width 29 height 79
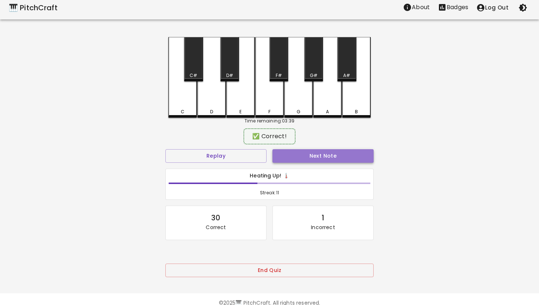
click at [313, 154] on button "Next Note" at bounding box center [322, 156] width 101 height 14
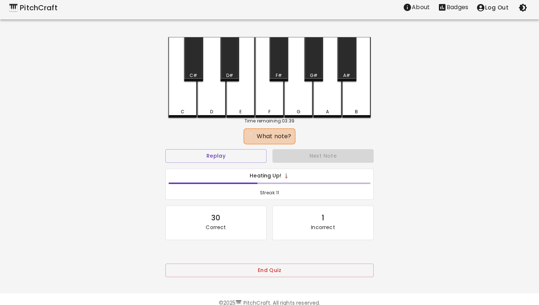
click at [360, 96] on div "B" at bounding box center [356, 77] width 29 height 81
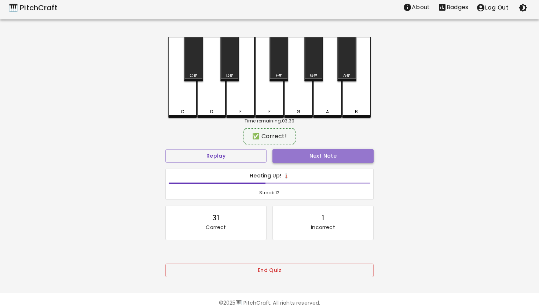
click at [333, 153] on button "Next Note" at bounding box center [322, 156] width 101 height 14
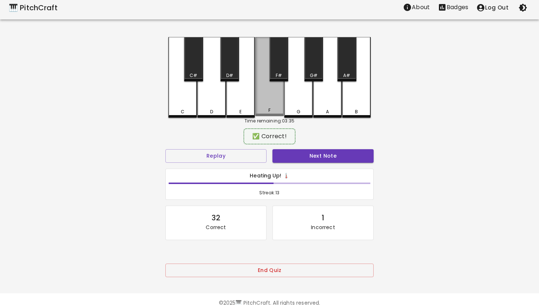
click at [270, 89] on div "F" at bounding box center [269, 76] width 29 height 79
click at [310, 158] on button "Next Note" at bounding box center [322, 156] width 101 height 14
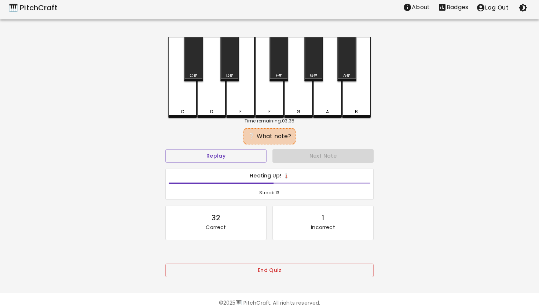
click at [205, 100] on div "D" at bounding box center [211, 77] width 29 height 81
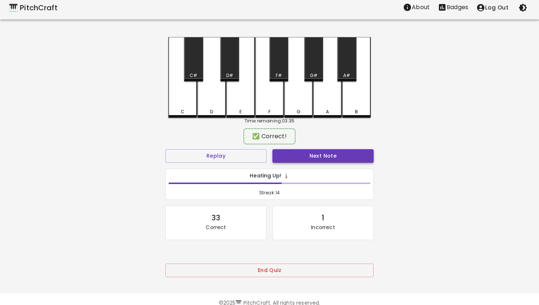
click at [301, 154] on button "Next Note" at bounding box center [322, 156] width 101 height 14
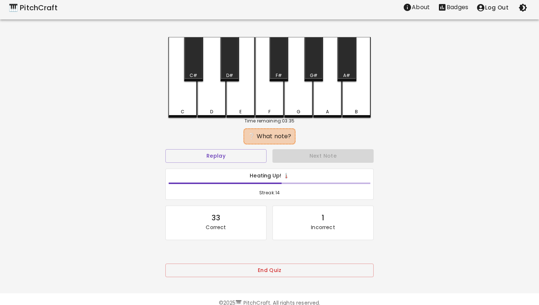
click at [181, 86] on div "C" at bounding box center [182, 77] width 29 height 81
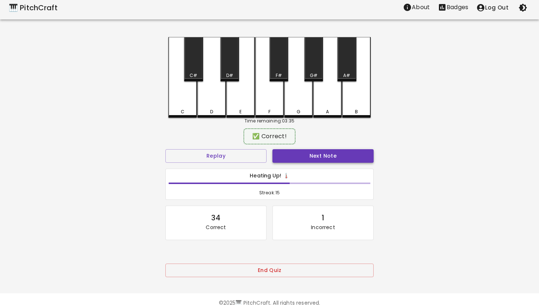
click at [327, 151] on button "Next Note" at bounding box center [322, 156] width 101 height 14
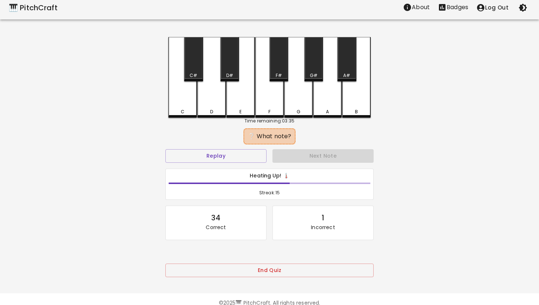
click at [190, 95] on div "C" at bounding box center [182, 77] width 29 height 81
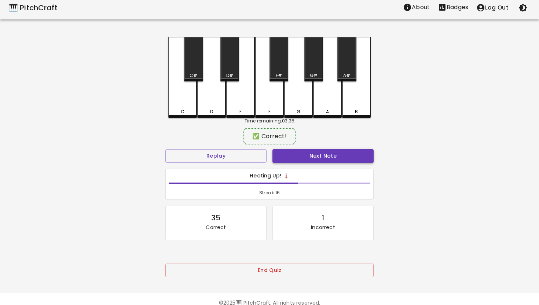
click at [301, 152] on button "Next Note" at bounding box center [322, 156] width 101 height 14
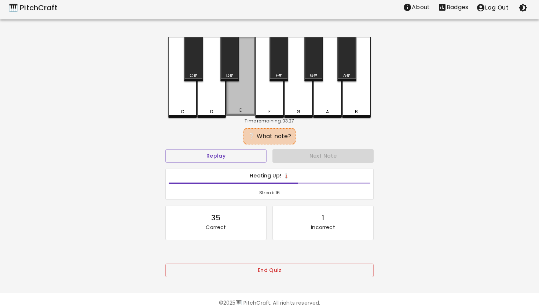
click at [237, 96] on div "E" at bounding box center [240, 76] width 29 height 79
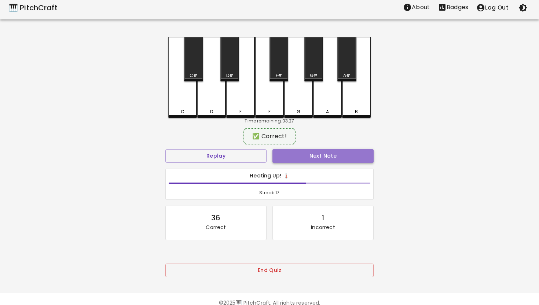
click at [313, 160] on button "Next Note" at bounding box center [322, 156] width 101 height 14
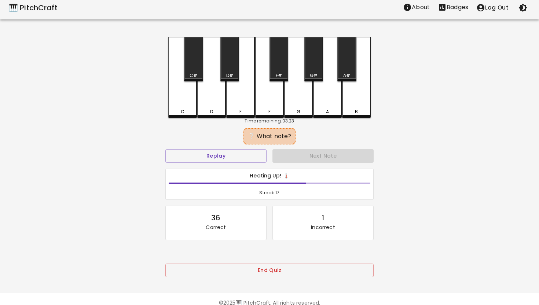
click at [190, 102] on div "C" at bounding box center [182, 77] width 29 height 81
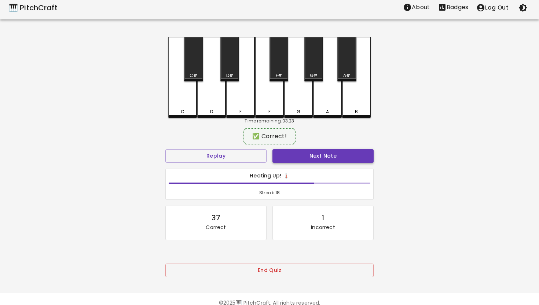
click at [334, 154] on button "Next Note" at bounding box center [322, 156] width 101 height 14
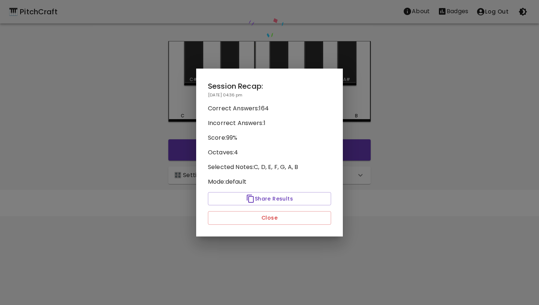
scroll to position [0, 0]
click at [274, 214] on button "Close" at bounding box center [269, 218] width 123 height 14
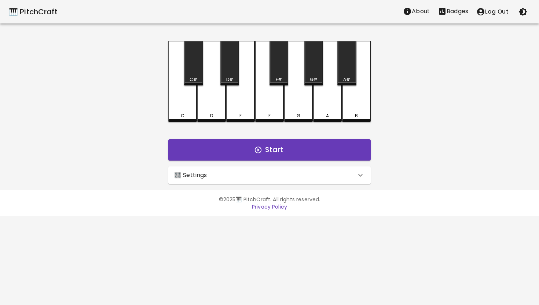
click at [459, 13] on p "Badges" at bounding box center [457, 11] width 22 height 9
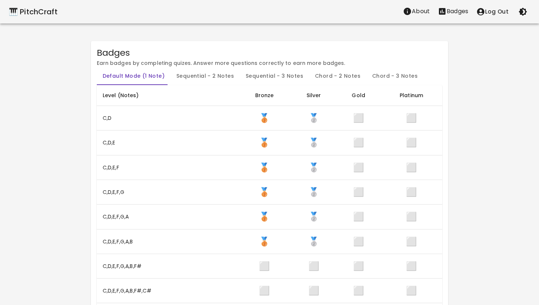
click at [35, 13] on div "🎹 PitchCraft" at bounding box center [33, 12] width 49 height 12
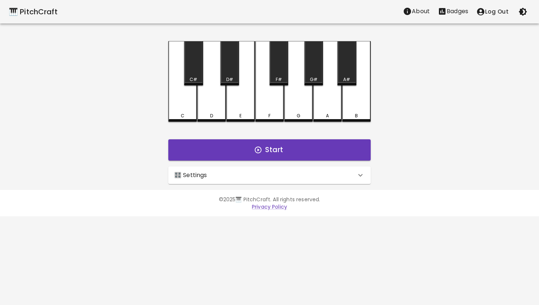
click at [358, 172] on icon at bounding box center [360, 175] width 9 height 9
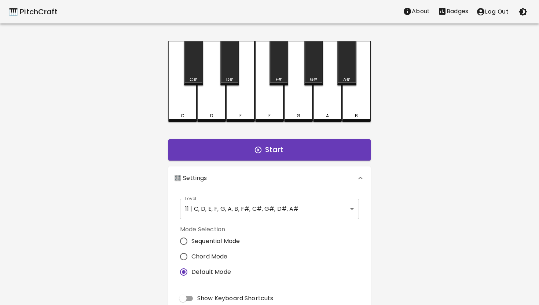
click at [328, 205] on body "🎹 PitchCraft About Badges Log Out C C# D D# E F F# G G# A A# B Start 🎛️ Setting…" at bounding box center [269, 222] width 539 height 444
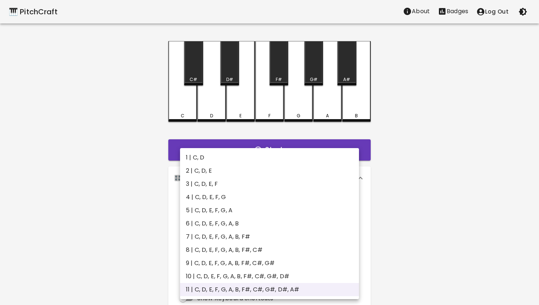
click at [277, 235] on li "7 | C, D, E, F, G, A, B, F#" at bounding box center [269, 236] width 179 height 13
type input "13"
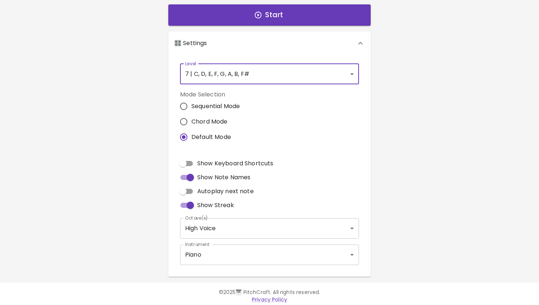
scroll to position [139, 0]
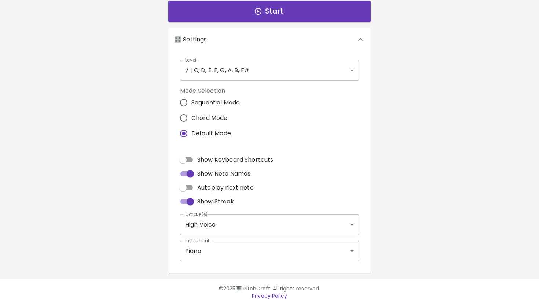
click at [258, 161] on span "Show Keyboard Shortcuts" at bounding box center [235, 159] width 76 height 9
click at [204, 161] on input "Show Keyboard Shortcuts" at bounding box center [183, 160] width 42 height 14
checkbox input "true"
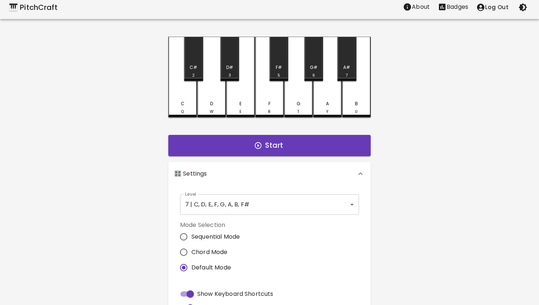
scroll to position [3, 0]
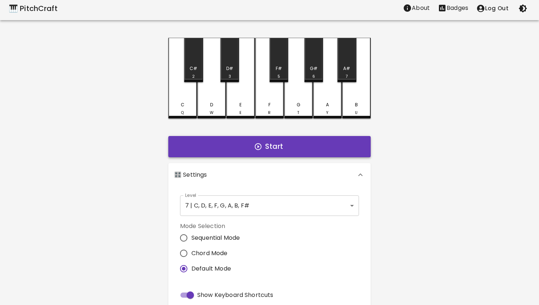
click at [272, 143] on button "Start" at bounding box center [269, 146] width 202 height 21
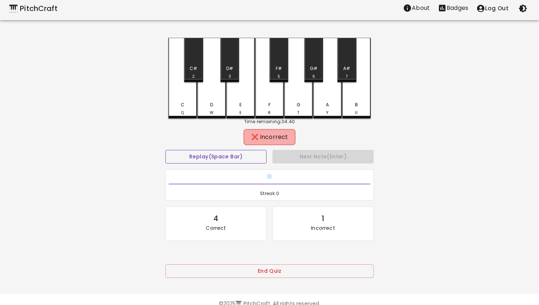
click at [256, 159] on button "Replay (Space Bar)" at bounding box center [215, 157] width 101 height 14
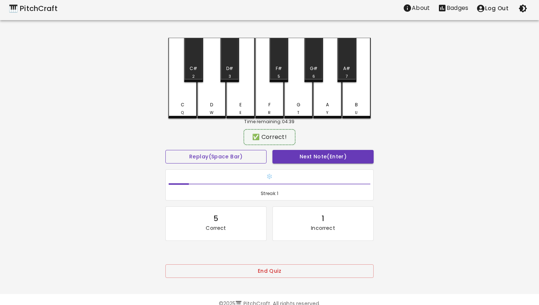
click at [165, 150] on button "Replay (Space Bar)" at bounding box center [215, 157] width 101 height 14
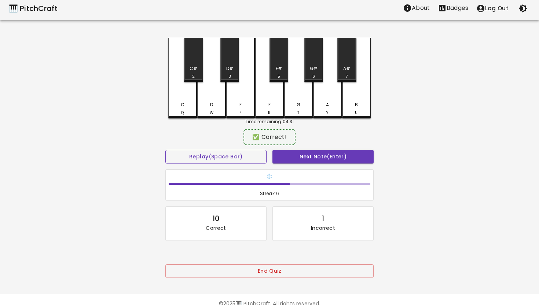
click at [165, 150] on button "Replay (Space Bar)" at bounding box center [215, 157] width 101 height 14
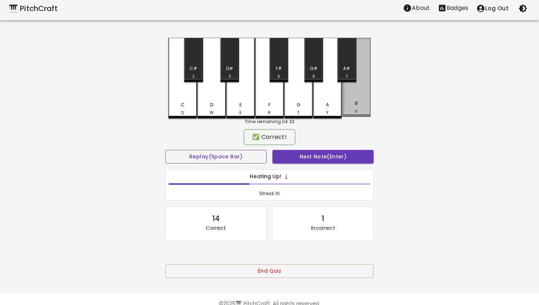
click at [165, 150] on button "Replay (Space Bar)" at bounding box center [215, 157] width 101 height 14
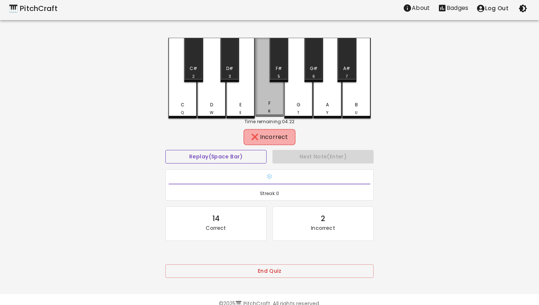
click at [165, 150] on button "Replay (Space Bar)" at bounding box center [215, 157] width 101 height 14
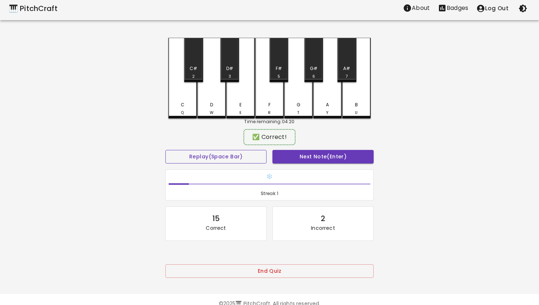
click at [165, 150] on button "Replay (Space Bar)" at bounding box center [215, 157] width 101 height 14
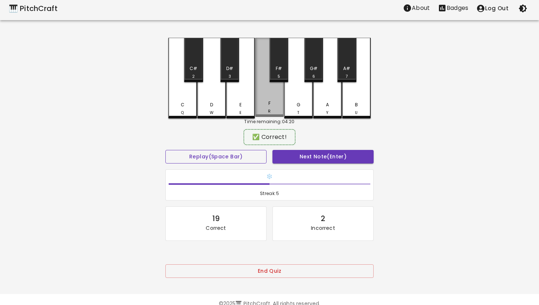
click at [165, 150] on button "Replay (Space Bar)" at bounding box center [215, 157] width 101 height 14
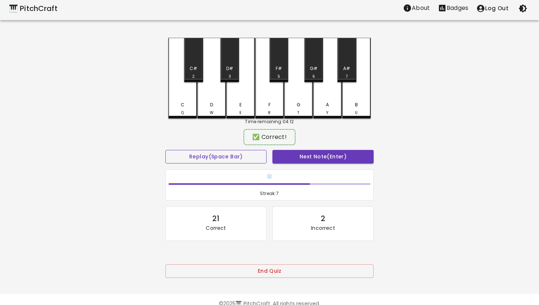
click at [165, 150] on button "Replay (Space Bar)" at bounding box center [215, 157] width 101 height 14
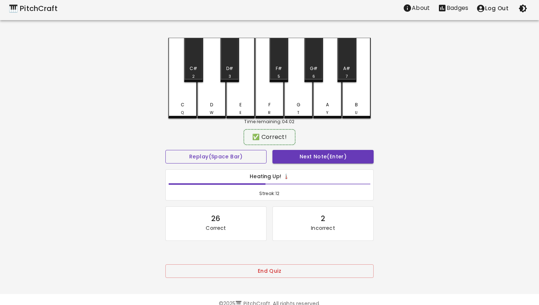
click at [165, 150] on button "Replay (Space Bar)" at bounding box center [215, 157] width 101 height 14
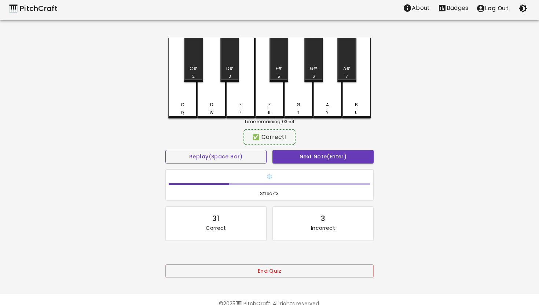
click at [165, 150] on button "Replay (Space Bar)" at bounding box center [215, 157] width 101 height 14
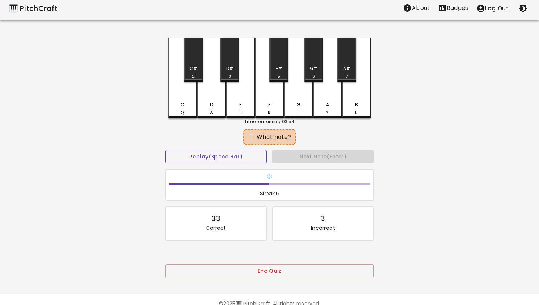
click at [165, 150] on button "Replay (Space Bar)" at bounding box center [215, 157] width 101 height 14
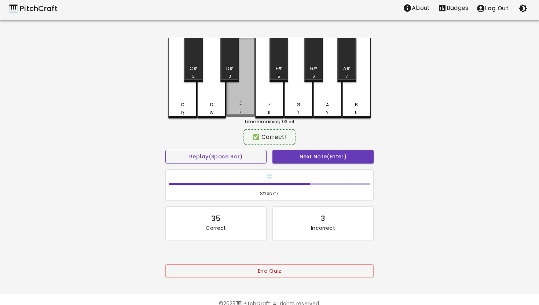
click at [165, 150] on button "Replay (Space Bar)" at bounding box center [215, 157] width 101 height 14
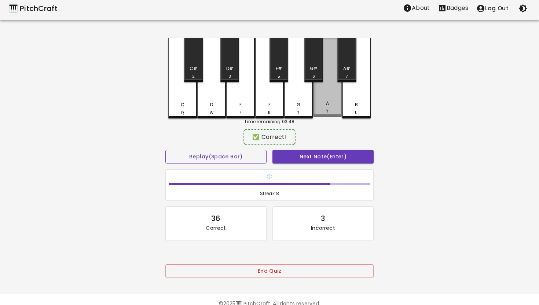
click at [165, 150] on button "Replay (Space Bar)" at bounding box center [215, 157] width 101 height 14
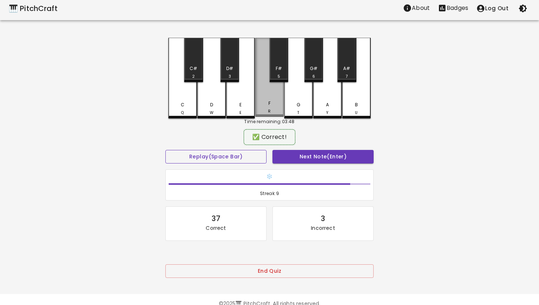
click at [165, 150] on button "Replay (Space Bar)" at bounding box center [215, 157] width 101 height 14
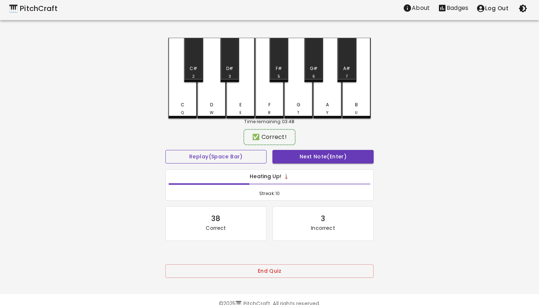
click at [165, 150] on button "Replay (Space Bar)" at bounding box center [215, 157] width 101 height 14
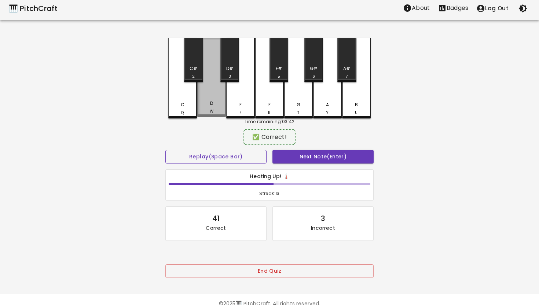
click at [165, 150] on button "Replay (Space Bar)" at bounding box center [215, 157] width 101 height 14
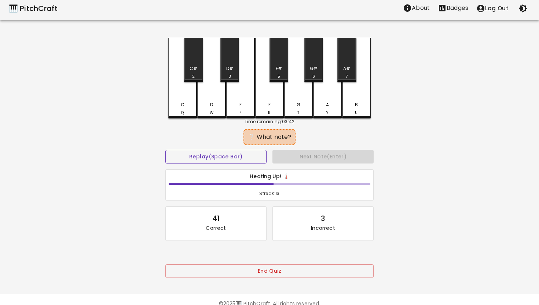
click at [165, 150] on button "Replay (Space Bar)" at bounding box center [215, 157] width 101 height 14
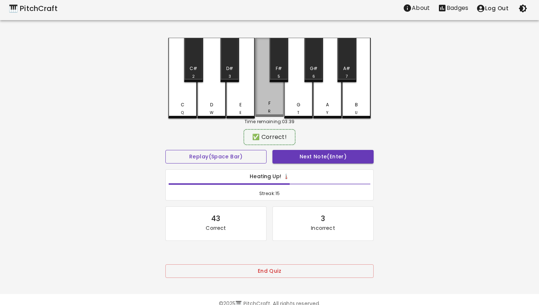
click at [165, 150] on button "Replay (Space Bar)" at bounding box center [215, 157] width 101 height 14
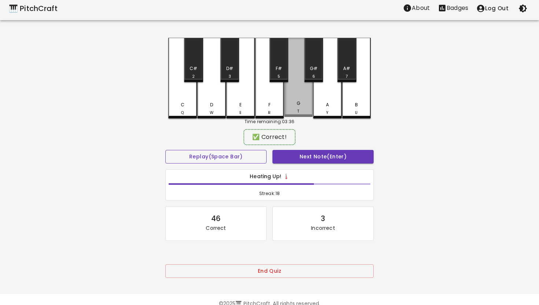
click at [165, 150] on button "Replay (Space Bar)" at bounding box center [215, 157] width 101 height 14
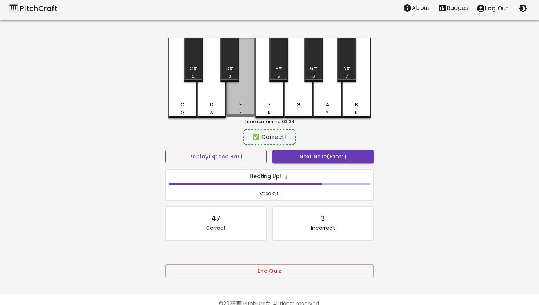
click at [165, 150] on button "Replay (Space Bar)" at bounding box center [215, 157] width 101 height 14
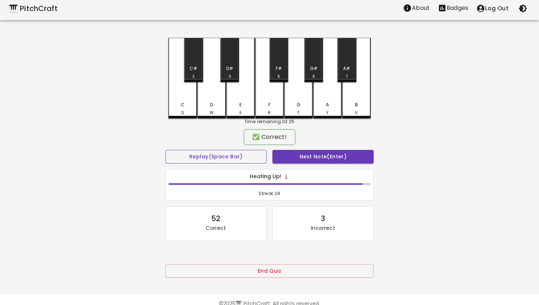
click at [165, 150] on button "Replay (Space Bar)" at bounding box center [215, 157] width 101 height 14
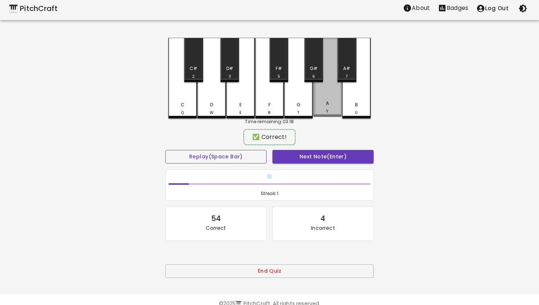
click at [165, 150] on button "Replay (Space Bar)" at bounding box center [215, 157] width 101 height 14
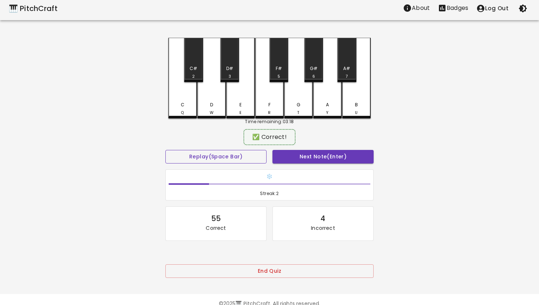
click at [165, 150] on button "Replay (Space Bar)" at bounding box center [215, 157] width 101 height 14
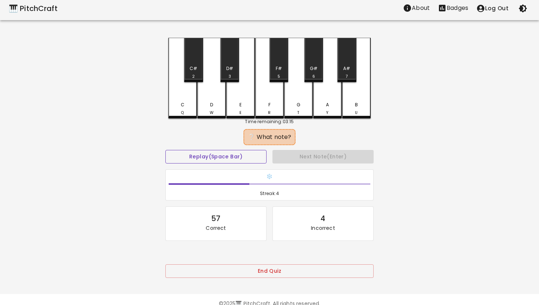
click at [165, 150] on button "Replay (Space Bar)" at bounding box center [215, 157] width 101 height 14
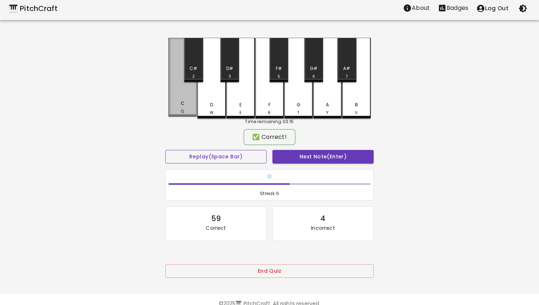
click at [165, 150] on button "Replay (Space Bar)" at bounding box center [215, 157] width 101 height 14
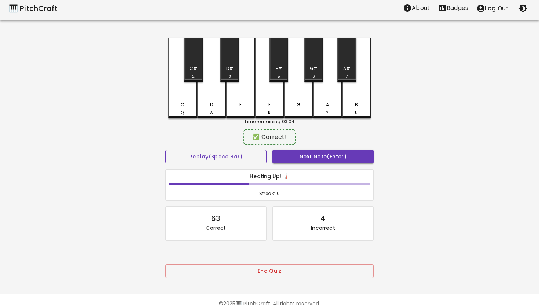
click at [165, 150] on button "Replay (Space Bar)" at bounding box center [215, 157] width 101 height 14
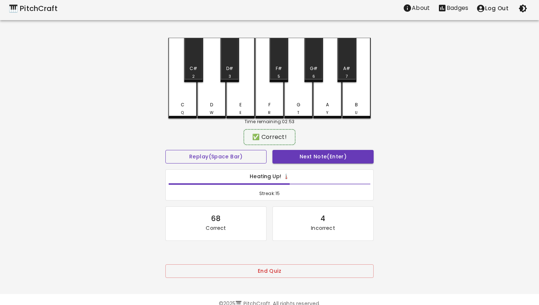
click at [165, 150] on button "Replay (Space Bar)" at bounding box center [215, 157] width 101 height 14
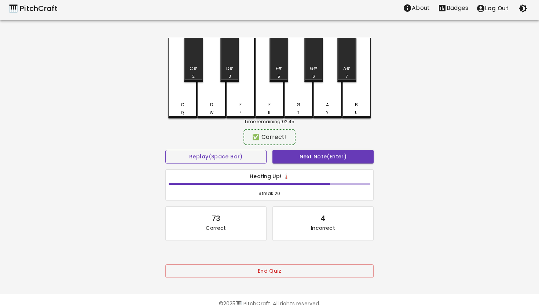
click at [165, 150] on button "Replay (Space Bar)" at bounding box center [215, 157] width 101 height 14
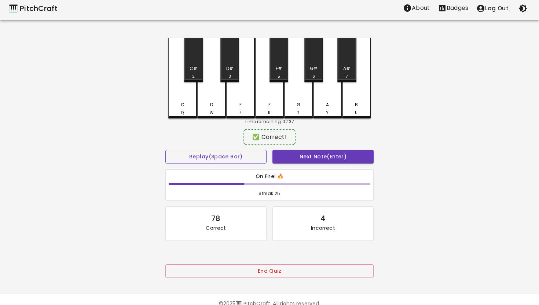
click at [165, 150] on button "Replay (Space Bar)" at bounding box center [215, 157] width 101 height 14
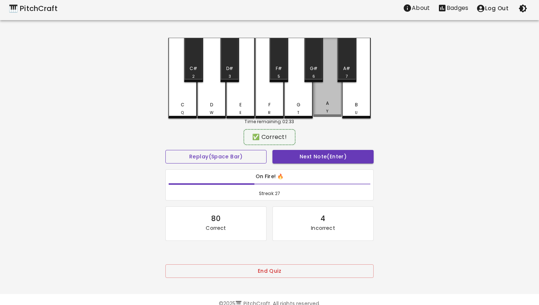
click at [165, 150] on button "Replay (Space Bar)" at bounding box center [215, 157] width 101 height 14
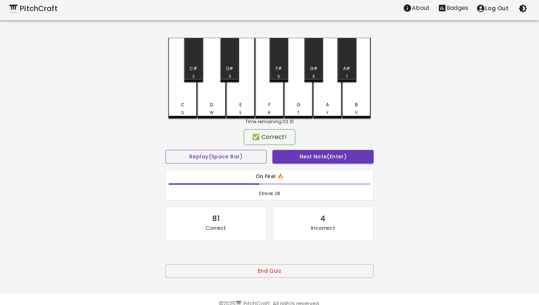
click at [165, 150] on button "Replay (Space Bar)" at bounding box center [215, 157] width 101 height 14
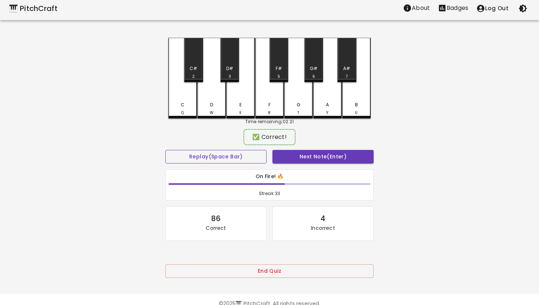
click at [165, 150] on button "Replay (Space Bar)" at bounding box center [215, 157] width 101 height 14
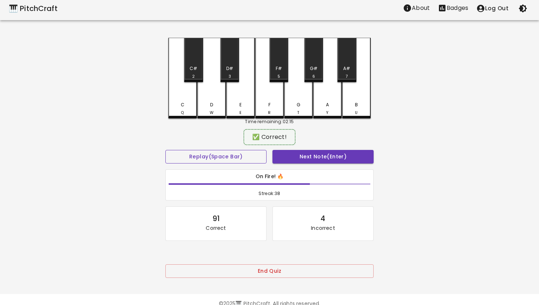
click at [165, 150] on button "Replay (Space Bar)" at bounding box center [215, 157] width 101 height 14
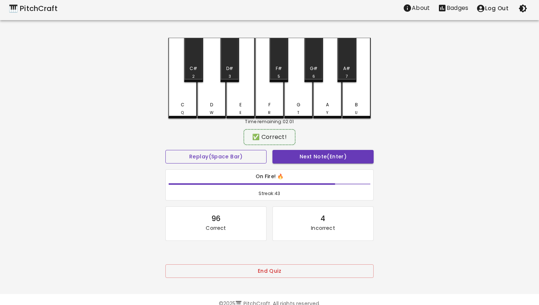
click at [165, 150] on button "Replay (Space Bar)" at bounding box center [215, 157] width 101 height 14
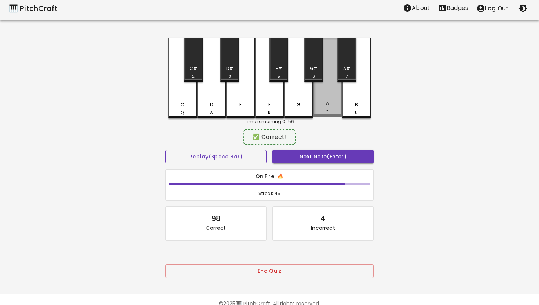
click at [165, 150] on button "Replay (Space Bar)" at bounding box center [215, 157] width 101 height 14
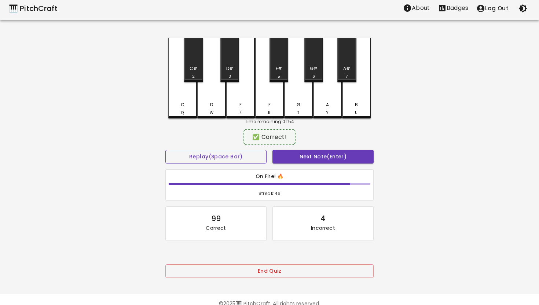
click at [165, 150] on button "Replay (Space Bar)" at bounding box center [215, 157] width 101 height 14
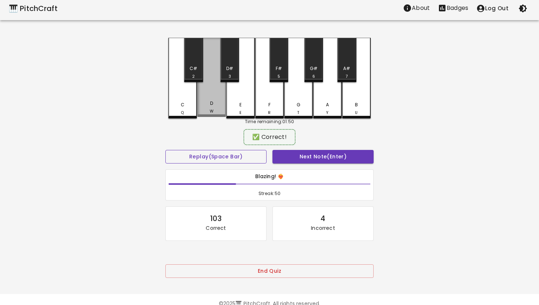
click at [165, 150] on button "Replay (Space Bar)" at bounding box center [215, 157] width 101 height 14
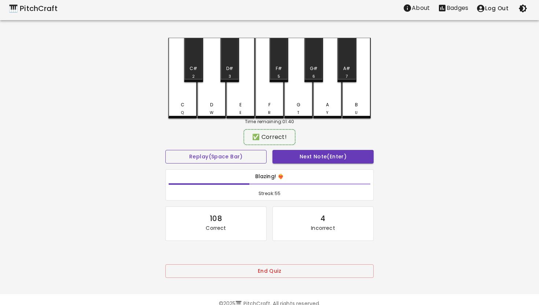
click at [165, 150] on button "Replay (Space Bar)" at bounding box center [215, 157] width 101 height 14
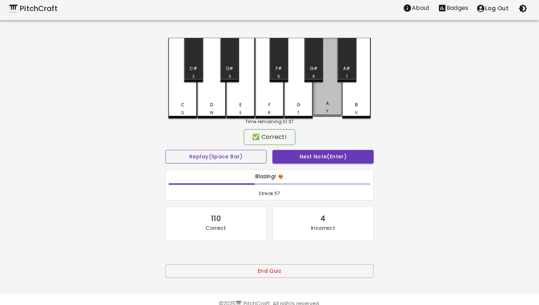
click at [165, 150] on button "Replay (Space Bar)" at bounding box center [215, 157] width 101 height 14
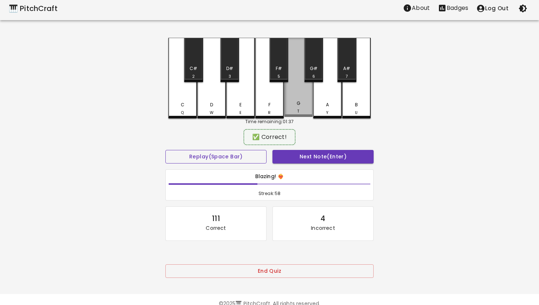
click at [165, 150] on button "Replay (Space Bar)" at bounding box center [215, 157] width 101 height 14
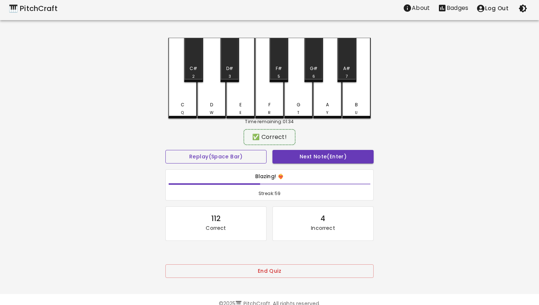
click at [165, 150] on button "Replay (Space Bar)" at bounding box center [215, 157] width 101 height 14
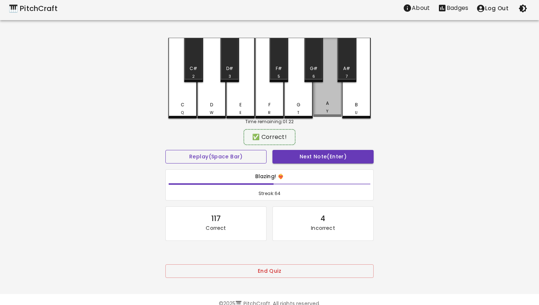
click at [165, 150] on button "Replay (Space Bar)" at bounding box center [215, 157] width 101 height 14
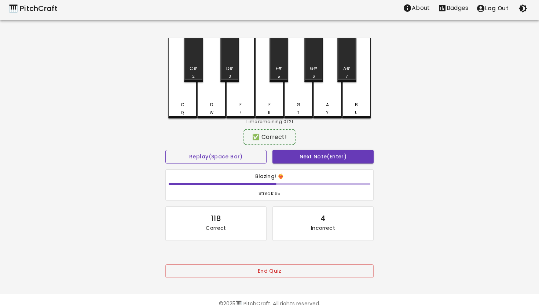
click at [165, 150] on button "Replay (Space Bar)" at bounding box center [215, 157] width 101 height 14
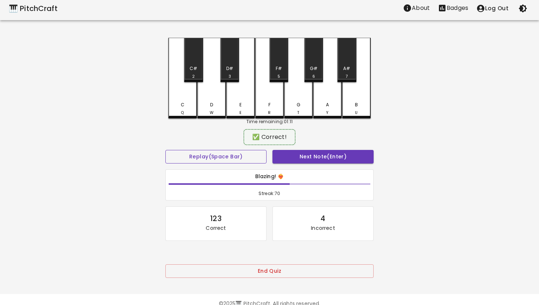
click at [165, 150] on button "Replay (Space Bar)" at bounding box center [215, 157] width 101 height 14
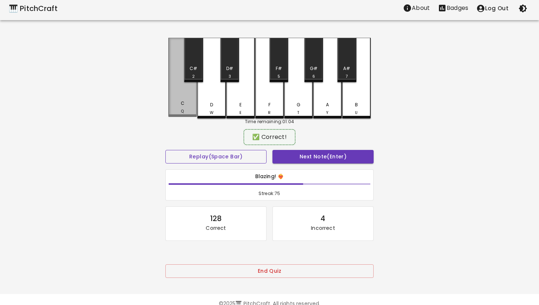
click at [165, 150] on button "Replay (Space Bar)" at bounding box center [215, 157] width 101 height 14
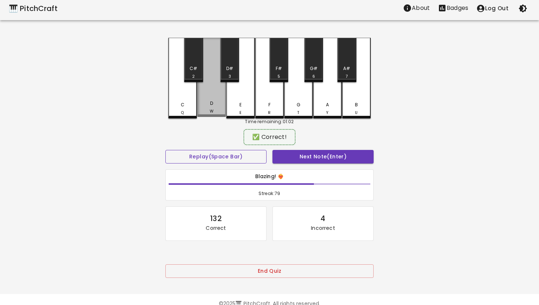
click at [165, 150] on button "Replay (Space Bar)" at bounding box center [215, 157] width 101 height 14
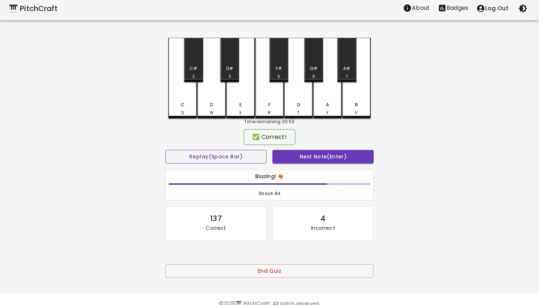
click at [165, 150] on button "Replay (Space Bar)" at bounding box center [215, 157] width 101 height 14
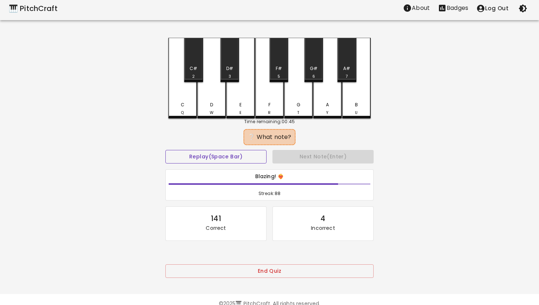
click at [165, 150] on button "Replay (Space Bar)" at bounding box center [215, 157] width 101 height 14
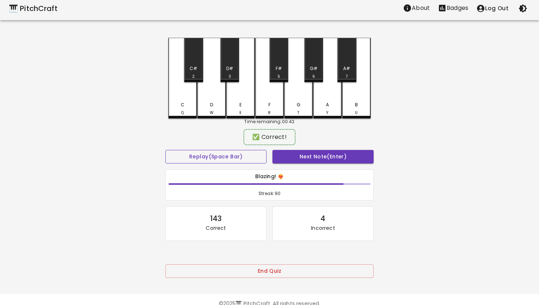
click at [165, 150] on button "Replay (Space Bar)" at bounding box center [215, 157] width 101 height 14
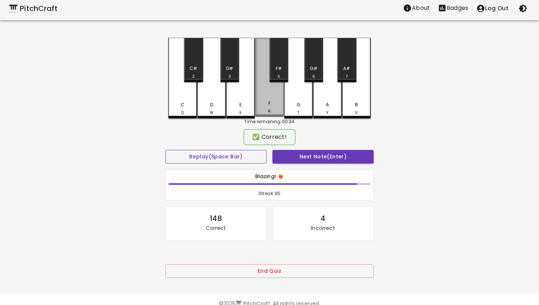
click at [165, 150] on button "Replay (Space Bar)" at bounding box center [215, 157] width 101 height 14
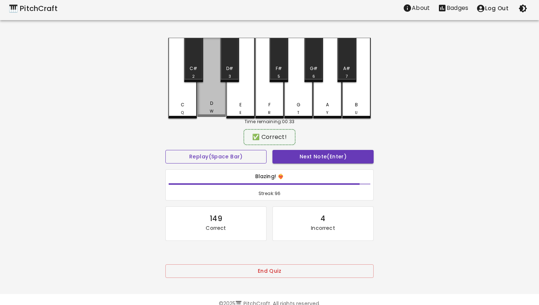
click at [165, 150] on button "Replay (Space Bar)" at bounding box center [215, 157] width 101 height 14
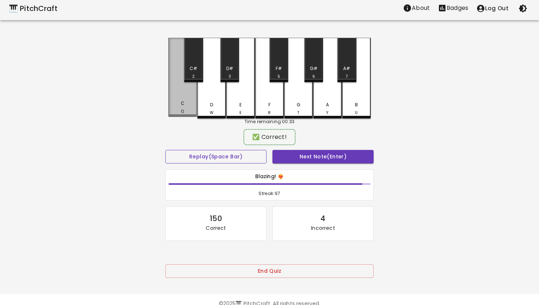
click at [165, 150] on button "Replay (Space Bar)" at bounding box center [215, 157] width 101 height 14
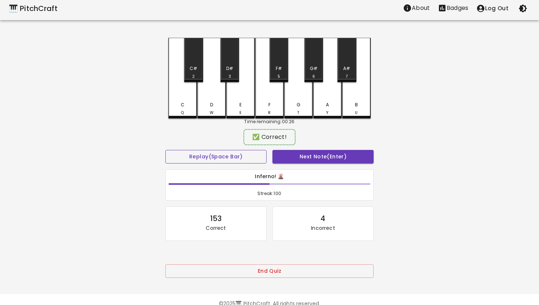
click at [165, 150] on button "Replay (Space Bar)" at bounding box center [215, 157] width 101 height 14
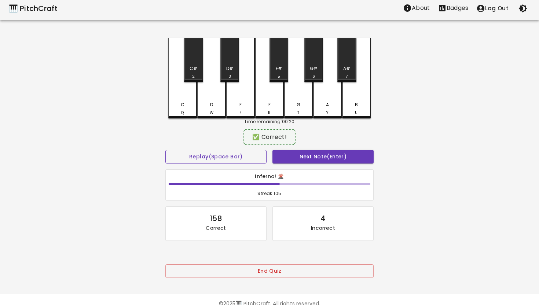
click at [165, 150] on button "Replay (Space Bar)" at bounding box center [215, 157] width 101 height 14
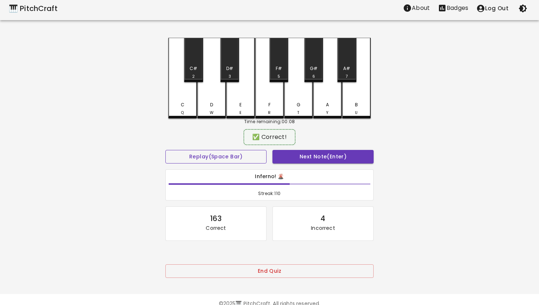
click at [165, 150] on button "Replay (Space Bar)" at bounding box center [215, 157] width 101 height 14
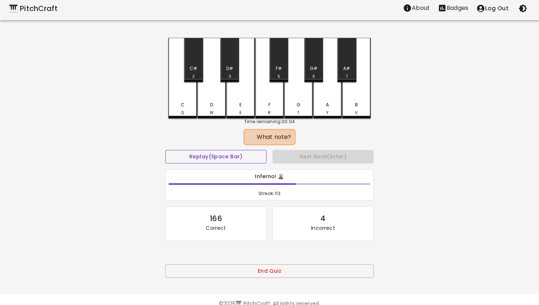
click at [165, 150] on button "Replay (Space Bar)" at bounding box center [215, 157] width 101 height 14
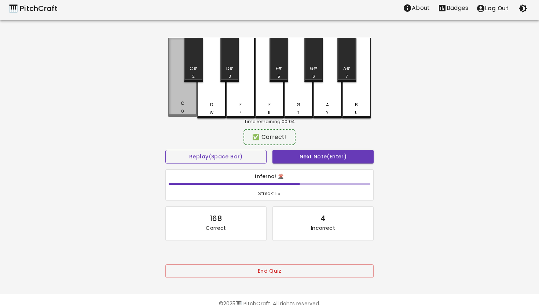
click at [165, 150] on button "Replay (Space Bar)" at bounding box center [215, 157] width 101 height 14
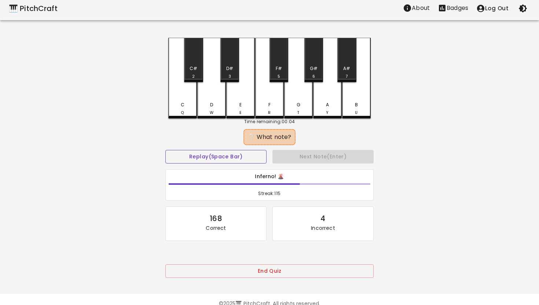
scroll to position [0, 0]
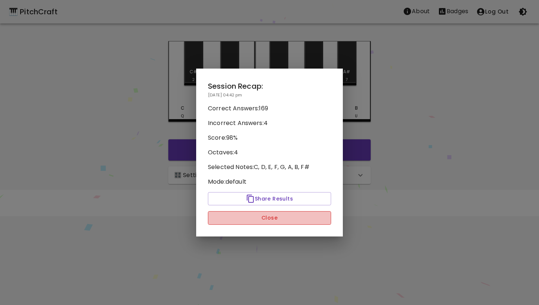
click at [284, 221] on button "Close" at bounding box center [269, 218] width 123 height 14
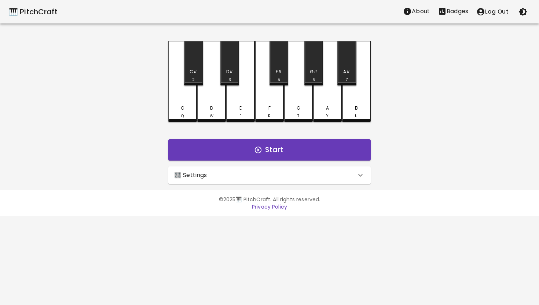
click at [455, 7] on p "Badges" at bounding box center [457, 11] width 22 height 9
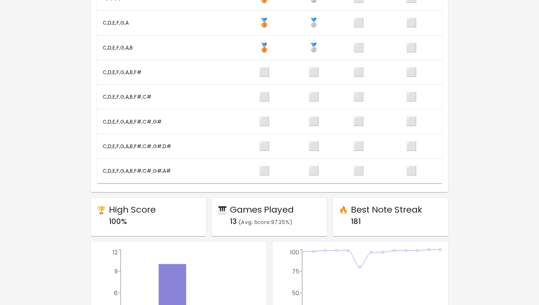
scroll to position [129, 0]
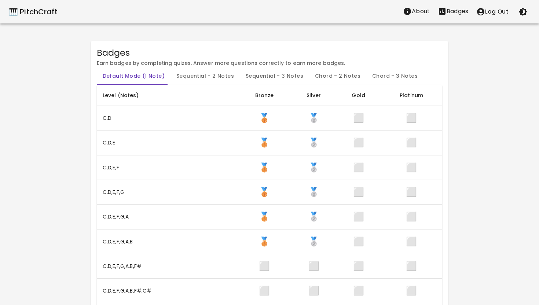
click at [44, 12] on div "🎹 PitchCraft" at bounding box center [33, 12] width 49 height 12
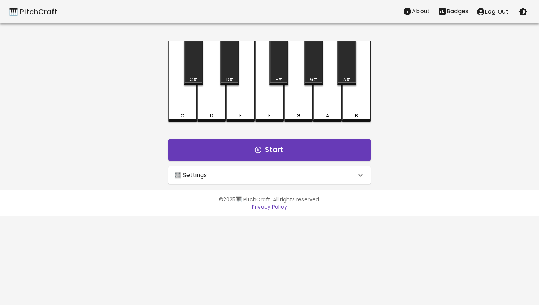
click at [366, 177] on div "🎛️ Settings" at bounding box center [269, 175] width 202 height 18
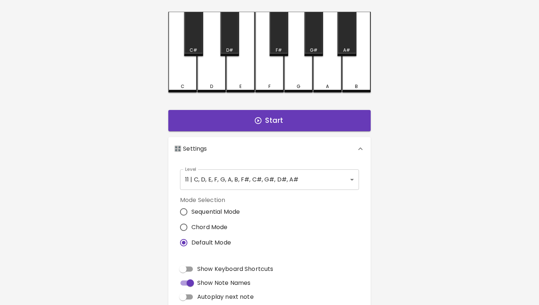
scroll to position [34, 0]
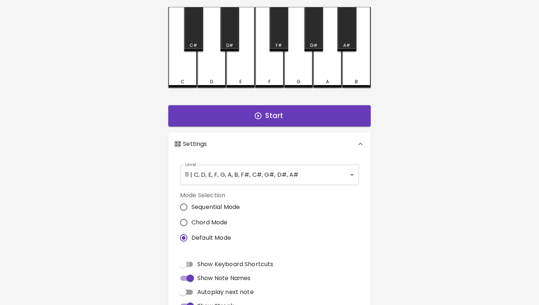
click at [189, 263] on input "Show Keyboard Shortcuts" at bounding box center [183, 264] width 42 height 14
checkbox input "true"
click at [309, 174] on body "🎹 PitchCraft About Badges Log Out C Q C# 2 D W D# 3 E E F R F# 5 G T G# 6 A Y A…" at bounding box center [269, 188] width 539 height 444
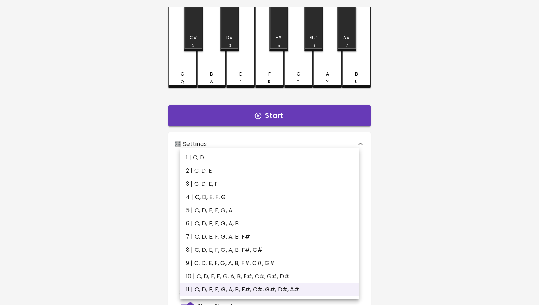
click at [257, 236] on li "7 | C, D, E, F, G, A, B, F#" at bounding box center [269, 236] width 179 height 13
type input "13"
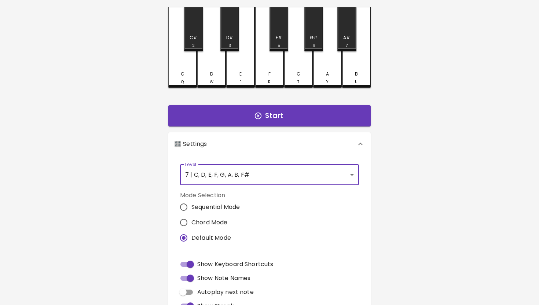
click at [406, 201] on div "🎹 PitchCraft About Badges Log Out C Q C# 2 D W D# 3 E E F R F# 5 G T G# 6 A Y A…" at bounding box center [269, 172] width 539 height 412
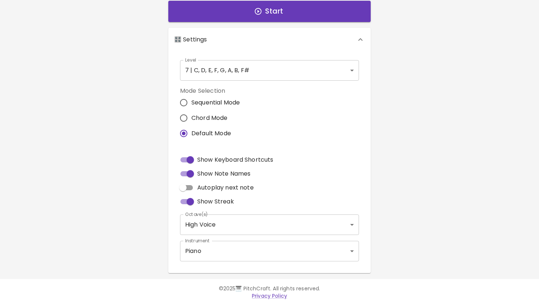
scroll to position [0, 0]
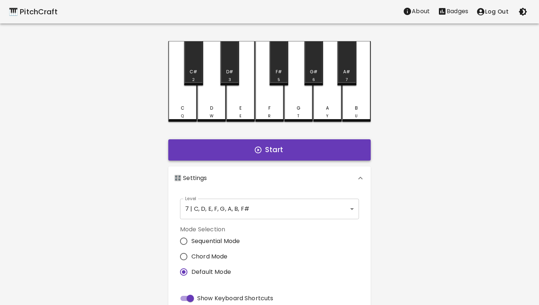
click at [277, 151] on button "Start" at bounding box center [269, 149] width 202 height 21
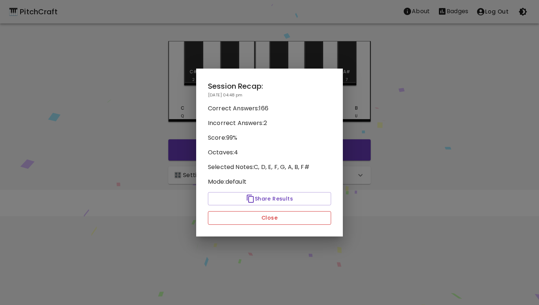
click at [283, 220] on button "Close" at bounding box center [269, 218] width 123 height 14
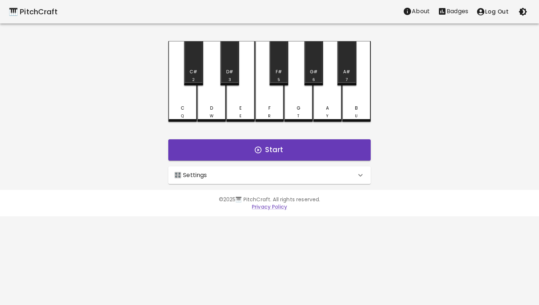
click at [458, 10] on p "Badges" at bounding box center [457, 11] width 22 height 9
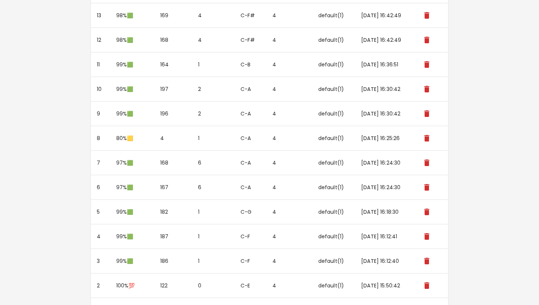
scroll to position [608, 0]
click at [429, 138] on icon "delete" at bounding box center [426, 138] width 5 height 7
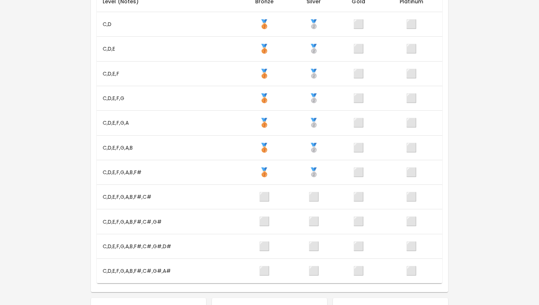
scroll to position [0, 0]
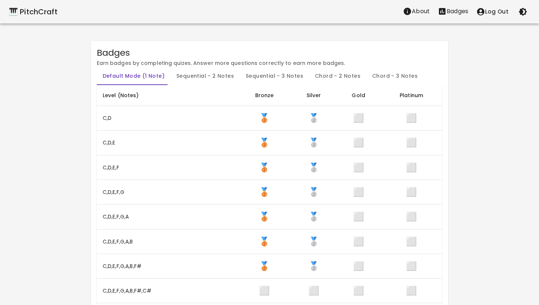
click at [48, 10] on div "🎹 PitchCraft" at bounding box center [33, 12] width 49 height 12
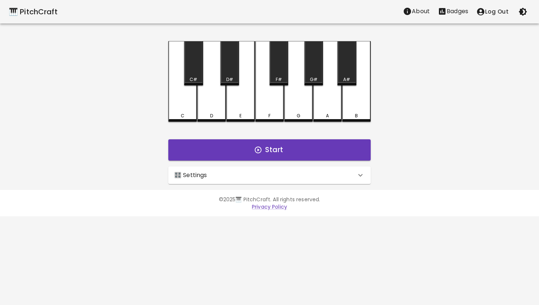
click at [359, 174] on icon at bounding box center [360, 175] width 4 height 3
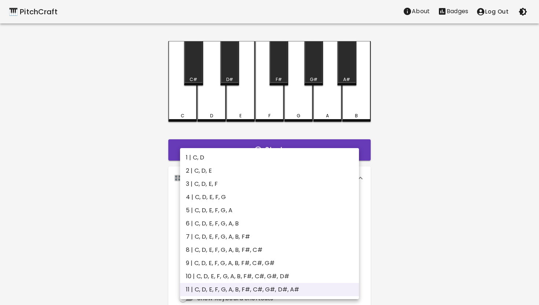
click at [339, 208] on body "🎹 PitchCraft About Badges Log Out C C# D D# E F F# G G# A A# B Start 🎛️ Setting…" at bounding box center [269, 222] width 539 height 444
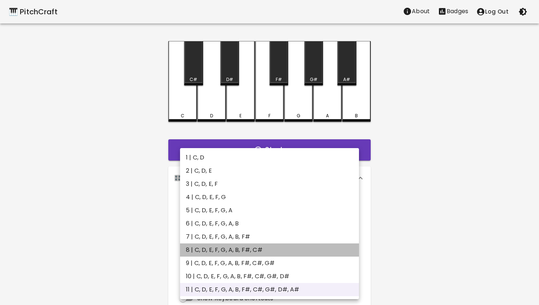
click at [275, 247] on li "8 | C, D, E, F, G, A, B, F#, C#" at bounding box center [269, 249] width 179 height 13
type input "15"
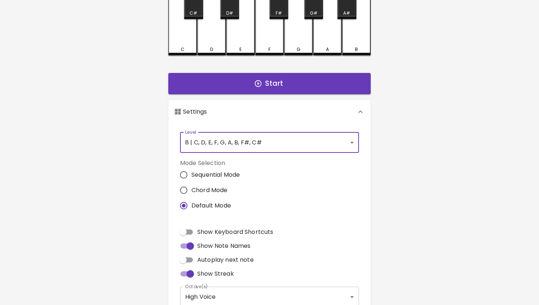
click at [250, 231] on span "Show Keyboard Shortcuts" at bounding box center [235, 232] width 76 height 9
click at [204, 231] on input "Show Keyboard Shortcuts" at bounding box center [183, 232] width 42 height 14
checkbox input "true"
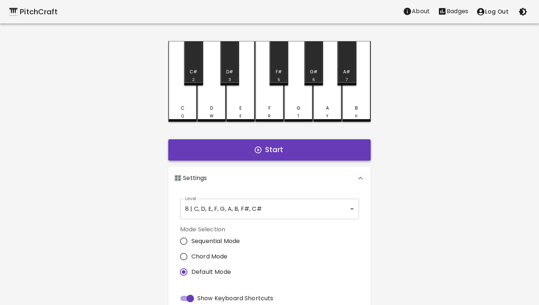
click at [282, 150] on button "Start" at bounding box center [269, 149] width 202 height 21
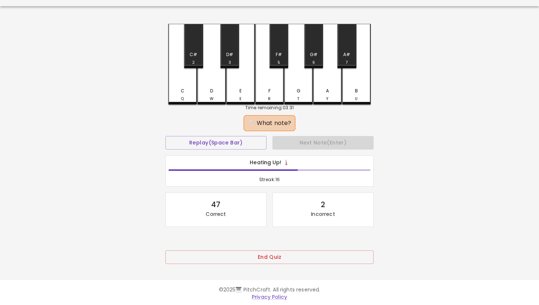
scroll to position [19, 0]
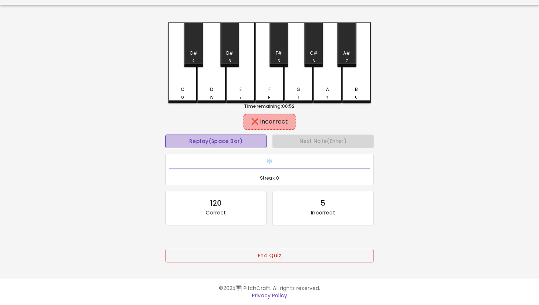
click at [253, 140] on button "Replay (Space Bar)" at bounding box center [215, 142] width 101 height 14
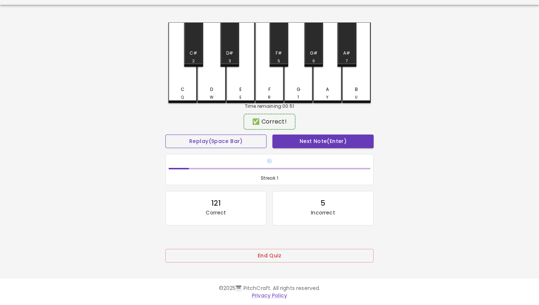
click at [165, 135] on button "Replay (Space Bar)" at bounding box center [215, 142] width 101 height 14
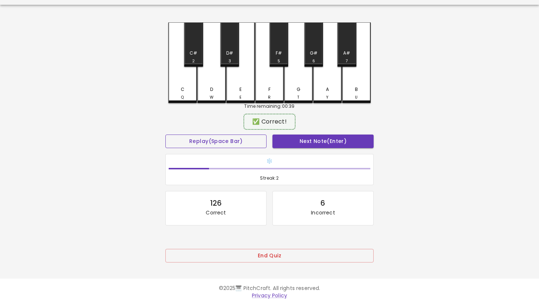
click at [165, 135] on button "Replay (Space Bar)" at bounding box center [215, 142] width 101 height 14
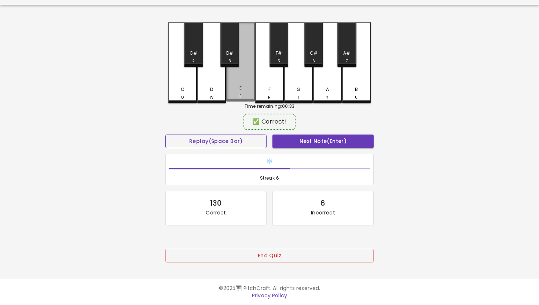
click at [165, 135] on button "Replay (Space Bar)" at bounding box center [215, 142] width 101 height 14
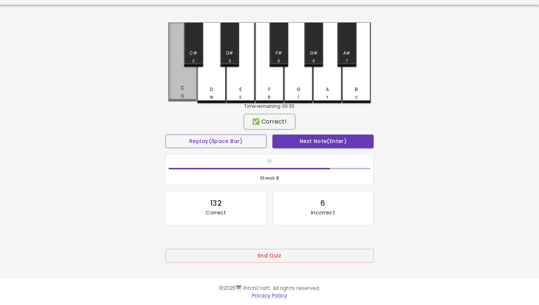
click at [165, 135] on button "Replay (Space Bar)" at bounding box center [215, 142] width 101 height 14
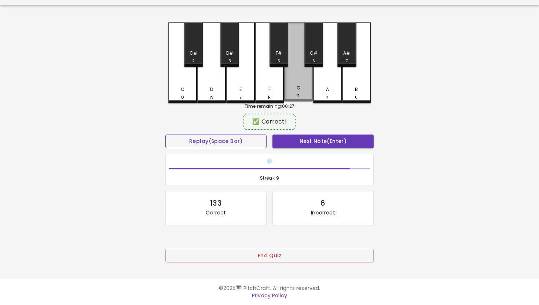
click at [165, 135] on button "Replay (Space Bar)" at bounding box center [215, 142] width 101 height 14
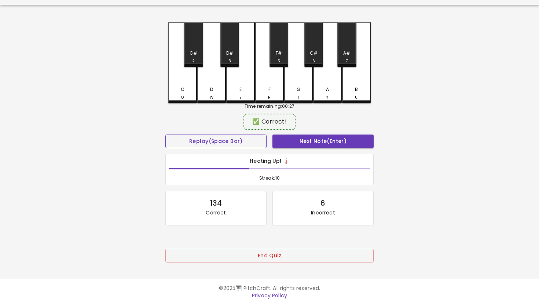
click at [165, 135] on button "Replay (Space Bar)" at bounding box center [215, 142] width 101 height 14
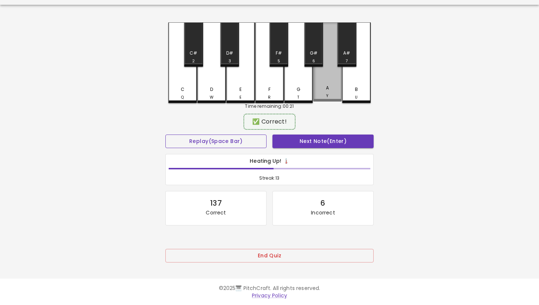
click at [165, 135] on button "Replay (Space Bar)" at bounding box center [215, 142] width 101 height 14
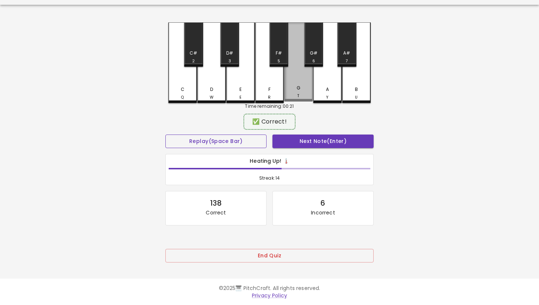
click at [165, 135] on button "Replay (Space Bar)" at bounding box center [215, 142] width 101 height 14
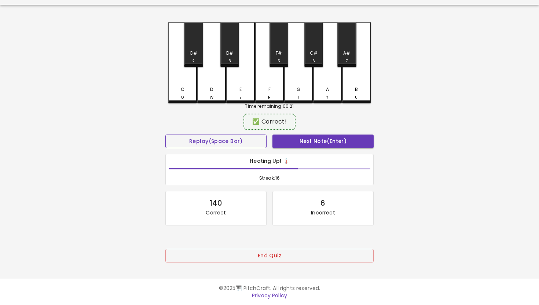
click at [165, 135] on button "Replay (Space Bar)" at bounding box center [215, 142] width 101 height 14
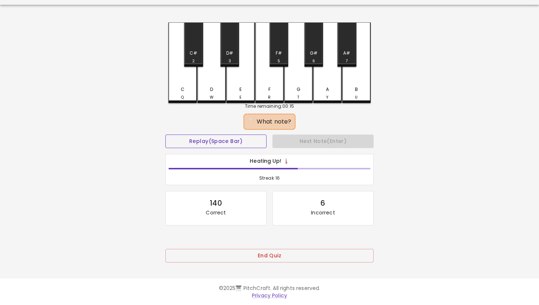
click at [165, 135] on button "Replay (Space Bar)" at bounding box center [215, 142] width 101 height 14
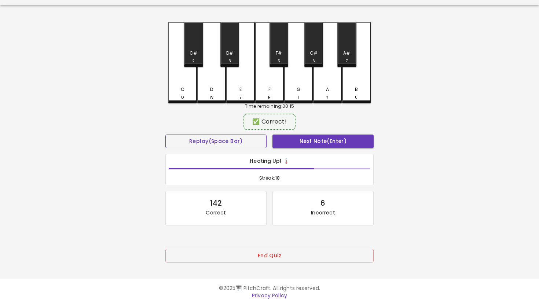
click at [165, 135] on button "Replay (Space Bar)" at bounding box center [215, 142] width 101 height 14
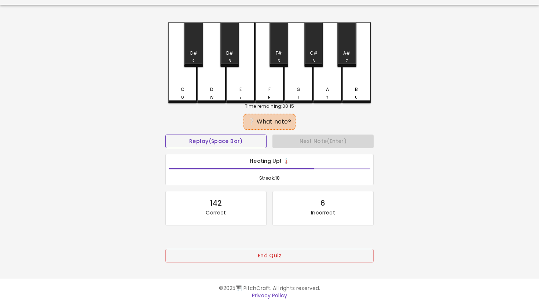
click at [165, 135] on button "Replay (Space Bar)" at bounding box center [215, 142] width 101 height 14
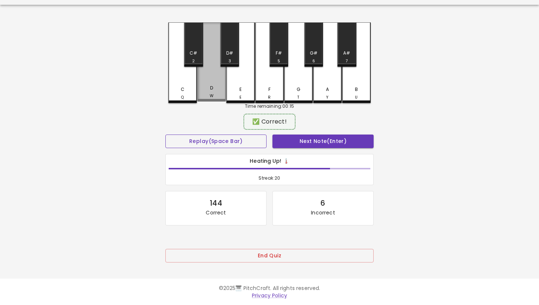
click at [165, 135] on button "Replay (Space Bar)" at bounding box center [215, 142] width 101 height 14
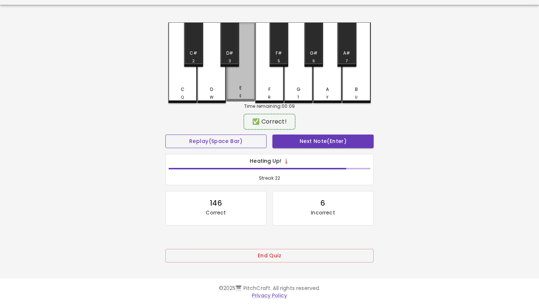
click at [165, 135] on button "Replay (Space Bar)" at bounding box center [215, 142] width 101 height 14
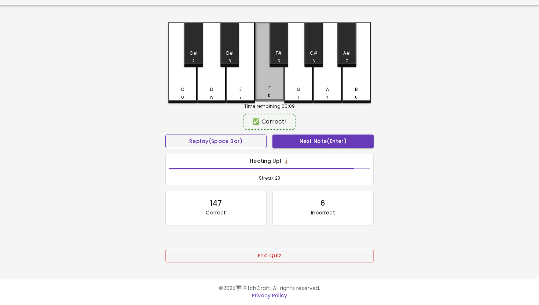
click at [165, 135] on button "Replay (Space Bar)" at bounding box center [215, 142] width 101 height 14
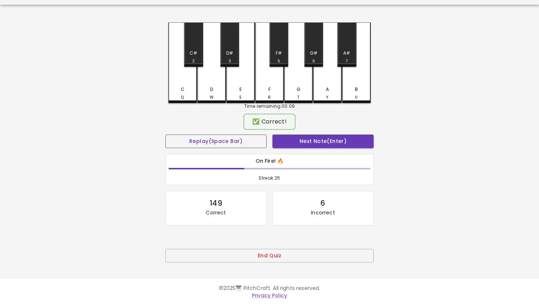
click at [165, 135] on button "Replay (Space Bar)" at bounding box center [215, 142] width 101 height 14
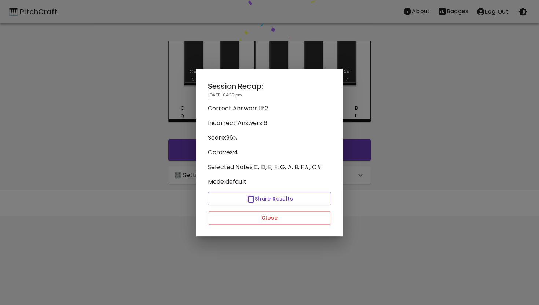
scroll to position [0, 0]
click at [262, 218] on button "Close" at bounding box center [269, 218] width 123 height 14
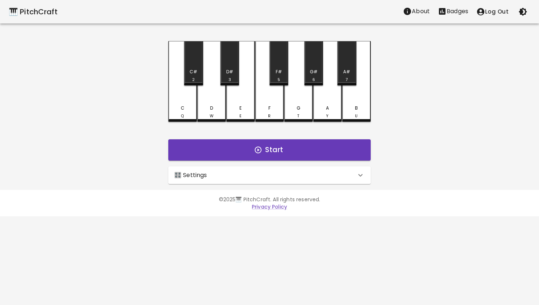
click at [452, 7] on p "Badges" at bounding box center [457, 11] width 22 height 9
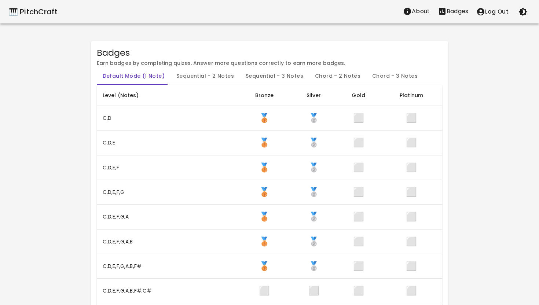
click at [54, 16] on div "🎹 PitchCraft" at bounding box center [33, 12] width 49 height 12
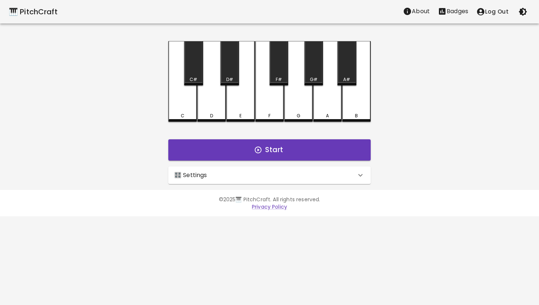
click at [360, 170] on div "🎛️ Settings" at bounding box center [269, 175] width 202 height 18
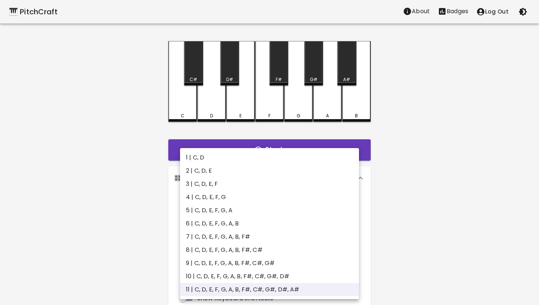
click at [349, 205] on body "🎹 PitchCraft About Badges Log Out C C# D D# E F F# G G# A A# B Start 🎛️ Setting…" at bounding box center [269, 222] width 539 height 444
click at [282, 248] on li "8 | C, D, E, F, G, A, B, F#, C#" at bounding box center [269, 249] width 179 height 13
type input "15"
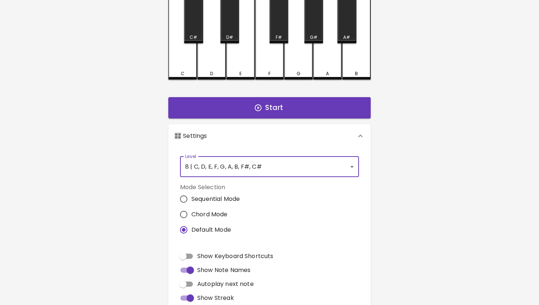
scroll to position [46, 0]
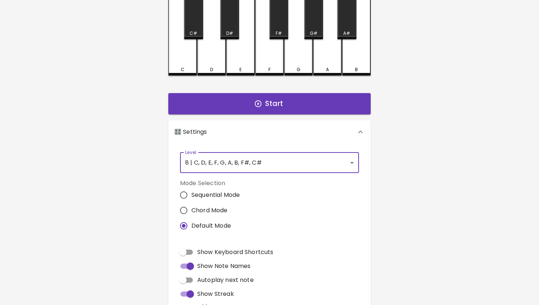
click at [258, 250] on span "Show Keyboard Shortcuts" at bounding box center [235, 252] width 76 height 9
click at [204, 250] on input "Show Keyboard Shortcuts" at bounding box center [183, 252] width 42 height 14
checkbox input "true"
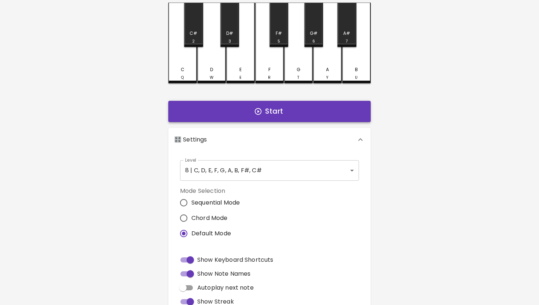
click at [286, 109] on button "Start" at bounding box center [269, 111] width 202 height 21
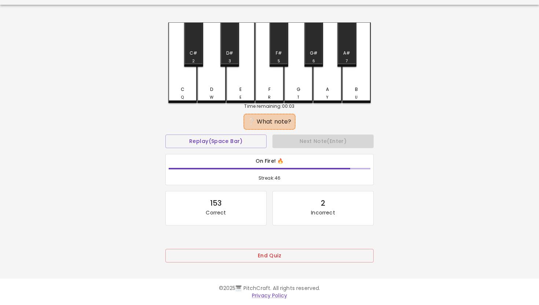
scroll to position [0, 0]
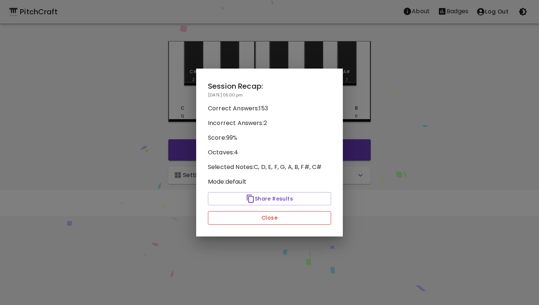
click at [273, 222] on button "Close" at bounding box center [269, 218] width 123 height 14
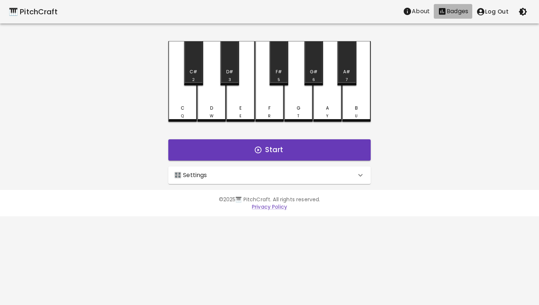
click at [453, 10] on p "Badges" at bounding box center [457, 11] width 22 height 9
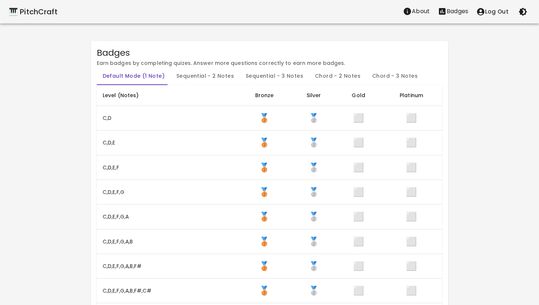
click at [35, 12] on div "🎹 PitchCraft" at bounding box center [33, 12] width 49 height 12
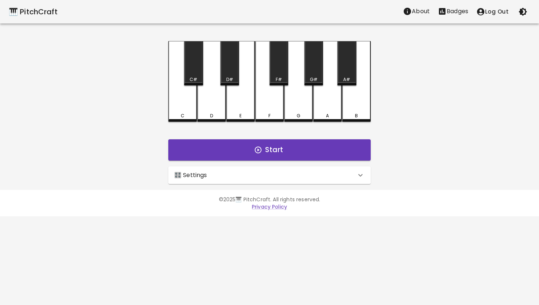
click at [360, 179] on icon at bounding box center [360, 175] width 9 height 9
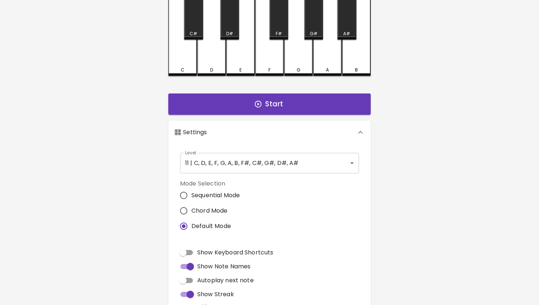
scroll to position [53, 0]
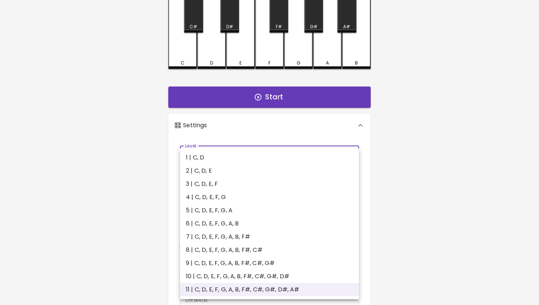
click at [352, 151] on body "🎹 PitchCraft About Badges Log Out C C# D D# E F F# G G# A A# B Start 🎛️ Setting…" at bounding box center [269, 169] width 539 height 444
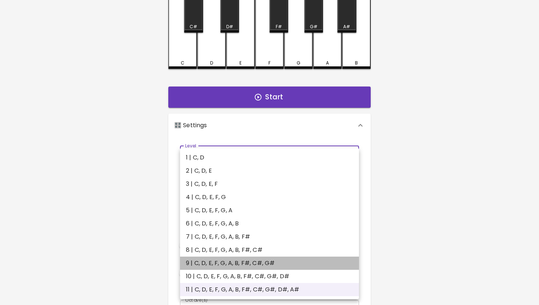
click at [289, 264] on li "9 | C, D, E, F, G, A, B, F#, C#, G#" at bounding box center [269, 263] width 179 height 13
type input "17"
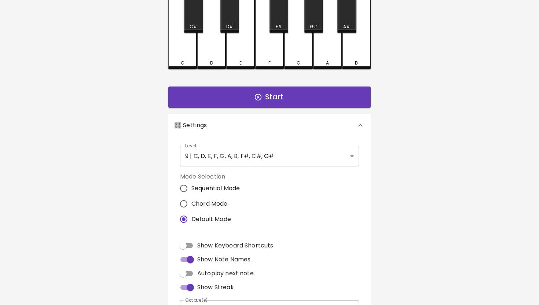
click at [259, 246] on span "Show Keyboard Shortcuts" at bounding box center [235, 245] width 76 height 9
click at [204, 246] on input "Show Keyboard Shortcuts" at bounding box center [183, 246] width 42 height 14
checkbox input "true"
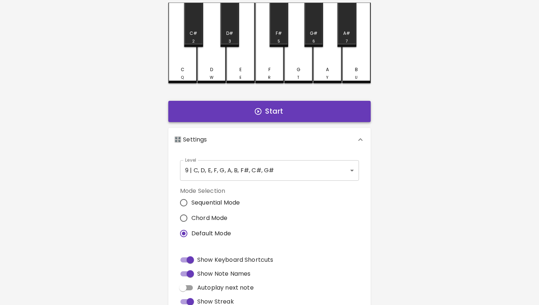
click at [269, 116] on button "Start" at bounding box center [269, 111] width 202 height 21
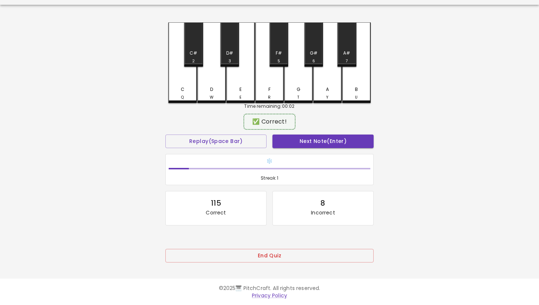
scroll to position [0, 0]
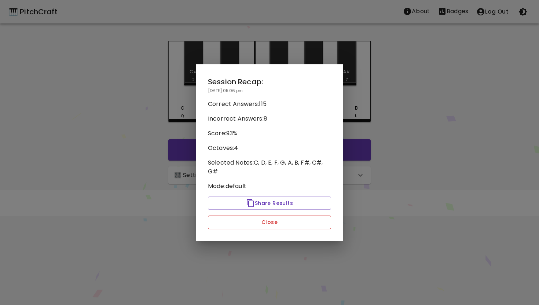
click at [299, 222] on button "Close" at bounding box center [269, 223] width 123 height 14
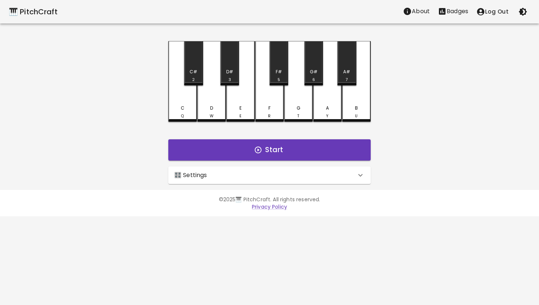
click at [456, 9] on p "Badges" at bounding box center [457, 11] width 22 height 9
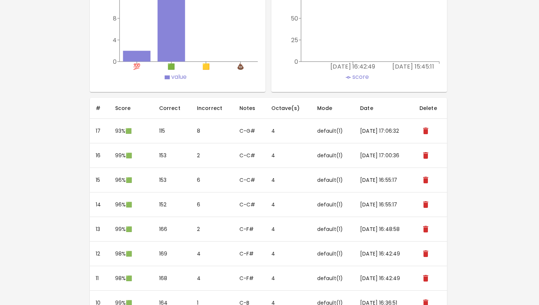
scroll to position [448, 1]
